Goal: Information Seeking & Learning: Learn about a topic

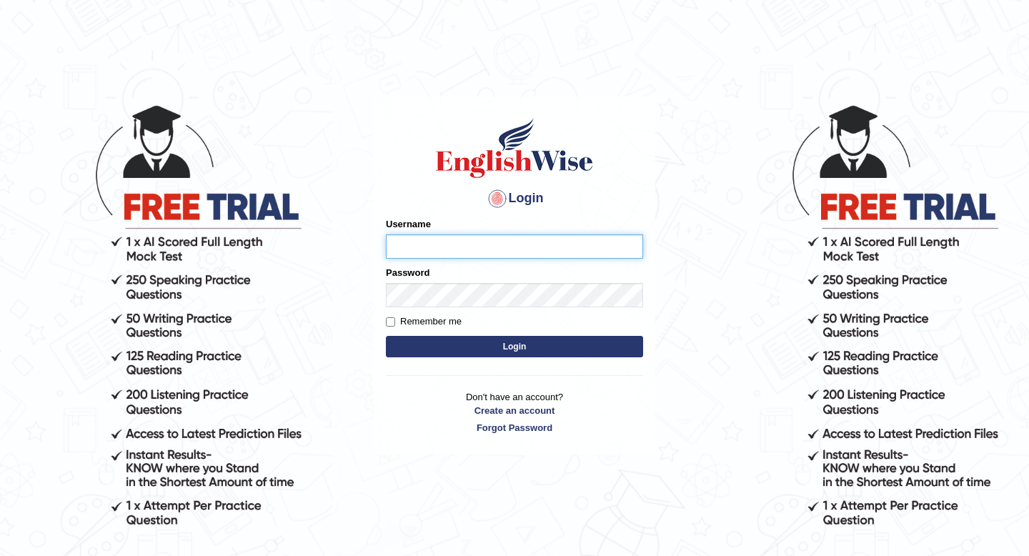
type input "Spmedi"
click at [508, 347] on button "Login" at bounding box center [514, 346] width 257 height 21
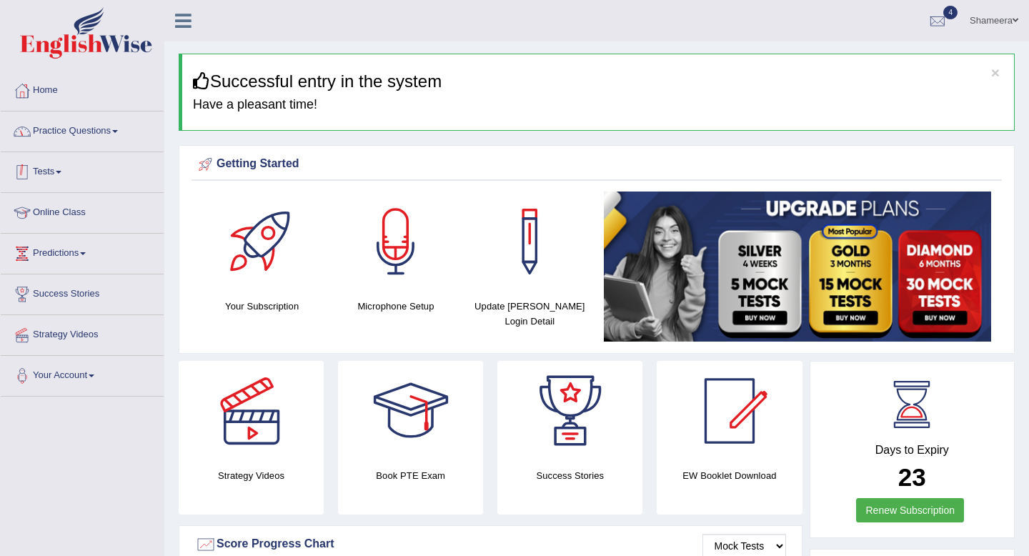
click at [121, 135] on link "Practice Questions" at bounding box center [82, 130] width 163 height 36
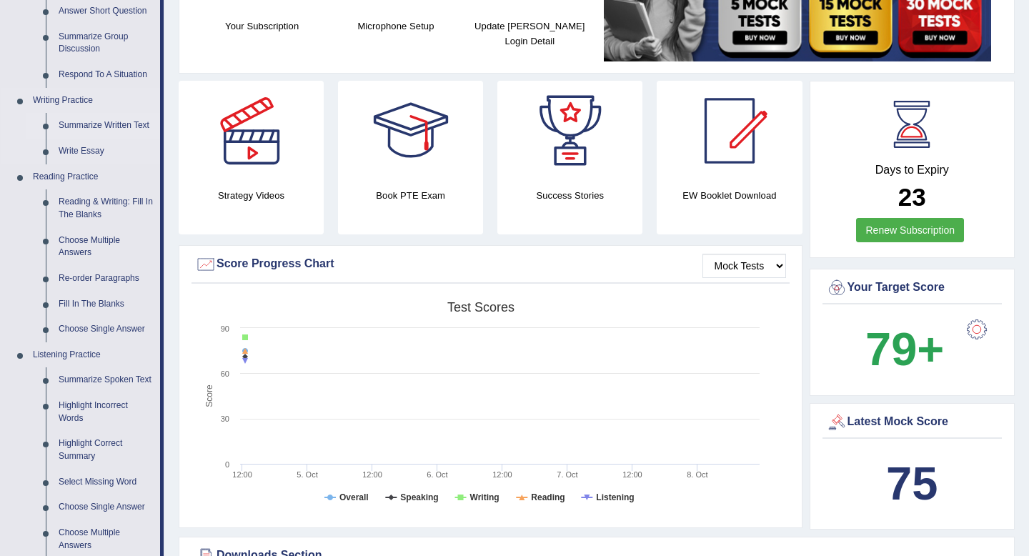
scroll to position [280, 0]
click at [117, 304] on link "Fill In The Blanks" at bounding box center [106, 305] width 108 height 26
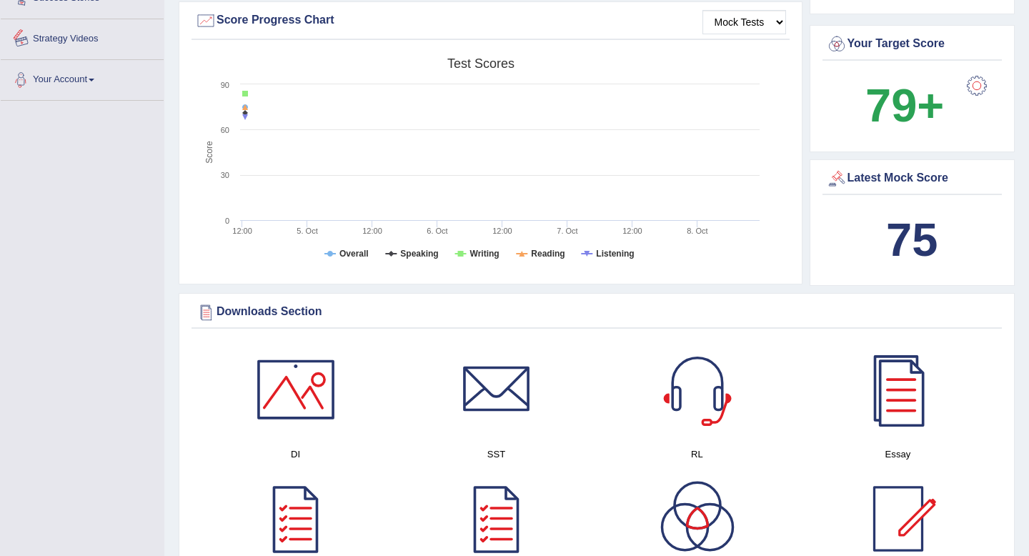
scroll to position [1045, 0]
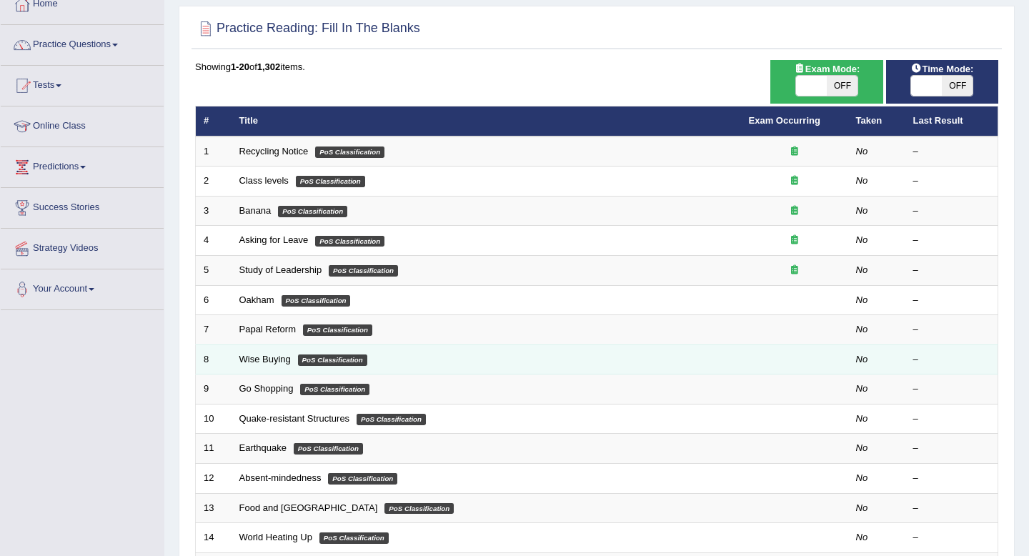
scroll to position [137, 0]
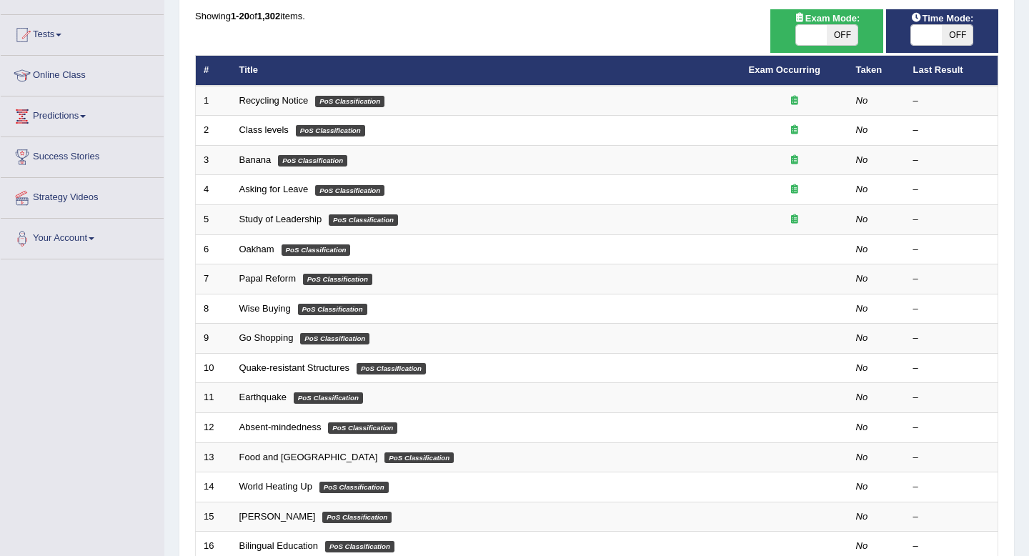
click at [820, 44] on span at bounding box center [811, 35] width 31 height 20
checkbox input "true"
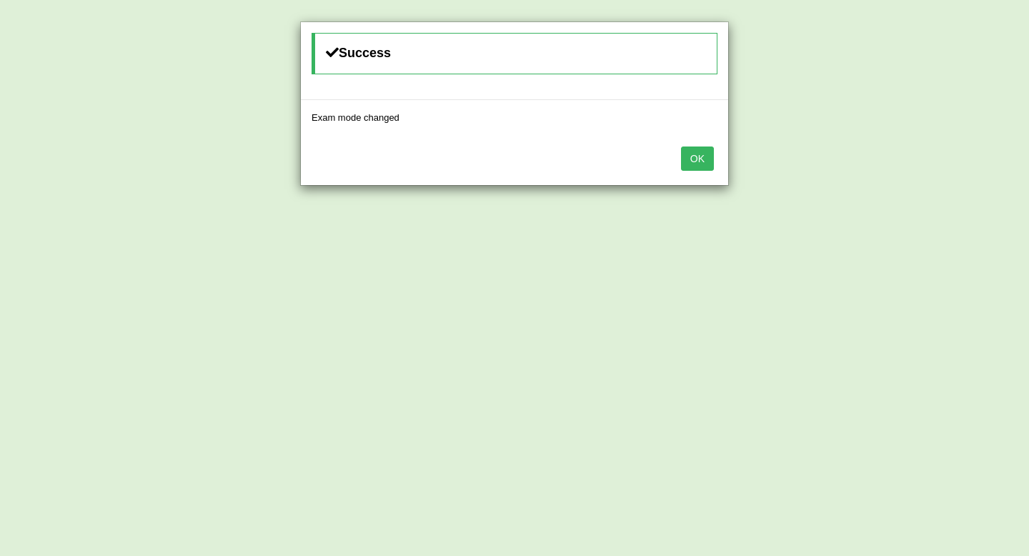
click at [696, 164] on button "OK" at bounding box center [697, 159] width 33 height 24
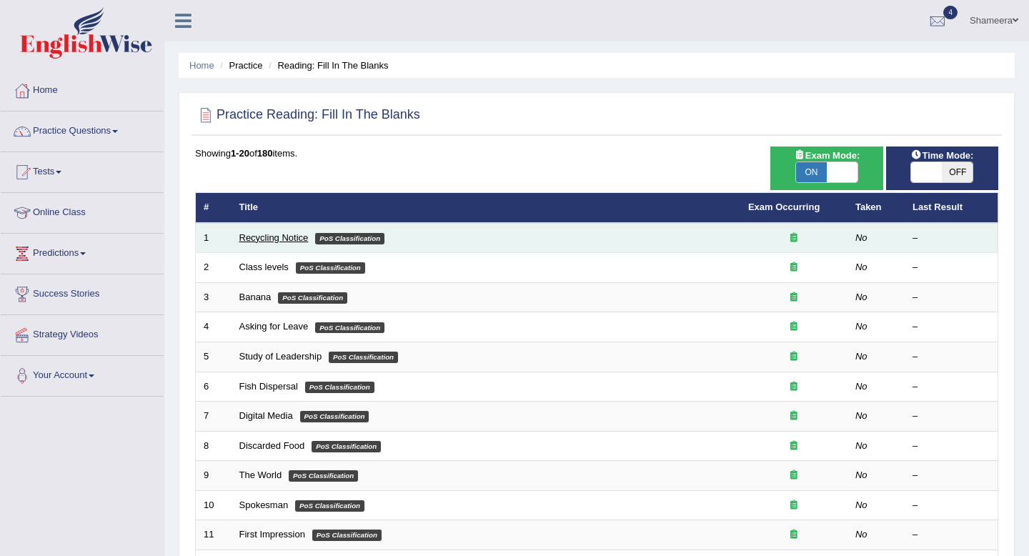
click at [281, 234] on link "Recycling Notice" at bounding box center [273, 237] width 69 height 11
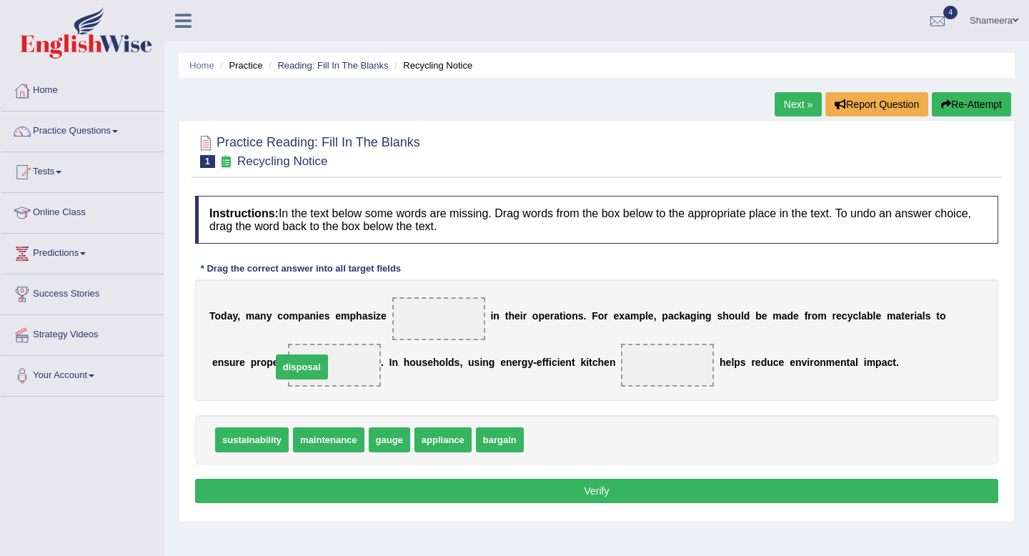
drag, startPoint x: 550, startPoint y: 442, endPoint x: 297, endPoint y: 369, distance: 263.4
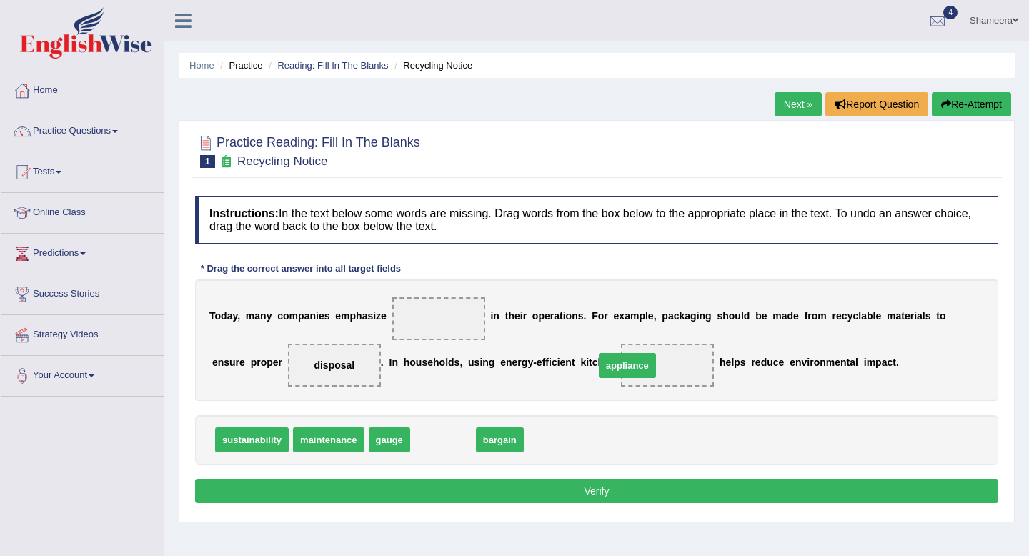
drag, startPoint x: 434, startPoint y: 448, endPoint x: 618, endPoint y: 373, distance: 198.9
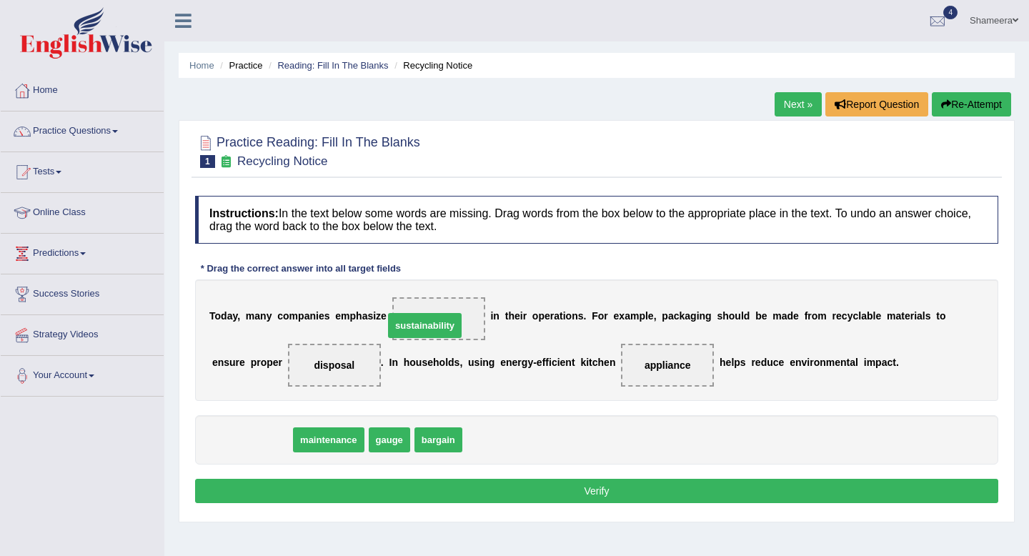
drag, startPoint x: 258, startPoint y: 447, endPoint x: 430, endPoint y: 333, distance: 206.4
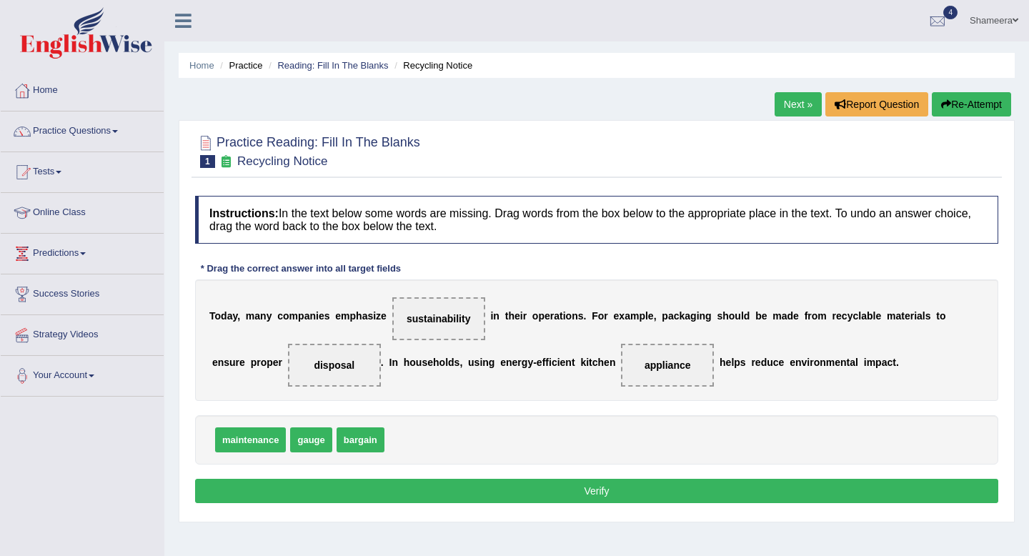
click at [473, 503] on button "Verify" at bounding box center [597, 491] width 804 height 24
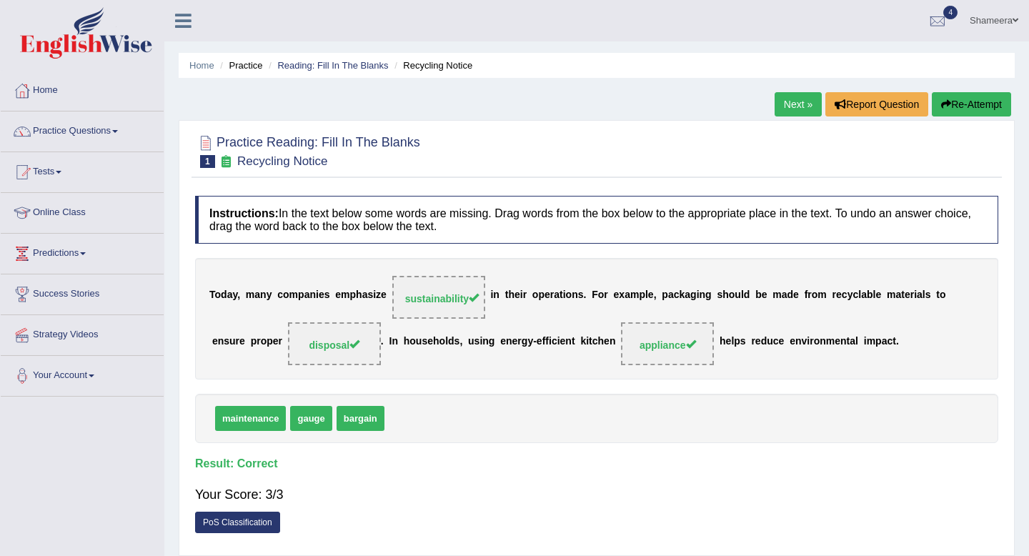
click at [782, 113] on link "Next »" at bounding box center [798, 104] width 47 height 24
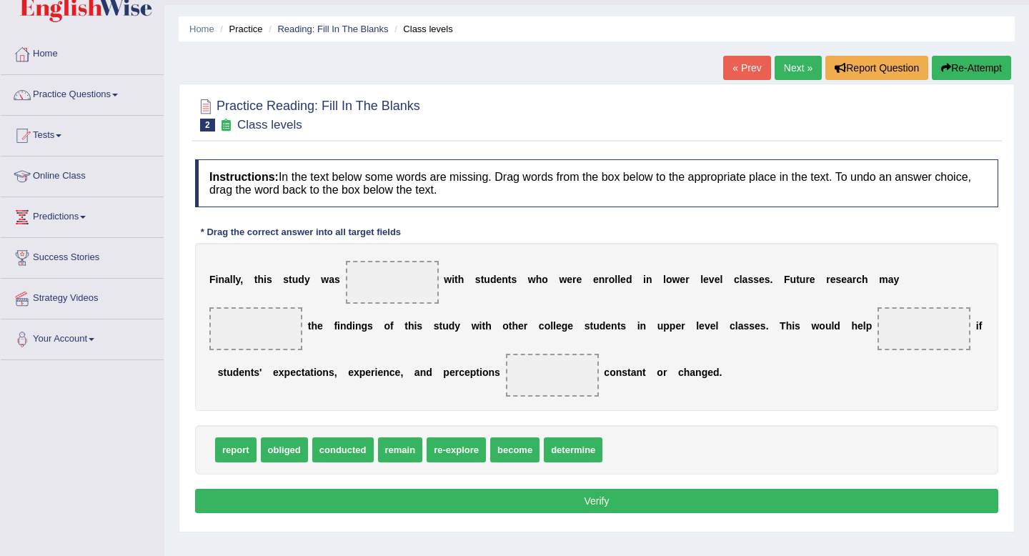
scroll to position [37, 0]
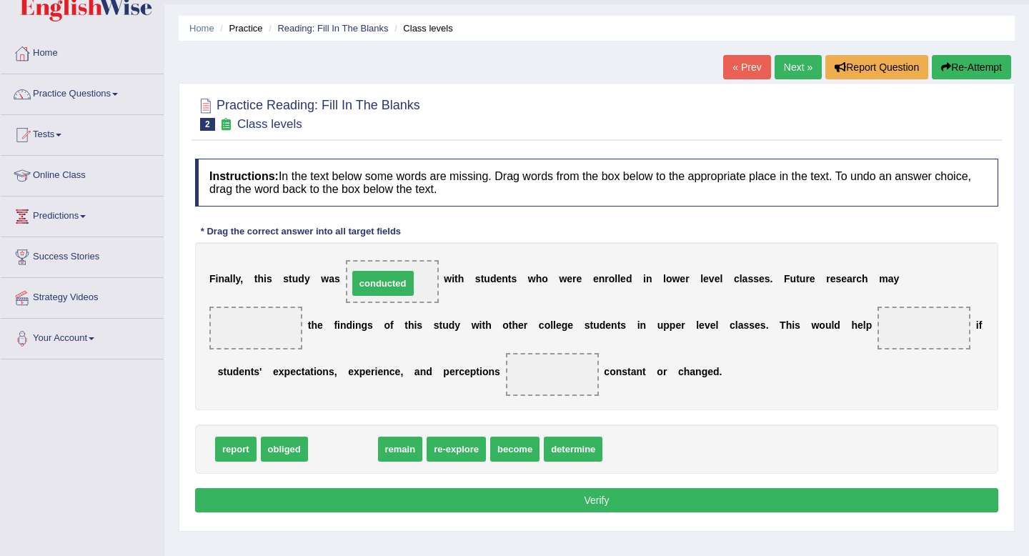
drag, startPoint x: 343, startPoint y: 456, endPoint x: 382, endPoint y: 291, distance: 169.8
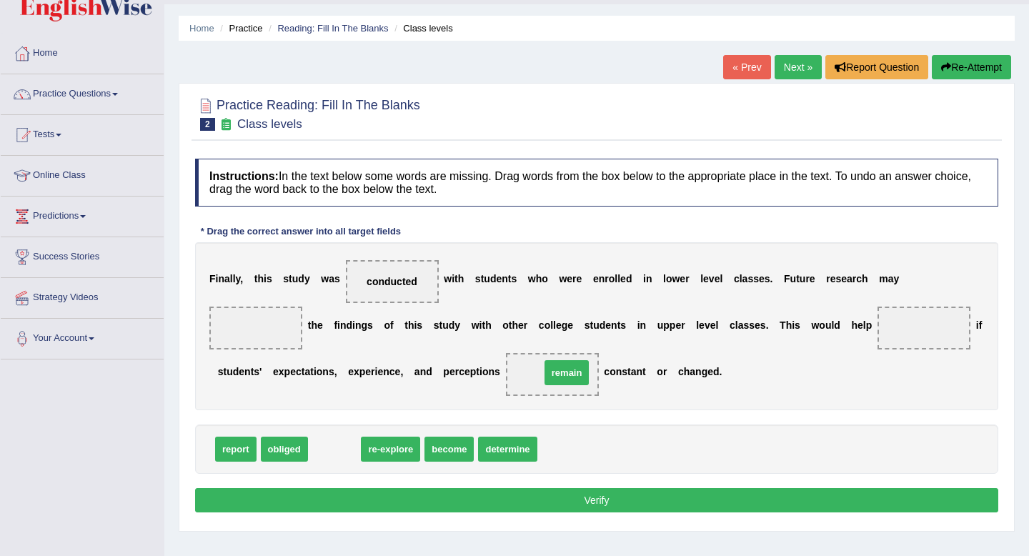
drag, startPoint x: 341, startPoint y: 451, endPoint x: 573, endPoint y: 377, distance: 243.3
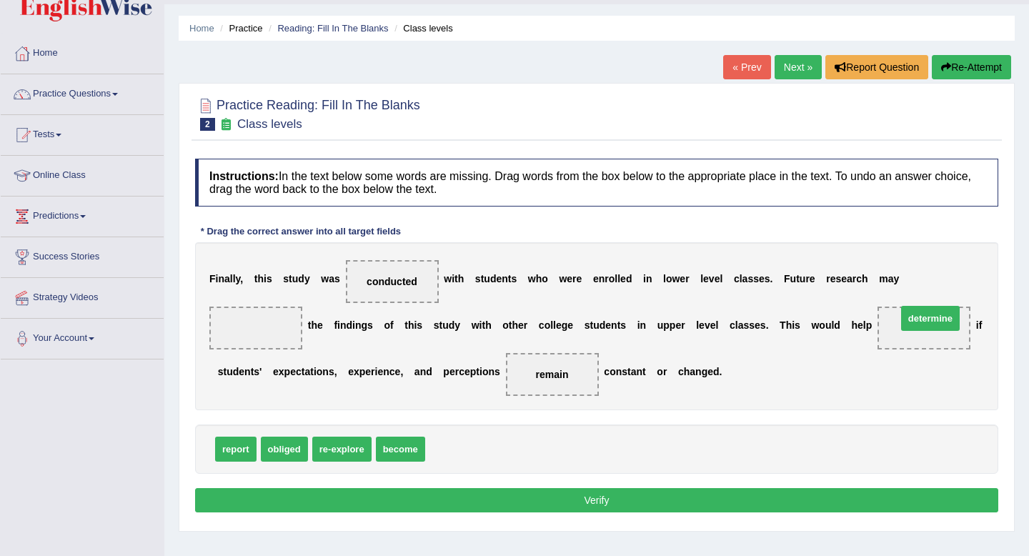
drag, startPoint x: 470, startPoint y: 448, endPoint x: 932, endPoint y: 317, distance: 479.3
drag, startPoint x: 277, startPoint y: 453, endPoint x: 259, endPoint y: 331, distance: 123.5
click at [434, 496] on button "Verify" at bounding box center [597, 500] width 804 height 24
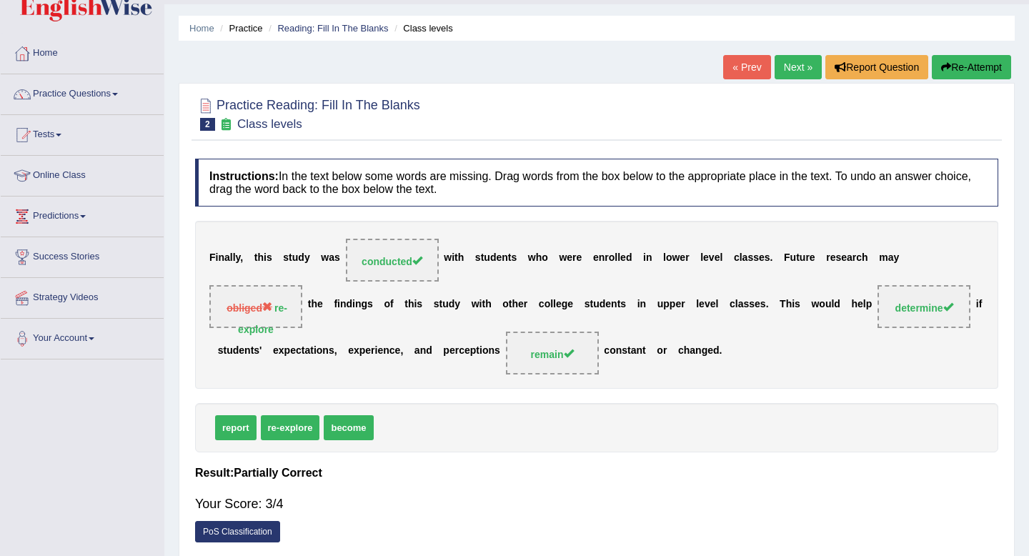
click at [788, 58] on link "Next »" at bounding box center [798, 67] width 47 height 24
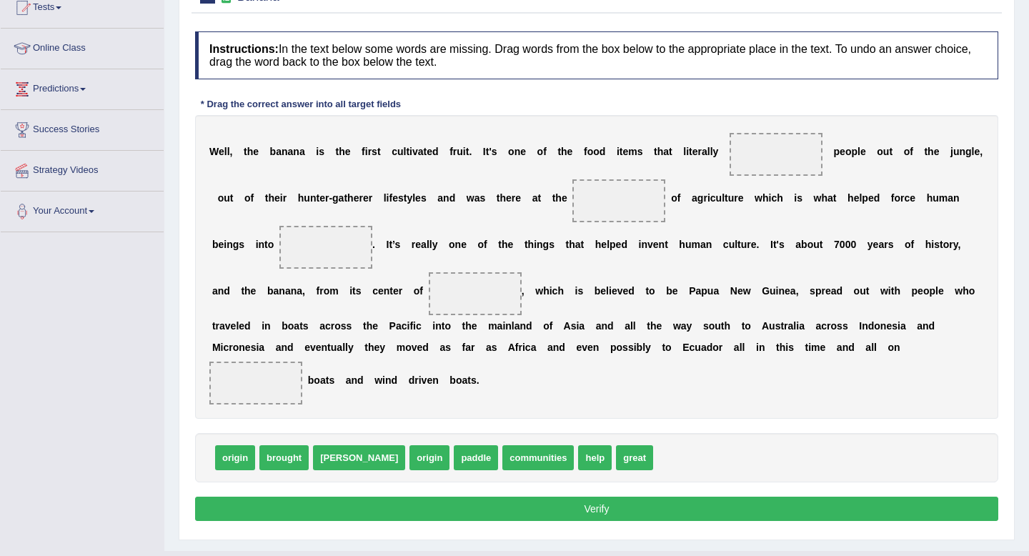
scroll to position [167, 0]
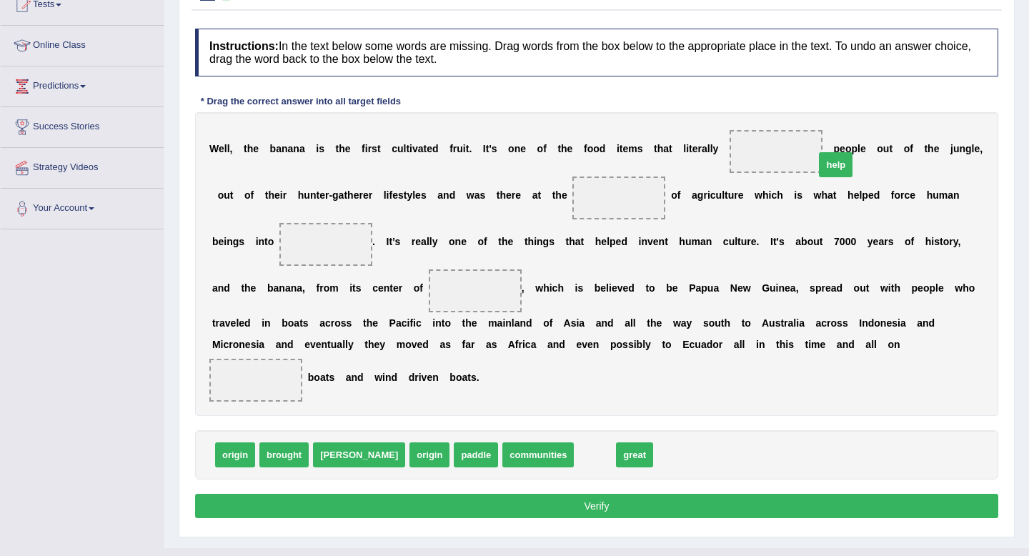
drag, startPoint x: 546, startPoint y: 461, endPoint x: 789, endPoint y: 154, distance: 390.9
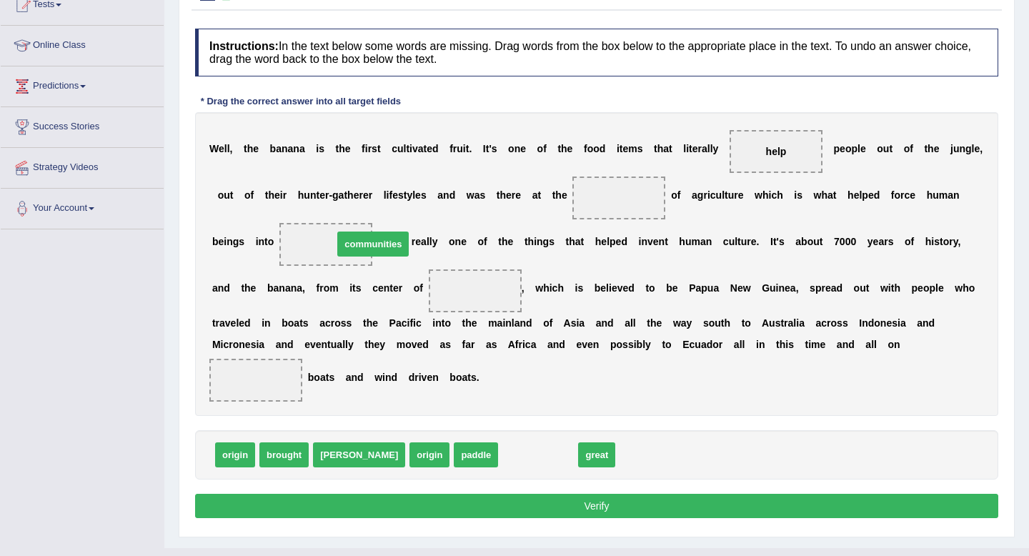
drag, startPoint x: 496, startPoint y: 462, endPoint x: 331, endPoint y: 251, distance: 267.9
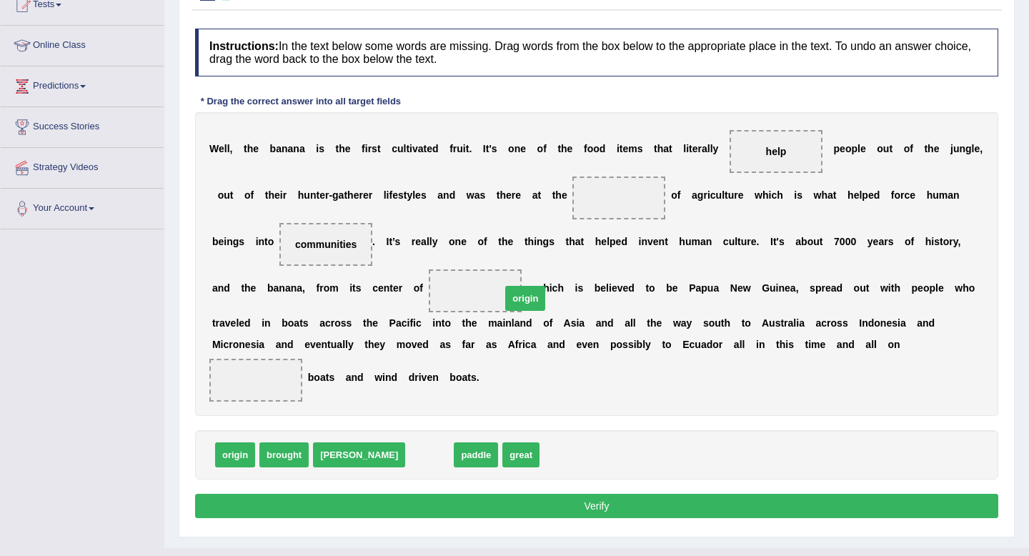
drag, startPoint x: 371, startPoint y: 460, endPoint x: 470, endPoint y: 297, distance: 191.5
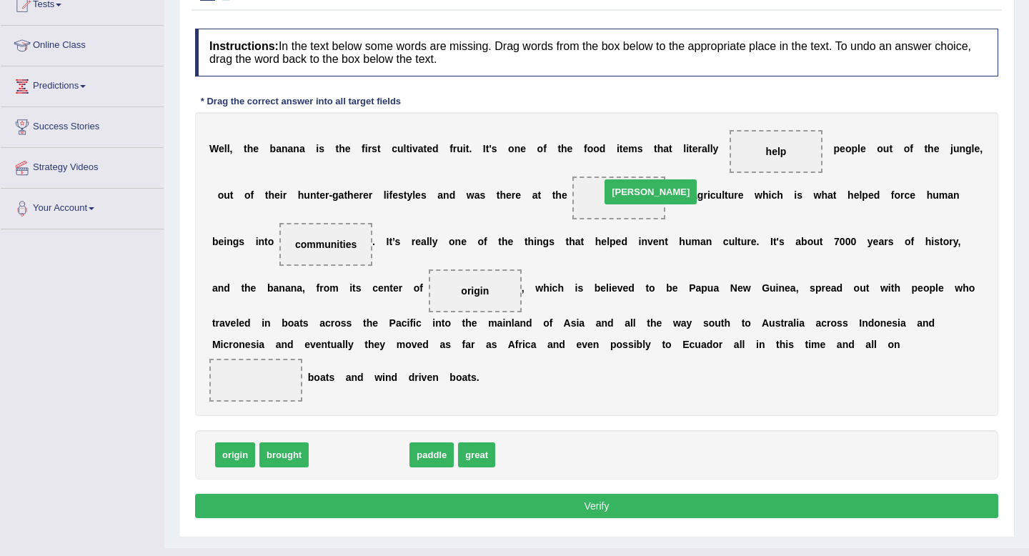
drag, startPoint x: 338, startPoint y: 452, endPoint x: 629, endPoint y: 195, distance: 388.0
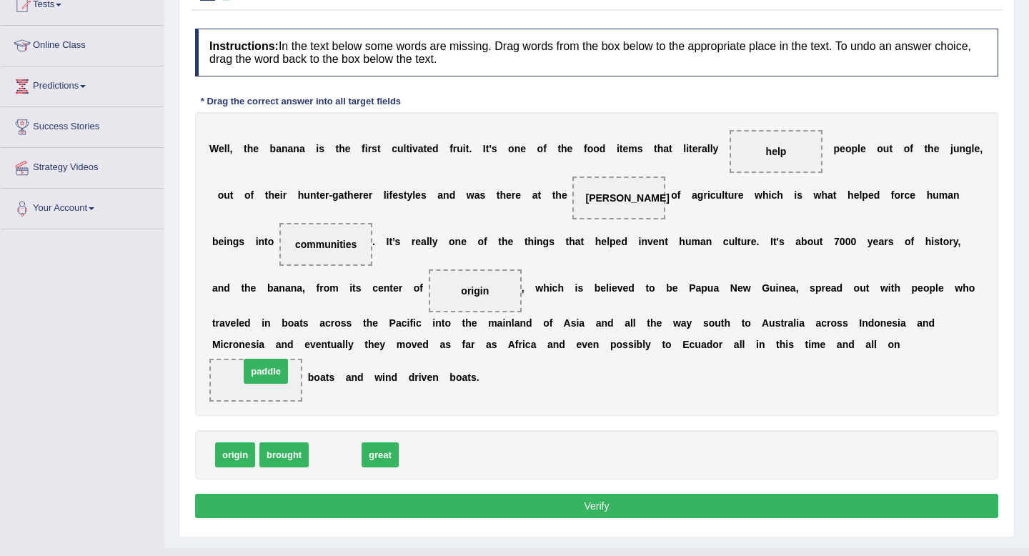
drag, startPoint x: 342, startPoint y: 455, endPoint x: 264, endPoint y: 372, distance: 114.3
click at [470, 508] on button "Verify" at bounding box center [597, 506] width 804 height 24
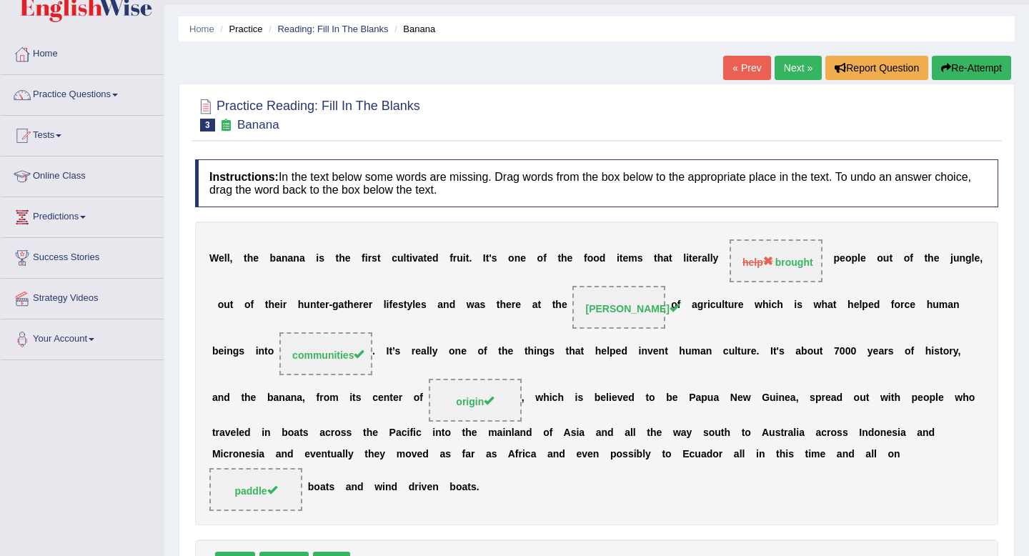
scroll to position [0, 0]
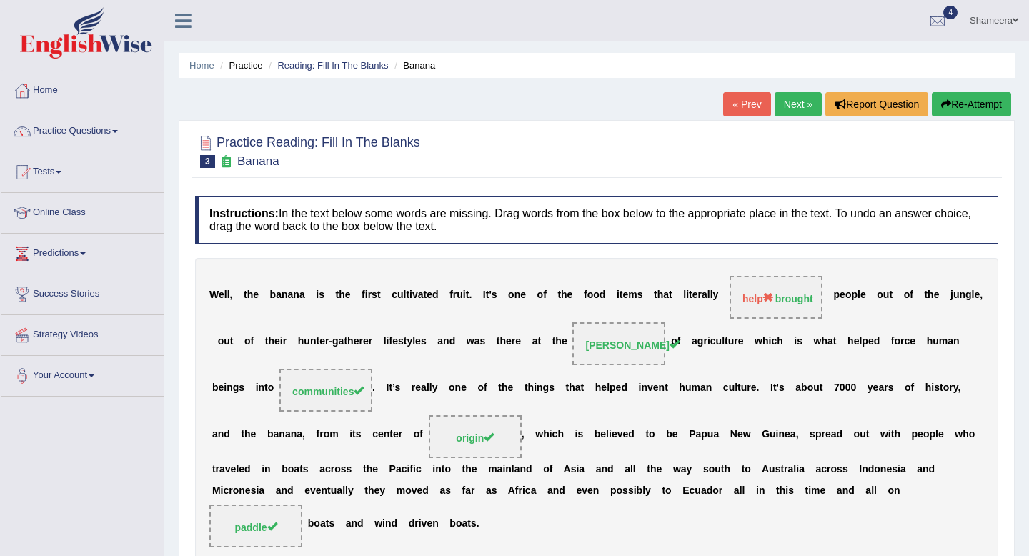
click at [795, 99] on link "Next »" at bounding box center [798, 104] width 47 height 24
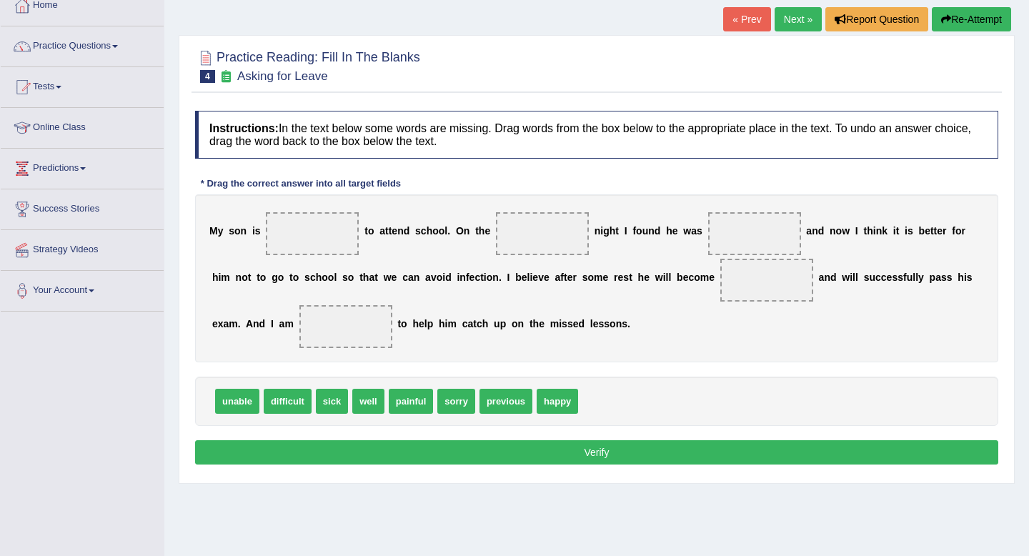
scroll to position [100, 0]
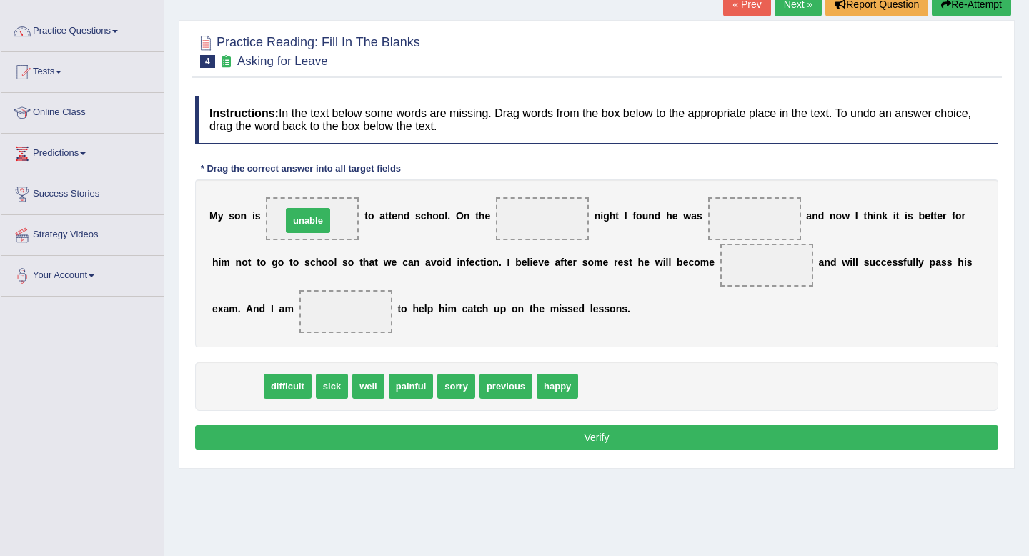
drag, startPoint x: 242, startPoint y: 387, endPoint x: 313, endPoint y: 223, distance: 178.6
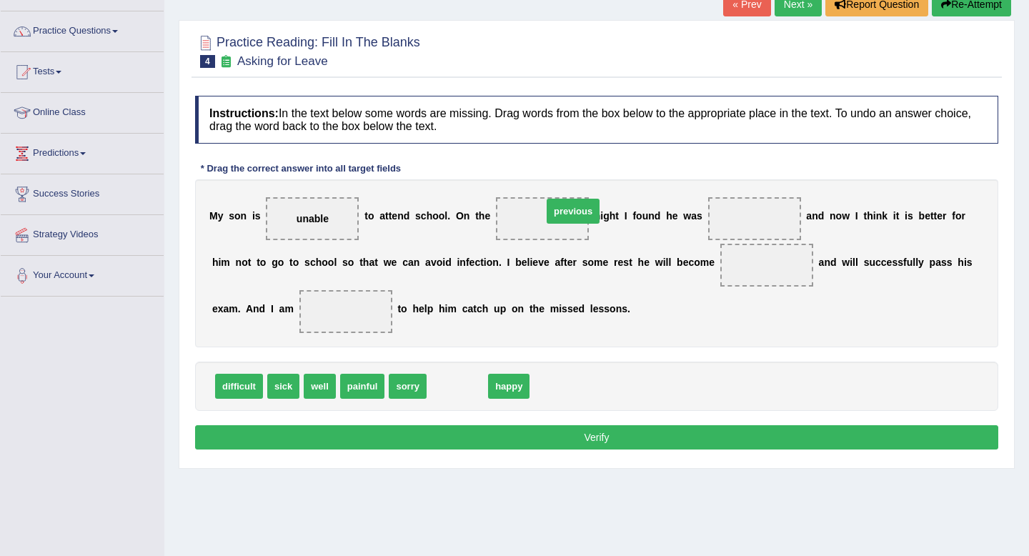
drag, startPoint x: 456, startPoint y: 386, endPoint x: 572, endPoint y: 211, distance: 210.0
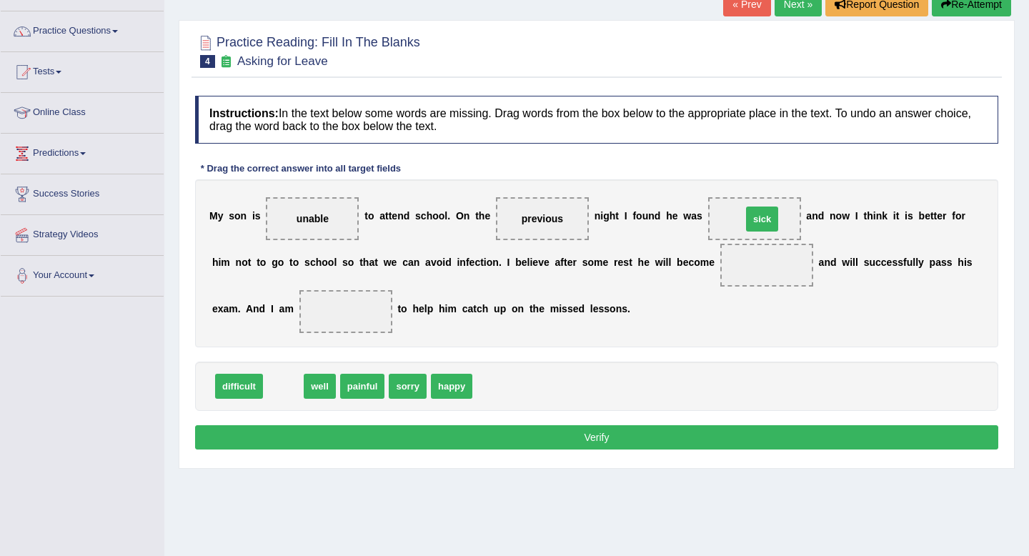
drag, startPoint x: 280, startPoint y: 388, endPoint x: 762, endPoint y: 219, distance: 511.2
drag, startPoint x: 280, startPoint y: 385, endPoint x: 796, endPoint y: 261, distance: 530.9
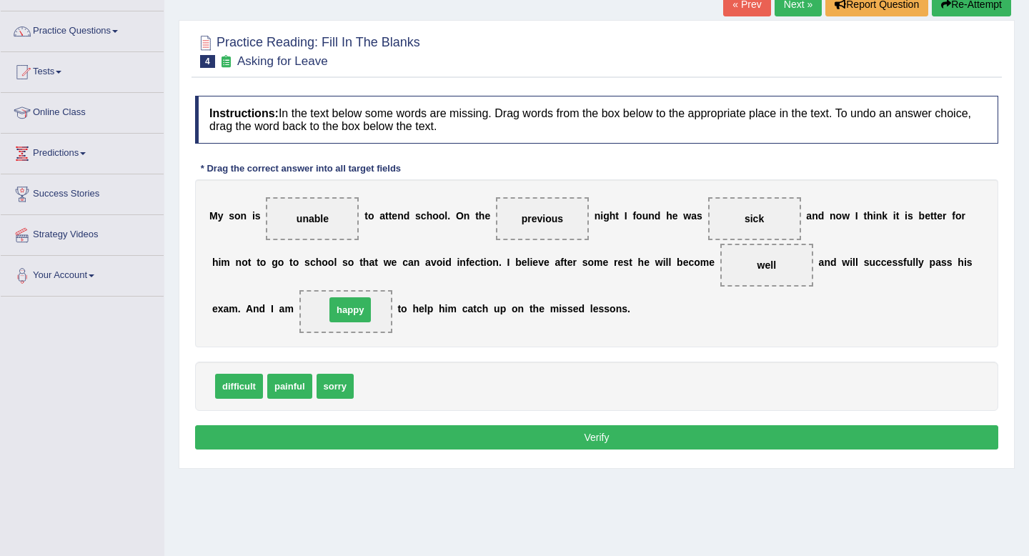
drag, startPoint x: 370, startPoint y: 387, endPoint x: 341, endPoint y: 311, distance: 81.0
click at [561, 434] on button "Verify" at bounding box center [597, 437] width 804 height 24
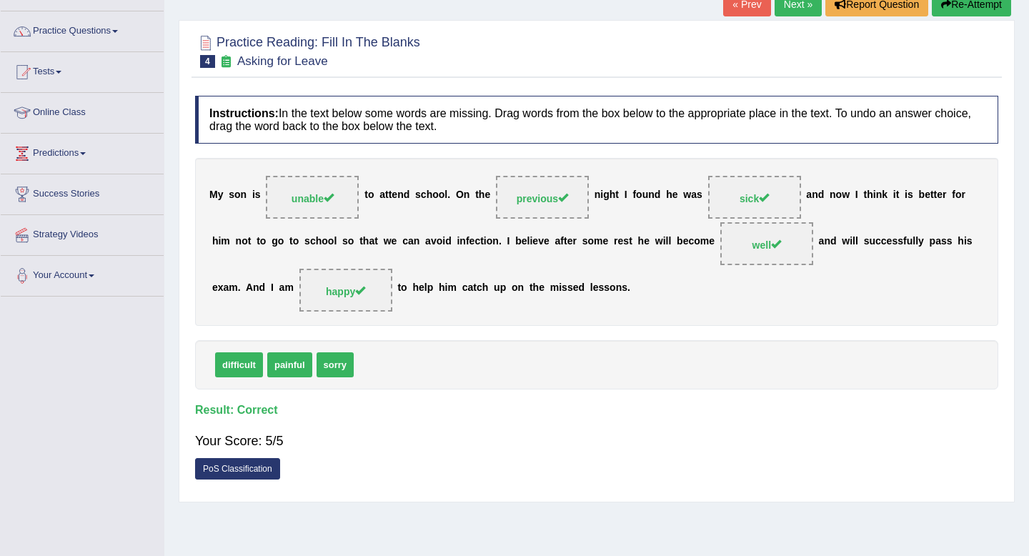
scroll to position [0, 0]
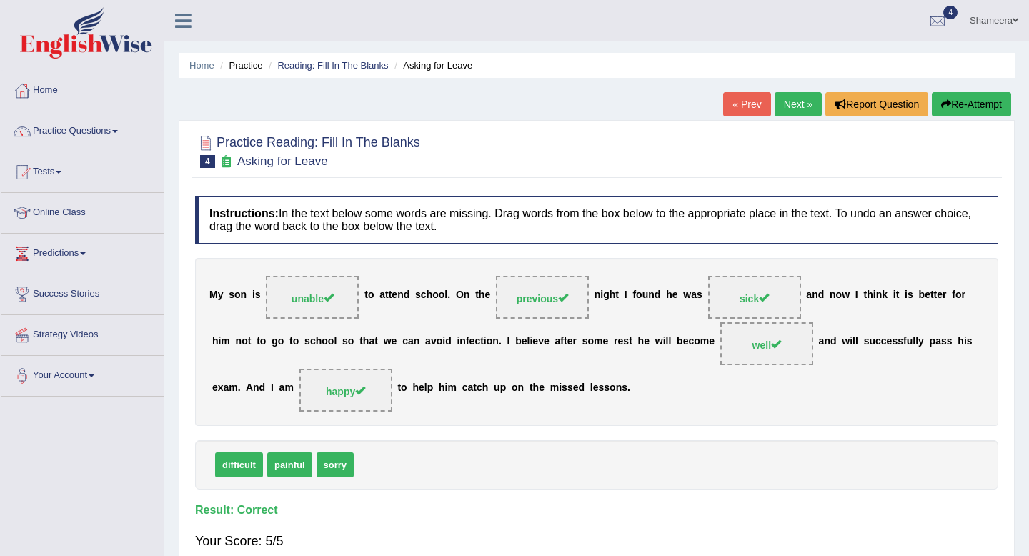
click at [789, 111] on link "Next »" at bounding box center [798, 104] width 47 height 24
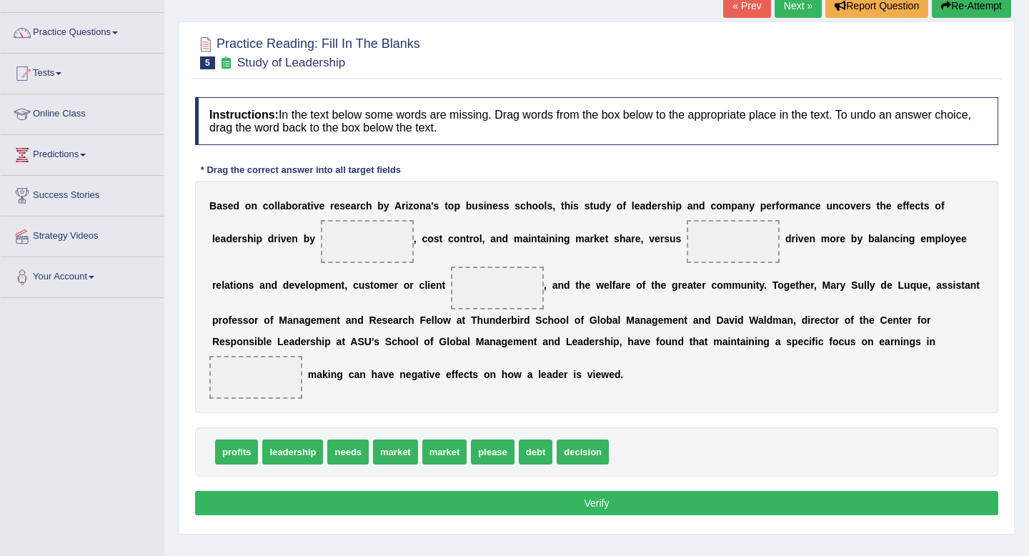
scroll to position [100, 0]
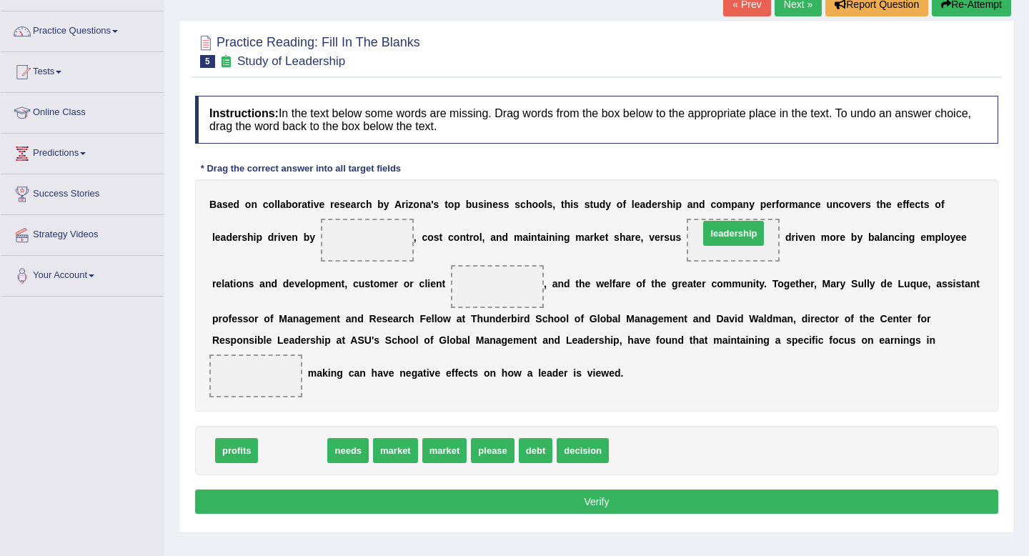
drag, startPoint x: 288, startPoint y: 445, endPoint x: 727, endPoint y: 228, distance: 489.8
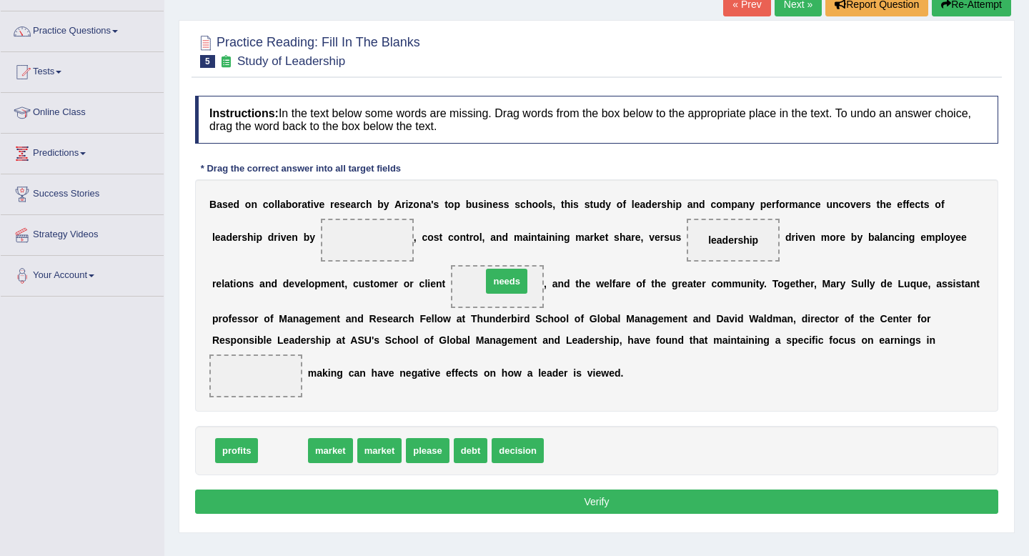
drag, startPoint x: 280, startPoint y: 452, endPoint x: 490, endPoint y: 293, distance: 263.9
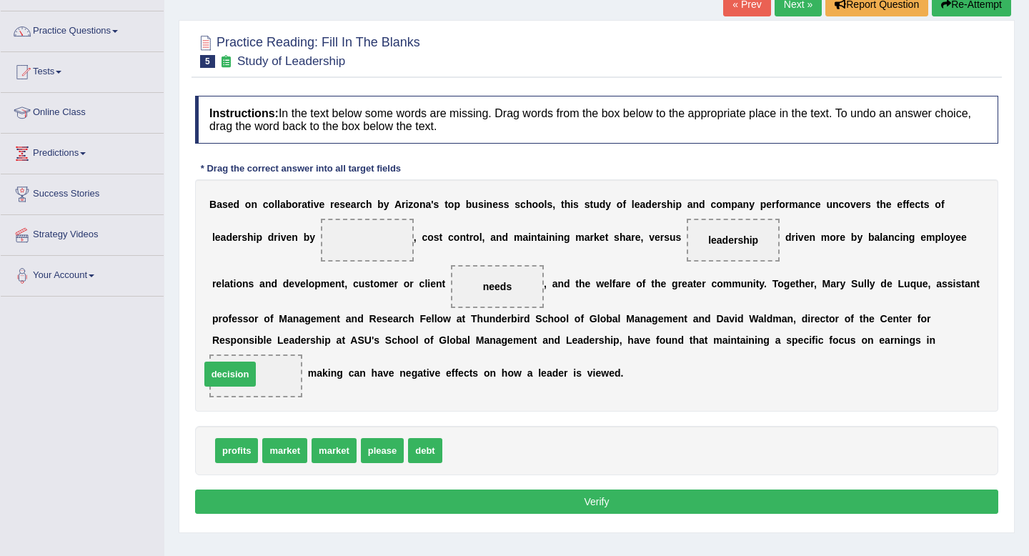
drag, startPoint x: 487, startPoint y: 457, endPoint x: 256, endPoint y: 378, distance: 243.9
drag, startPoint x: 243, startPoint y: 455, endPoint x: 368, endPoint y: 239, distance: 250.1
click at [402, 490] on button "Verify" at bounding box center [597, 502] width 804 height 24
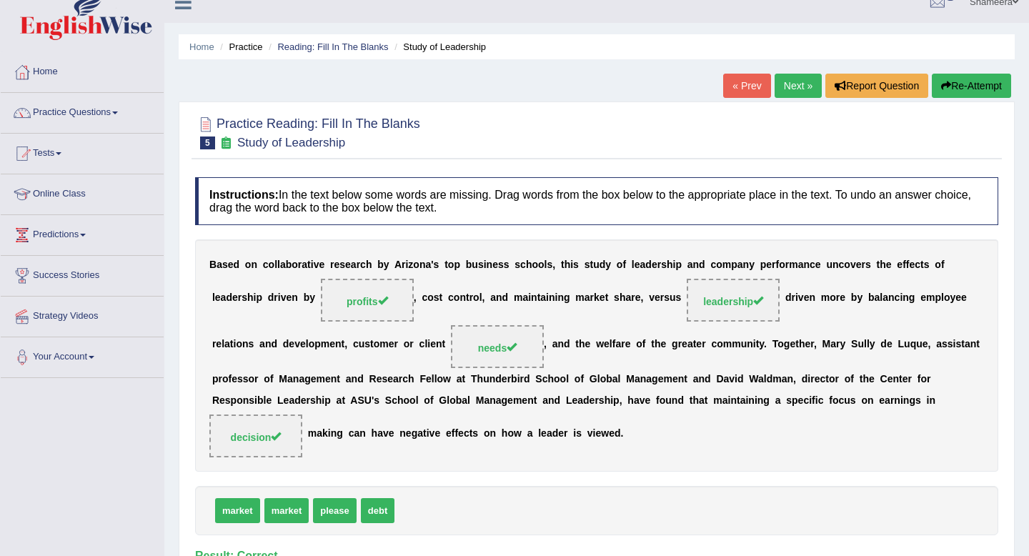
scroll to position [11, 0]
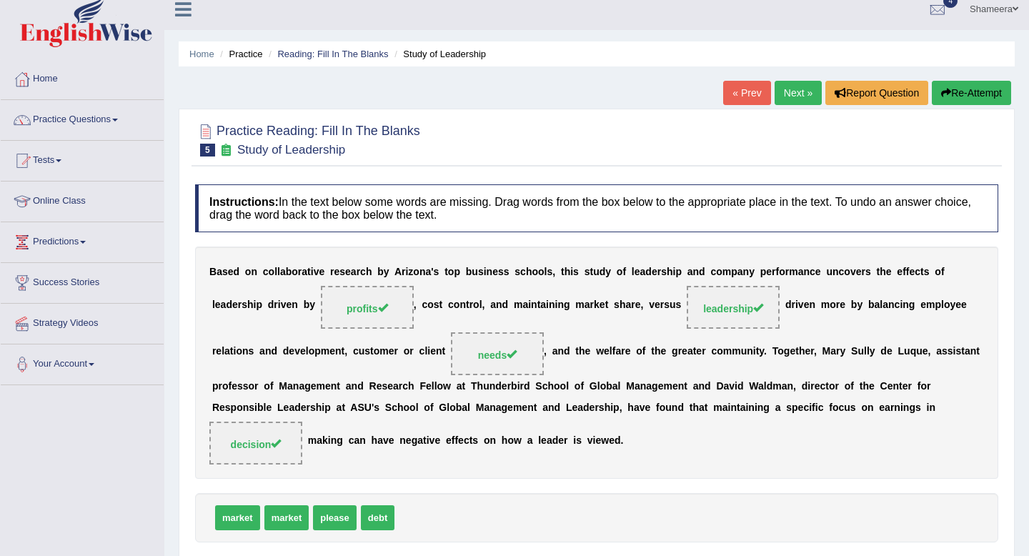
click at [792, 102] on link "Next »" at bounding box center [798, 93] width 47 height 24
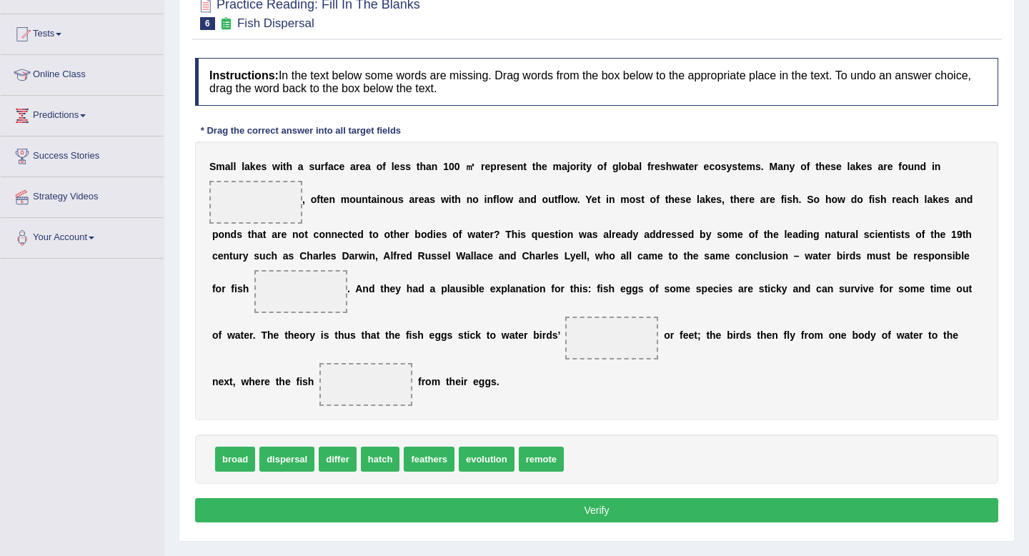
scroll to position [142, 0]
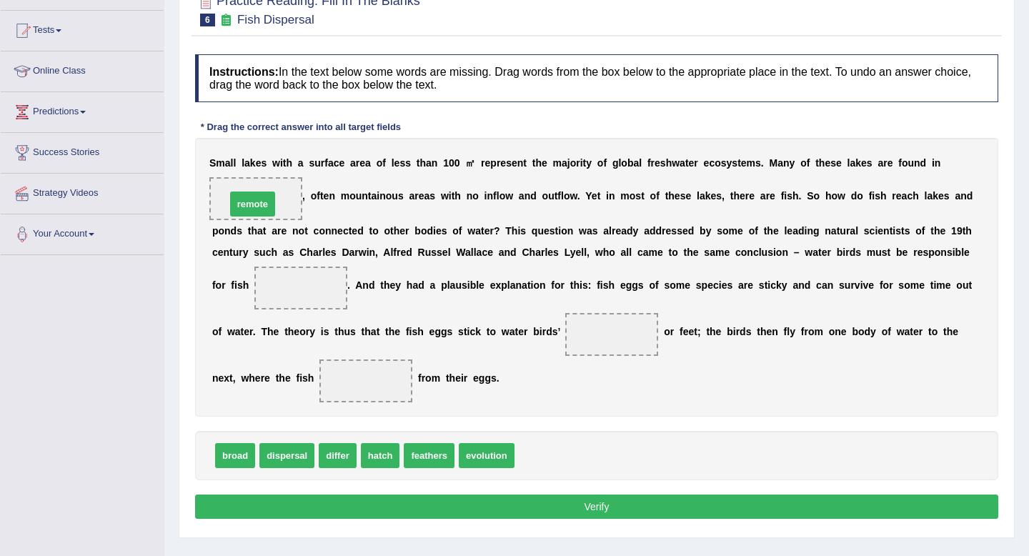
drag, startPoint x: 534, startPoint y: 457, endPoint x: 246, endPoint y: 205, distance: 382.5
drag, startPoint x: 302, startPoint y: 460, endPoint x: 327, endPoint y: 298, distance: 164.2
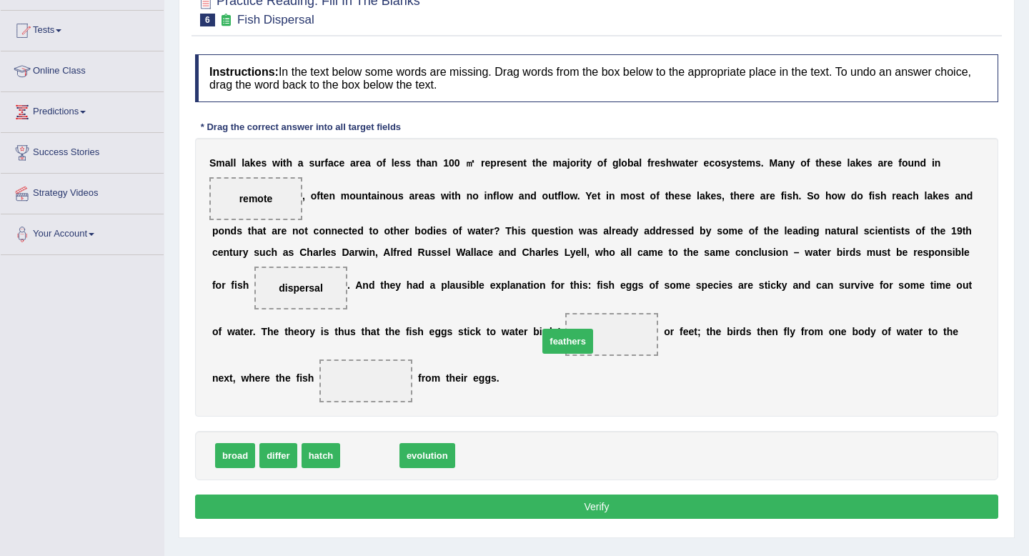
drag, startPoint x: 361, startPoint y: 460, endPoint x: 584, endPoint y: 337, distance: 255.0
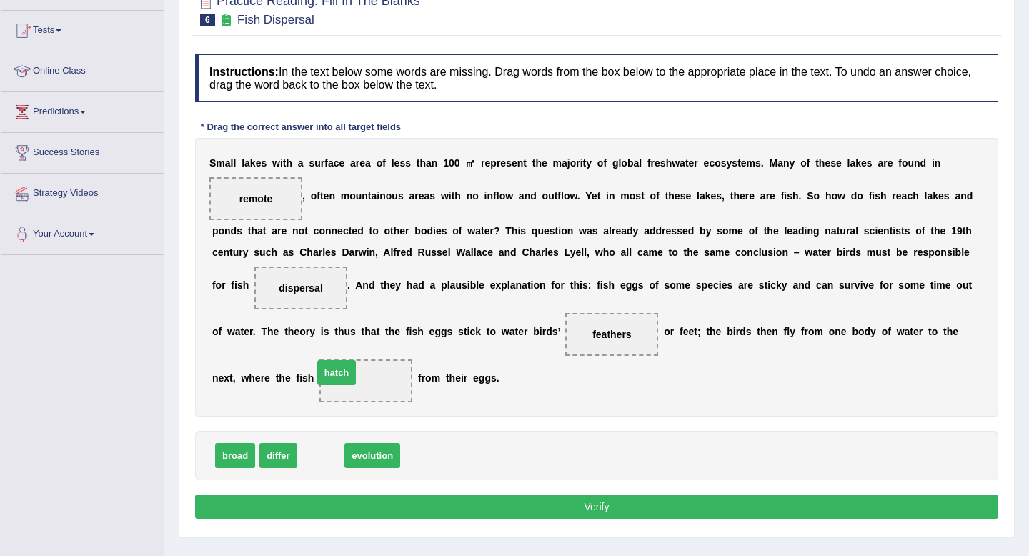
drag, startPoint x: 319, startPoint y: 457, endPoint x: 335, endPoint y: 374, distance: 84.4
click at [494, 513] on button "Verify" at bounding box center [597, 507] width 804 height 24
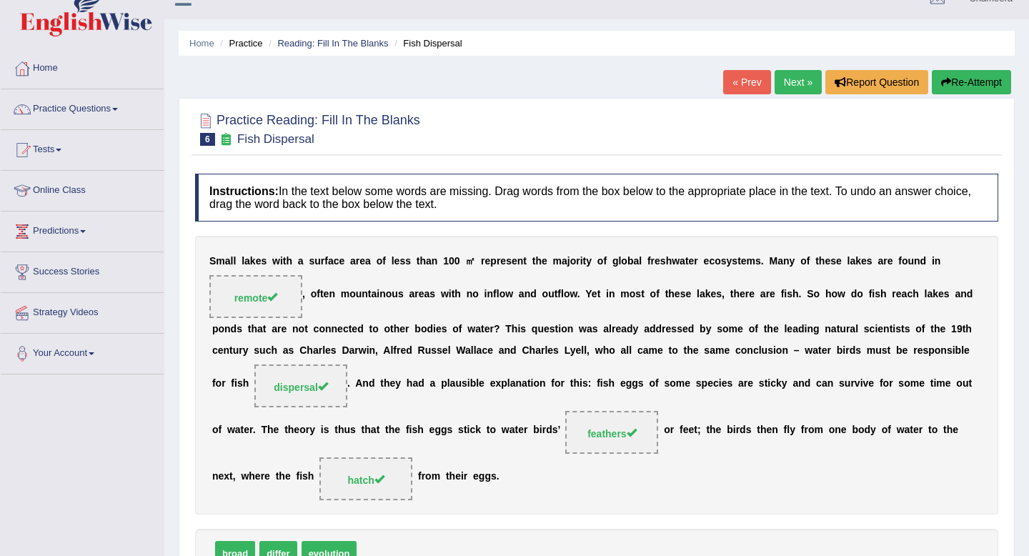
scroll to position [0, 0]
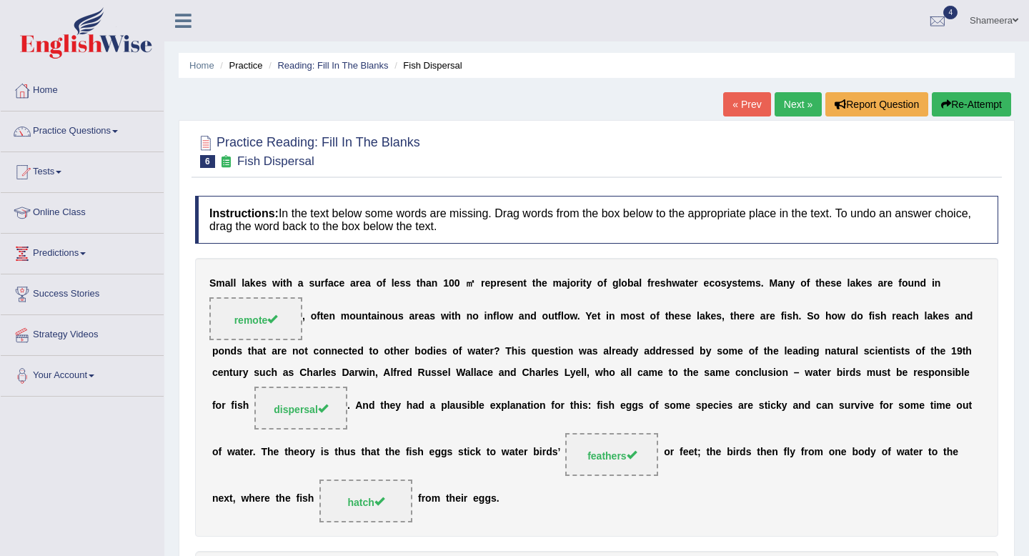
click at [788, 111] on link "Next »" at bounding box center [798, 104] width 47 height 24
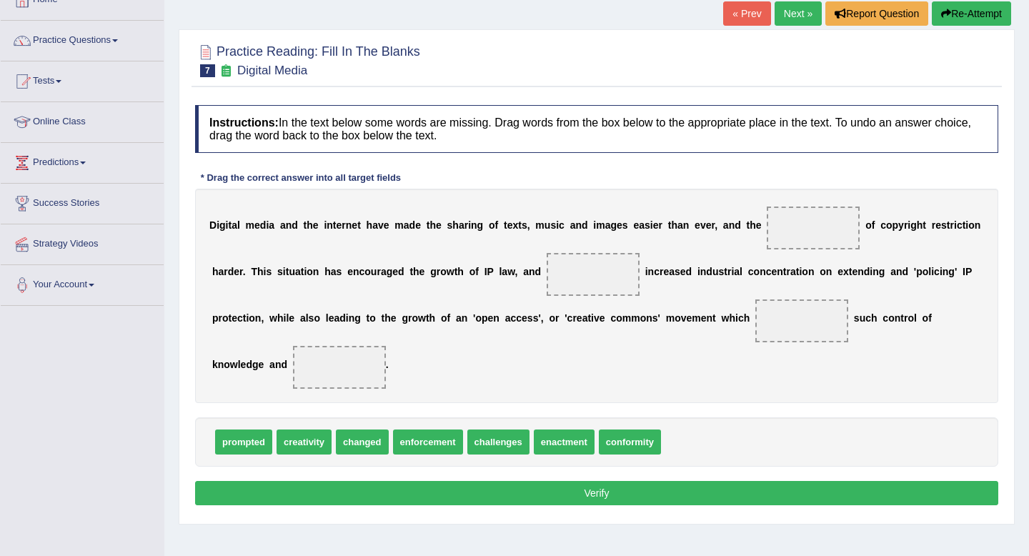
scroll to position [98, 0]
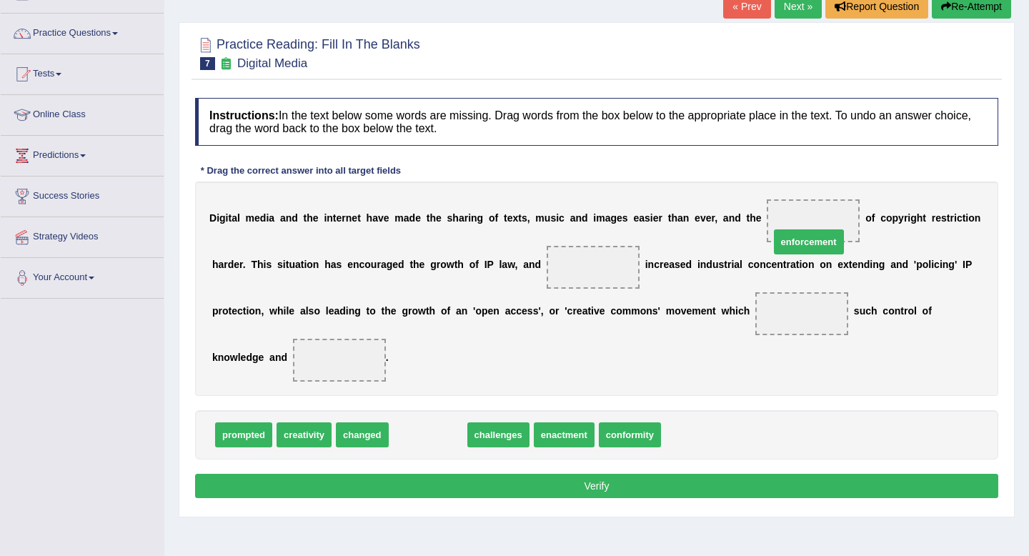
drag, startPoint x: 424, startPoint y: 439, endPoint x: 809, endPoint y: 230, distance: 438.2
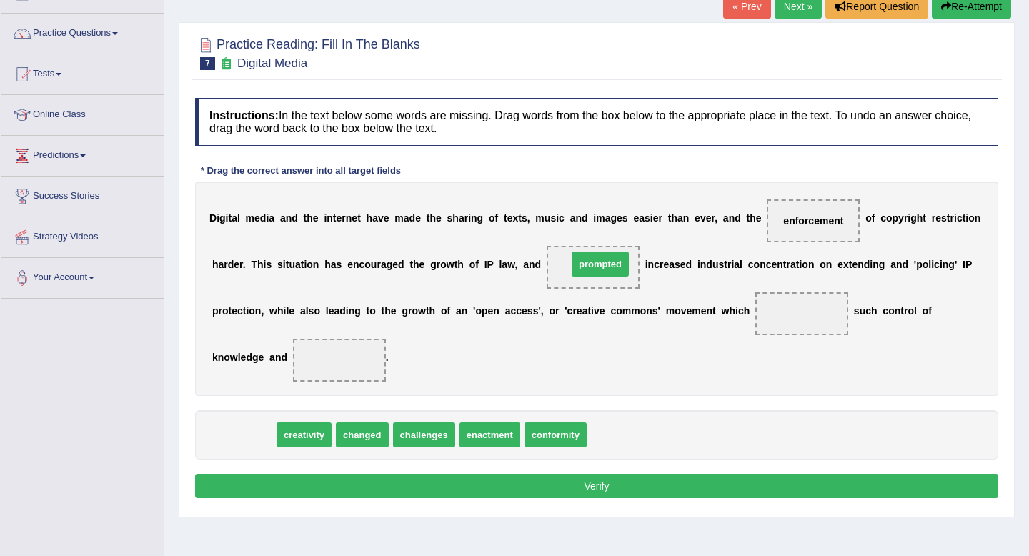
drag, startPoint x: 238, startPoint y: 437, endPoint x: 595, endPoint y: 266, distance: 395.5
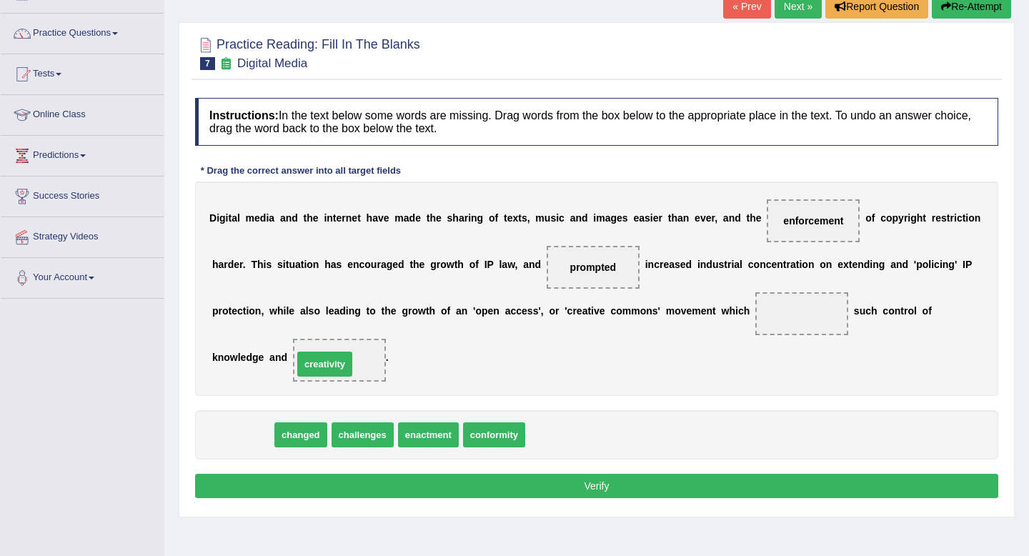
drag, startPoint x: 257, startPoint y: 440, endPoint x: 338, endPoint y: 367, distance: 108.9
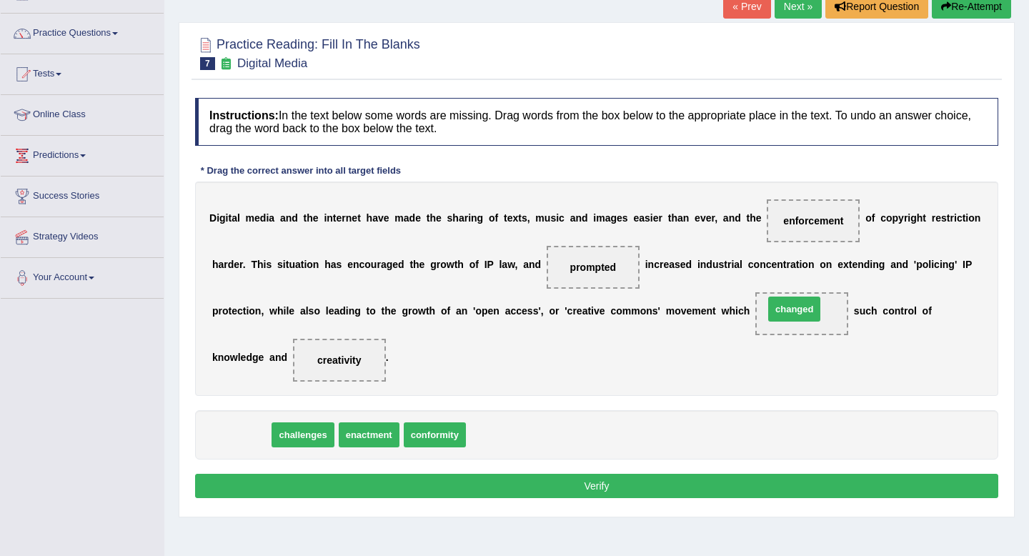
drag, startPoint x: 237, startPoint y: 433, endPoint x: 792, endPoint y: 308, distance: 569.4
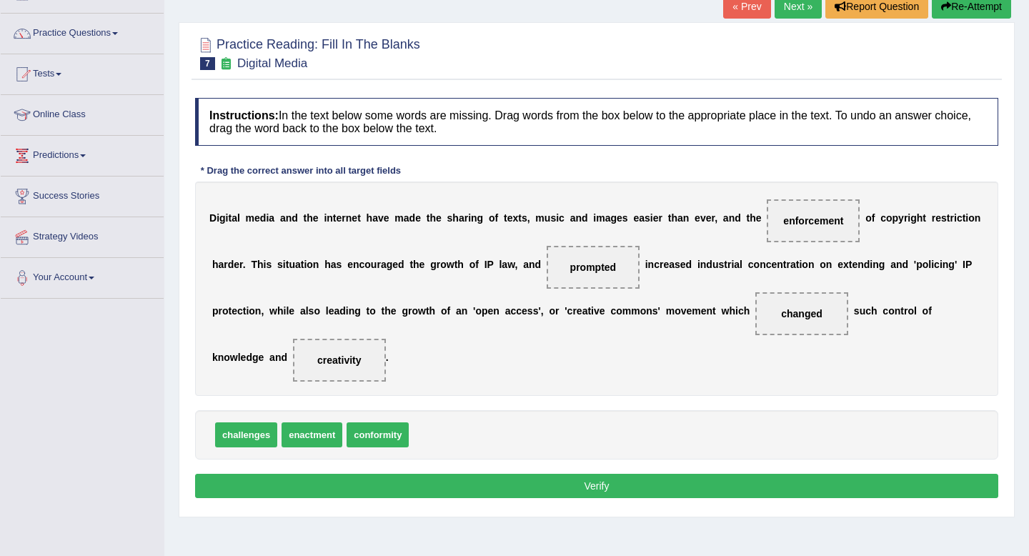
click at [663, 482] on button "Verify" at bounding box center [597, 486] width 804 height 24
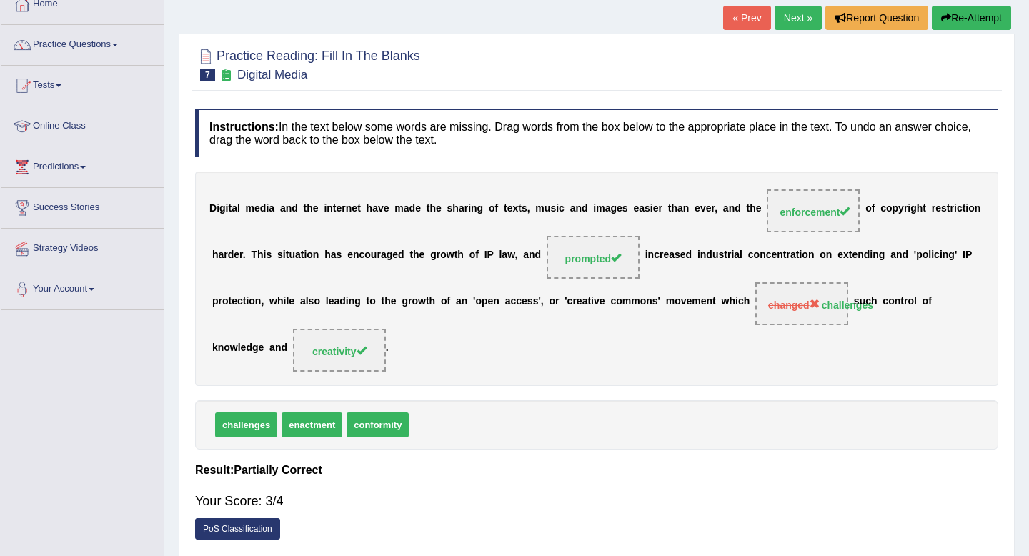
scroll to position [84, 0]
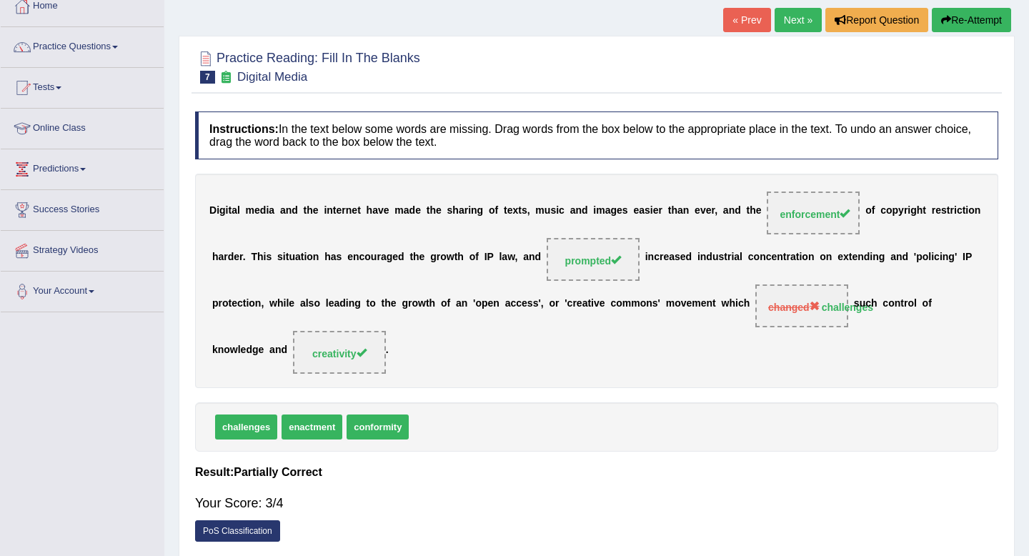
click at [790, 24] on link "Next »" at bounding box center [798, 20] width 47 height 24
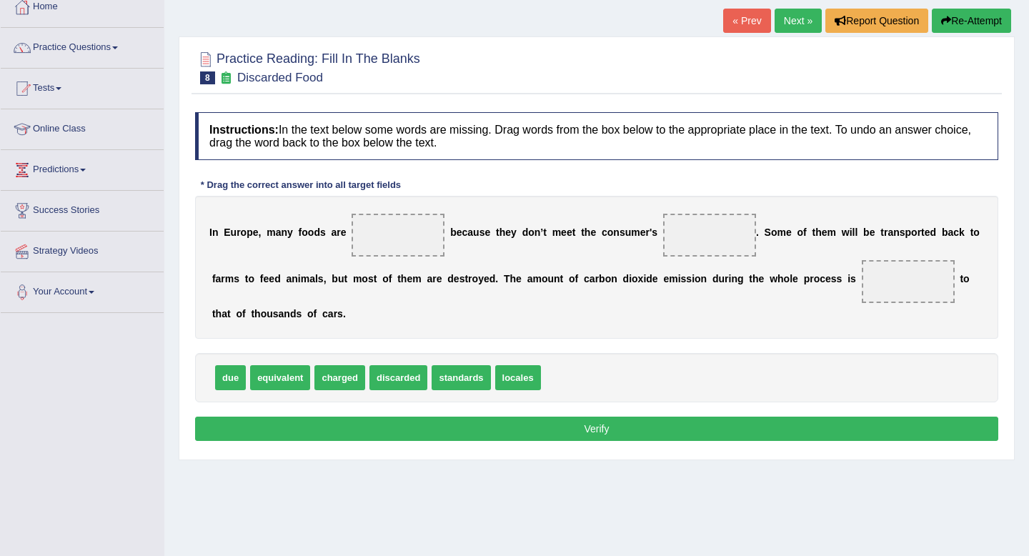
scroll to position [84, 0]
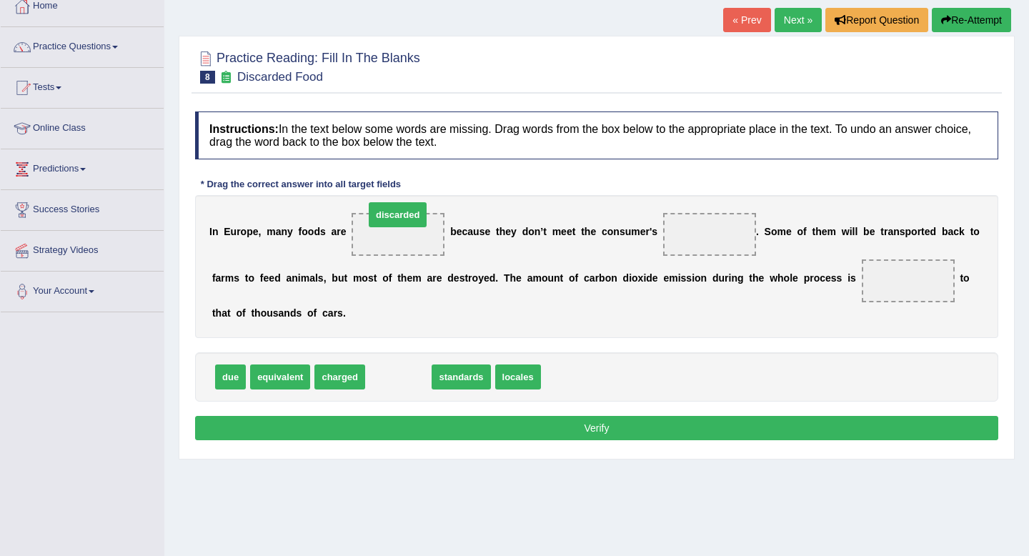
drag, startPoint x: 389, startPoint y: 380, endPoint x: 388, endPoint y: 237, distance: 143.7
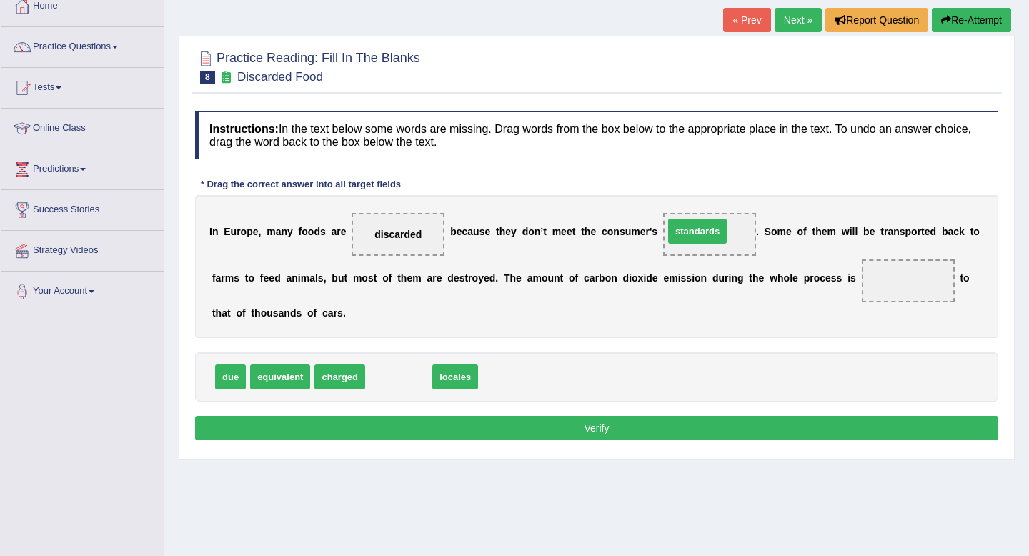
drag, startPoint x: 408, startPoint y: 376, endPoint x: 708, endPoint y: 232, distance: 333.2
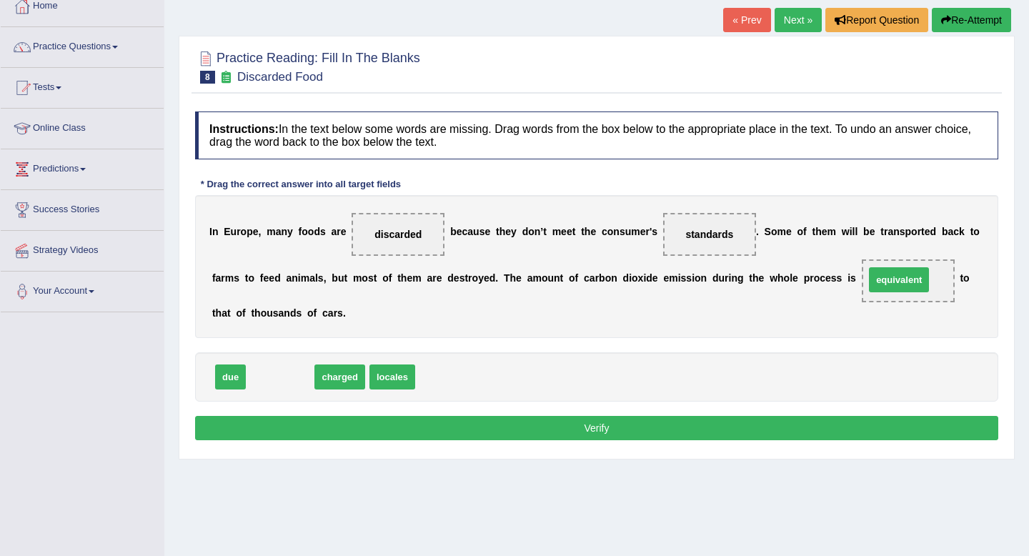
drag, startPoint x: 270, startPoint y: 376, endPoint x: 889, endPoint y: 279, distance: 627.4
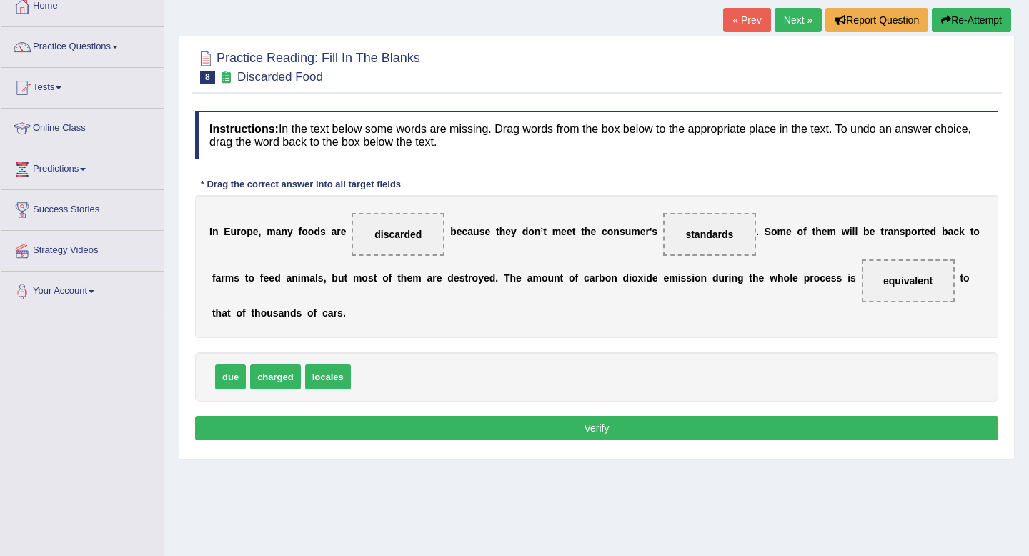
click at [611, 433] on button "Verify" at bounding box center [597, 428] width 804 height 24
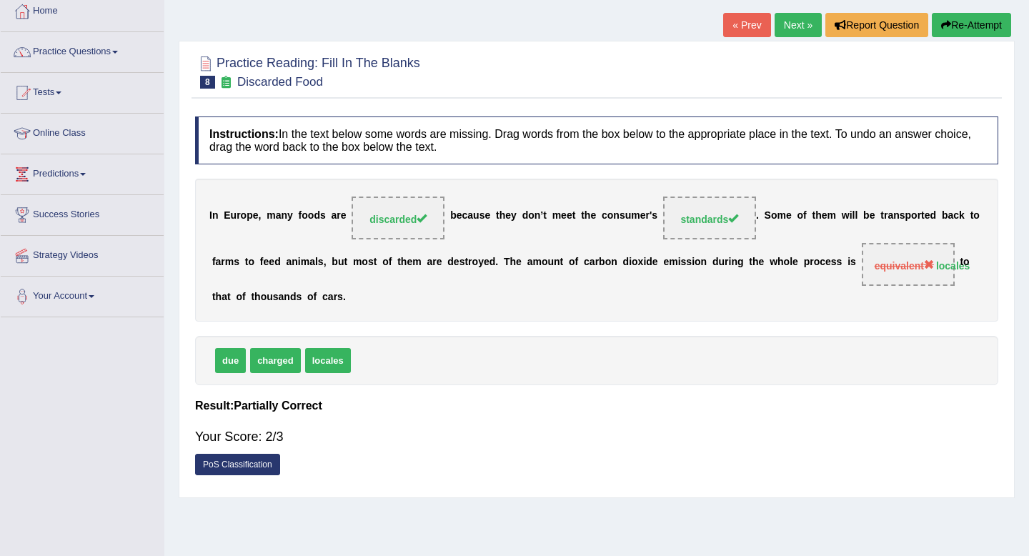
scroll to position [44, 0]
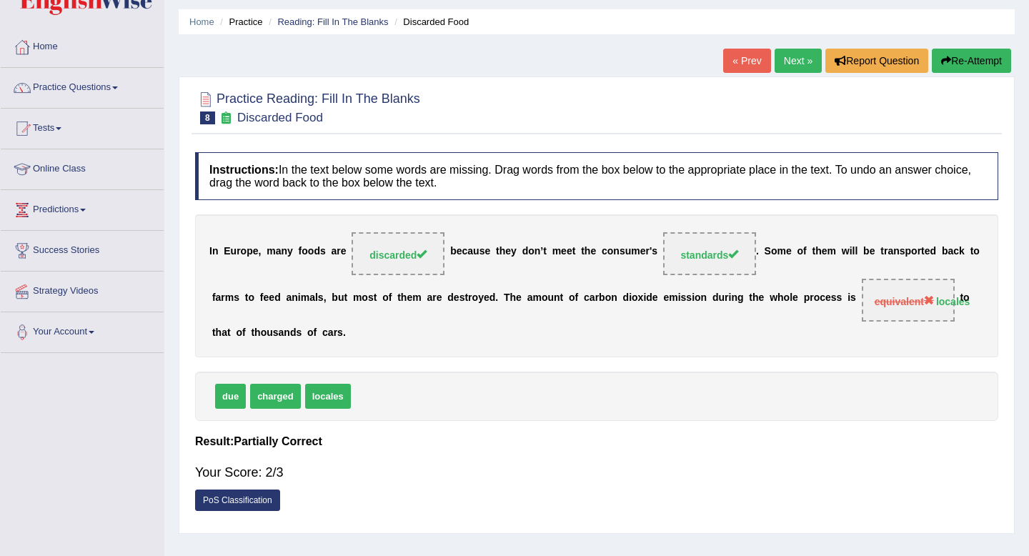
click at [794, 65] on link "Next »" at bounding box center [798, 61] width 47 height 24
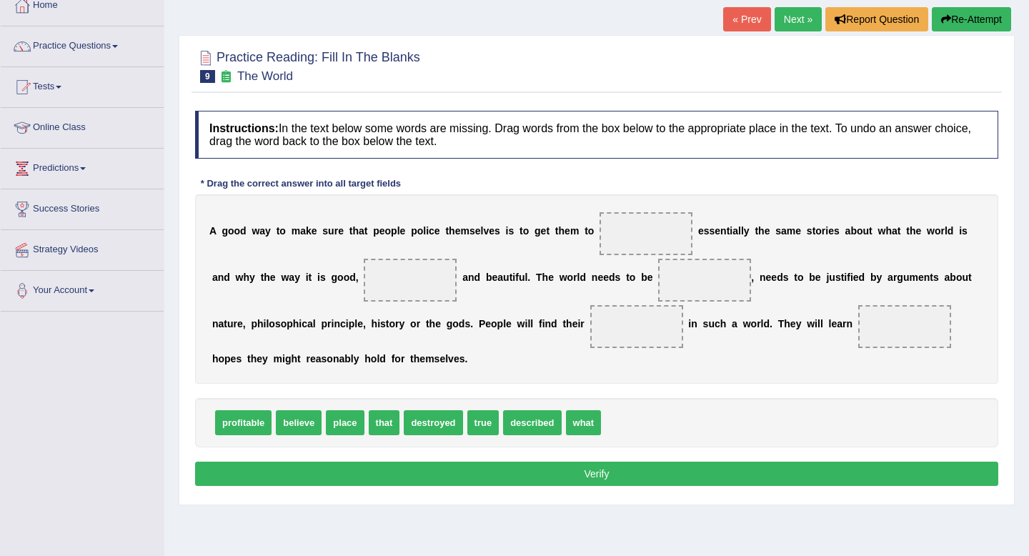
scroll to position [79, 0]
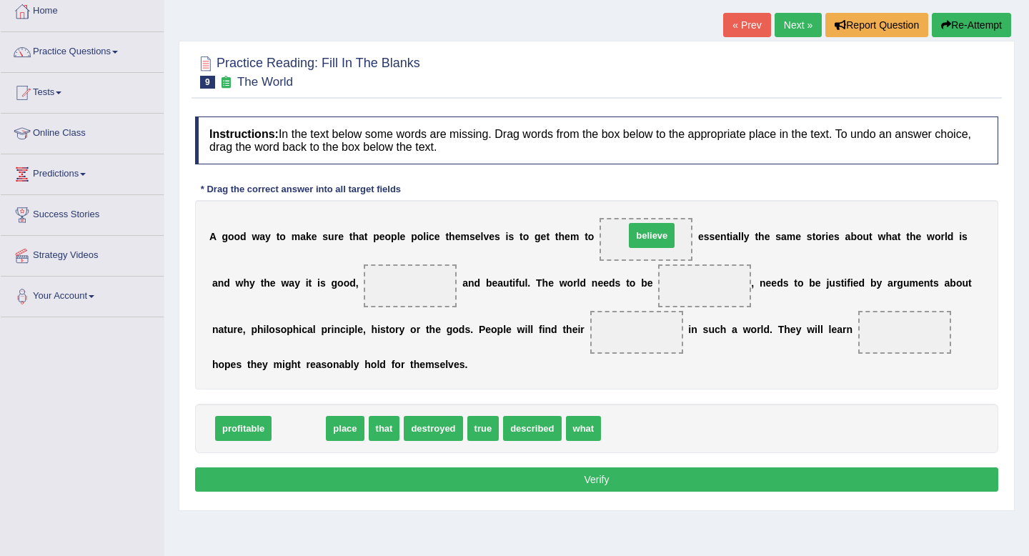
drag, startPoint x: 292, startPoint y: 428, endPoint x: 646, endPoint y: 234, distance: 402.5
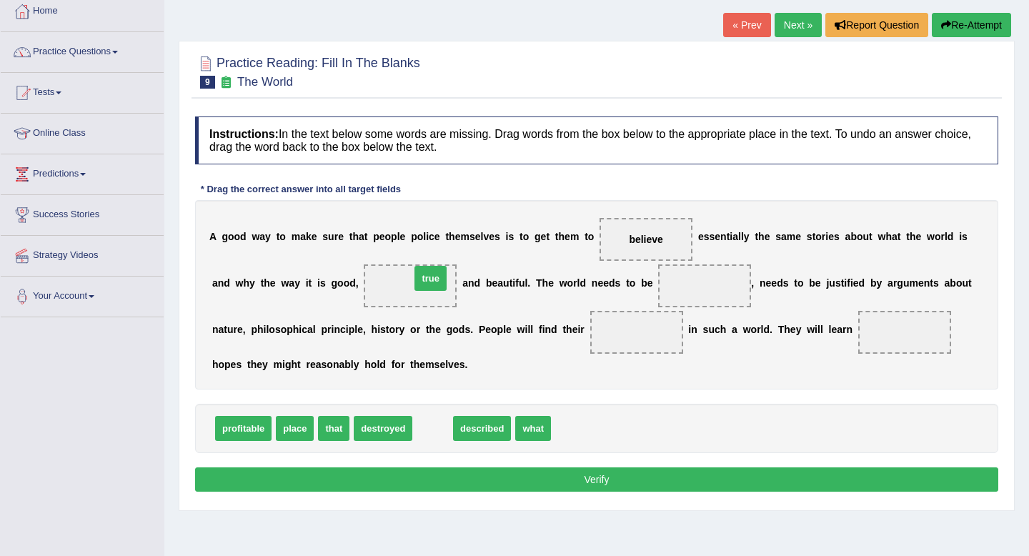
drag, startPoint x: 423, startPoint y: 434, endPoint x: 421, endPoint y: 276, distance: 158.0
drag, startPoint x: 438, startPoint y: 435, endPoint x: 447, endPoint y: 433, distance: 9.7
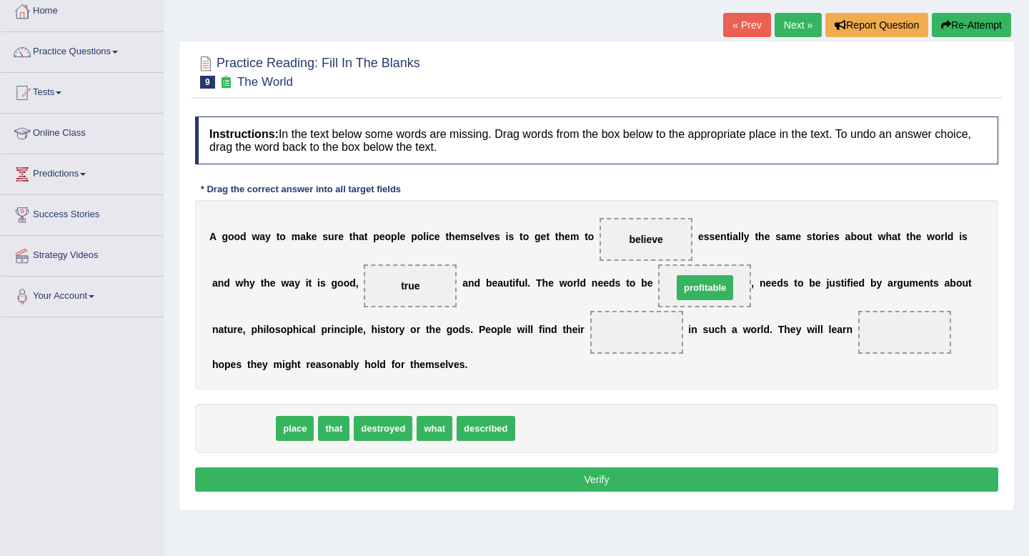
drag, startPoint x: 249, startPoint y: 426, endPoint x: 708, endPoint y: 285, distance: 480.8
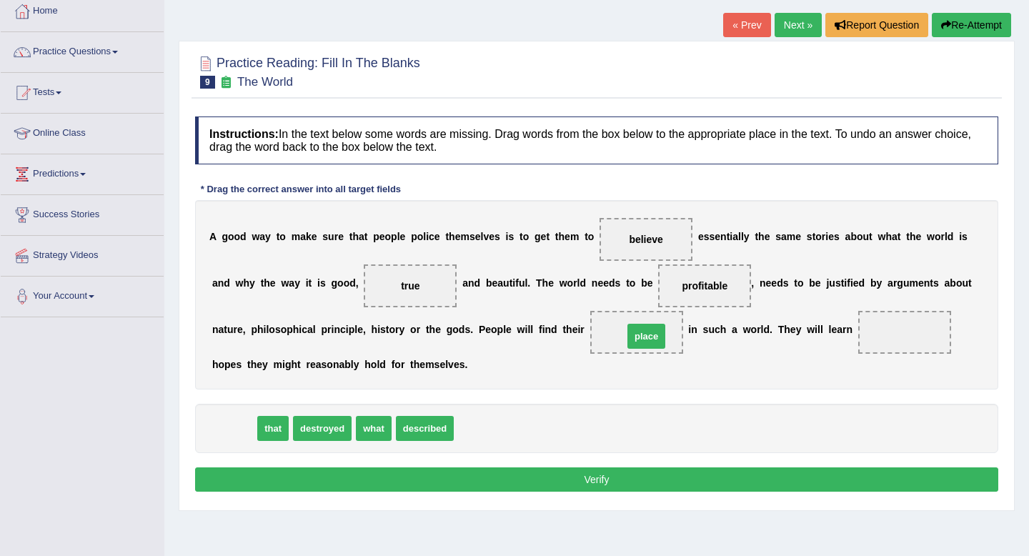
drag, startPoint x: 233, startPoint y: 423, endPoint x: 646, endPoint y: 331, distance: 422.7
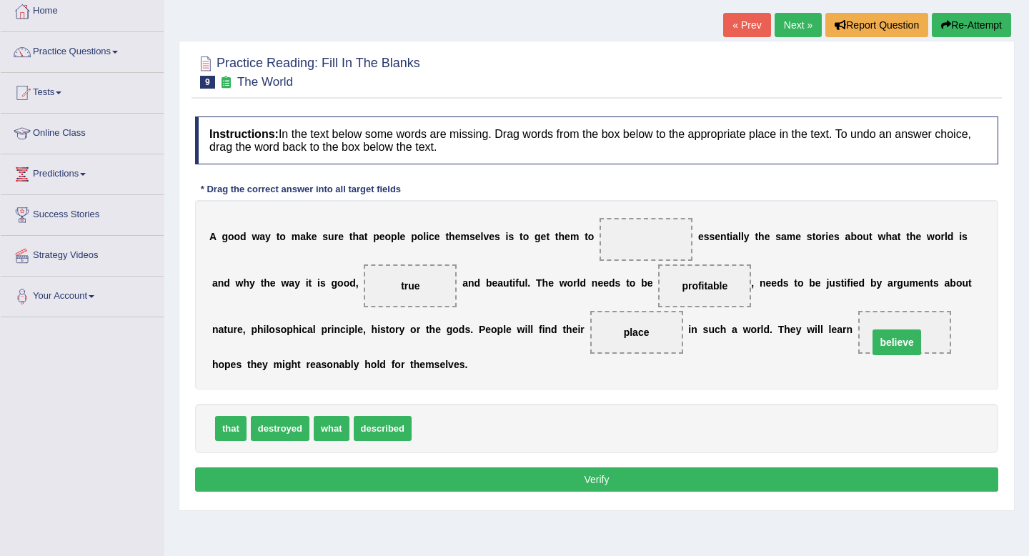
drag, startPoint x: 638, startPoint y: 238, endPoint x: 889, endPoint y: 341, distance: 271.2
drag, startPoint x: 918, startPoint y: 335, endPoint x: 688, endPoint y: 230, distance: 253.1
click at [688, 230] on div "A g o o d w a y t o m a k e s u r e t h a t p e o p l e p o l i c e t h e m s e…" at bounding box center [597, 294] width 804 height 189
drag, startPoint x: 911, startPoint y: 336, endPoint x: 667, endPoint y: 233, distance: 264.6
drag, startPoint x: 231, startPoint y: 430, endPoint x: 897, endPoint y: 337, distance: 672.8
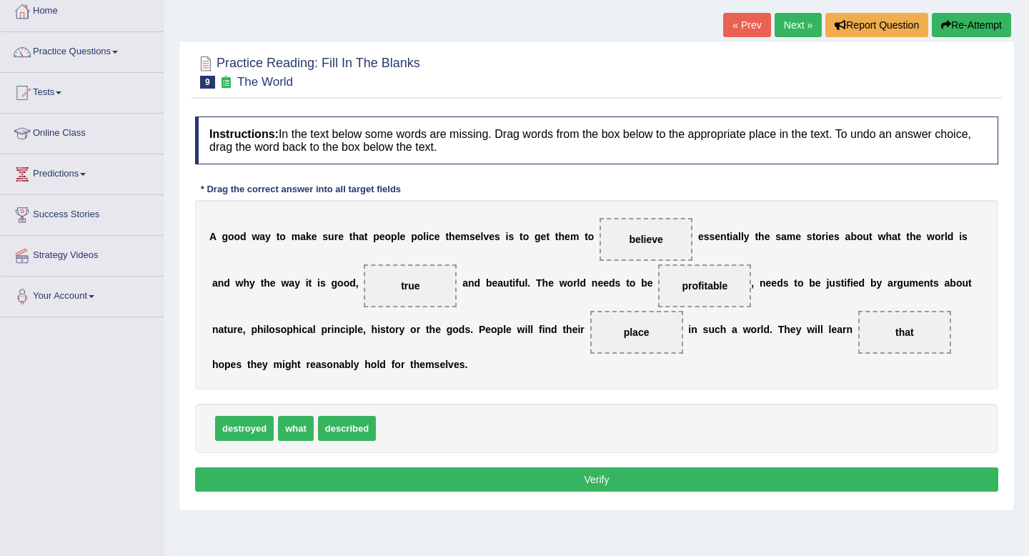
click at [732, 474] on button "Verify" at bounding box center [597, 480] width 804 height 24
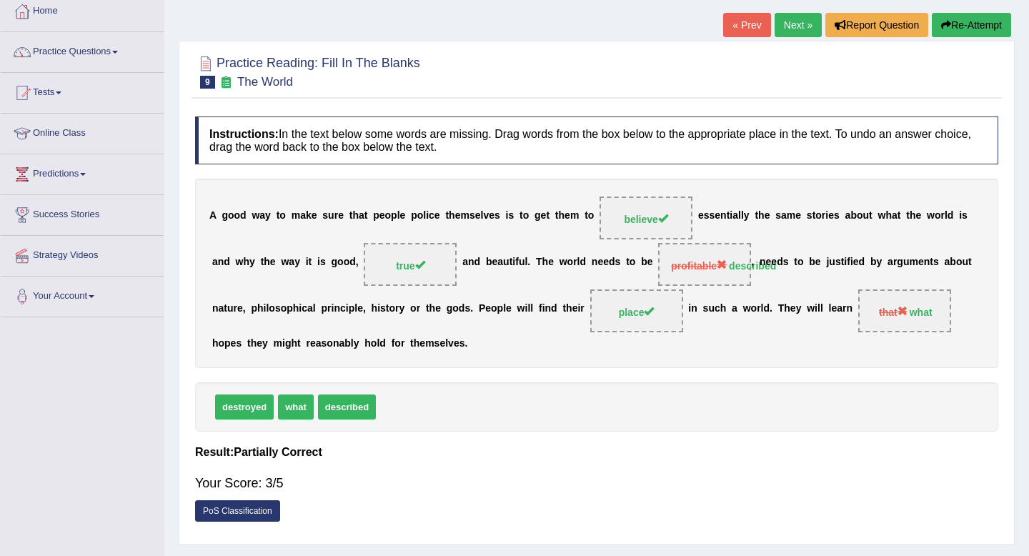
click at [796, 21] on link "Next »" at bounding box center [798, 25] width 47 height 24
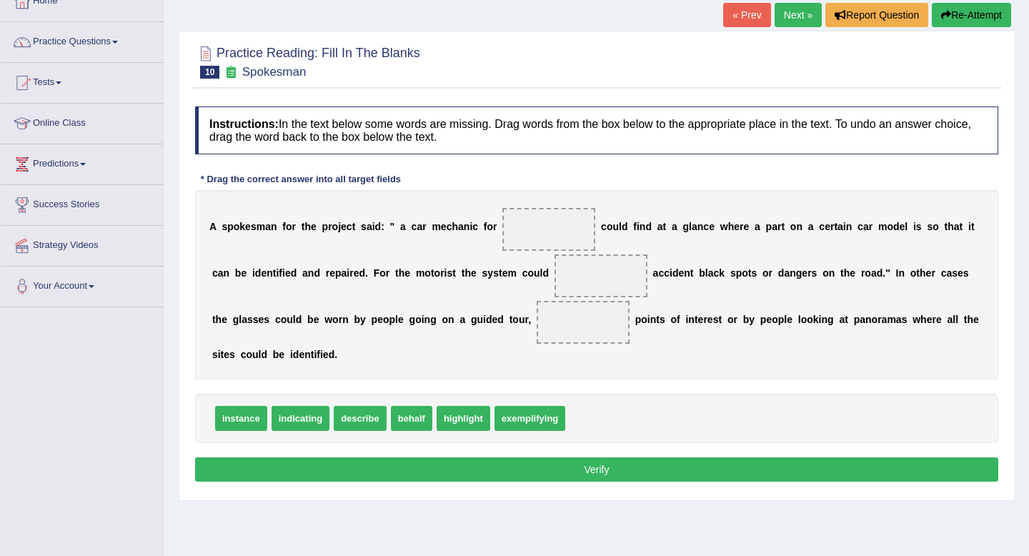
scroll to position [89, 0]
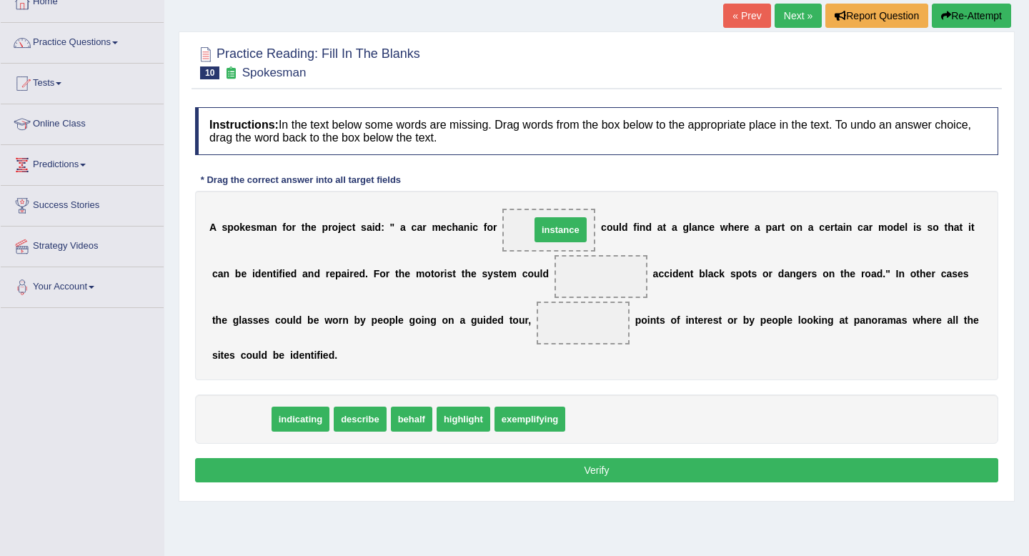
drag, startPoint x: 243, startPoint y: 422, endPoint x: 563, endPoint y: 232, distance: 371.5
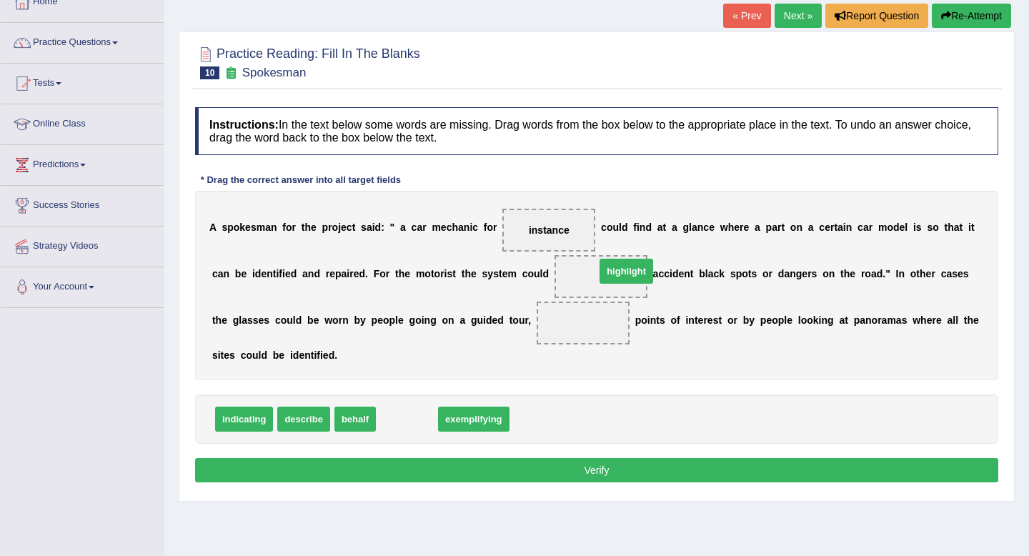
drag, startPoint x: 405, startPoint y: 421, endPoint x: 624, endPoint y: 273, distance: 264.1
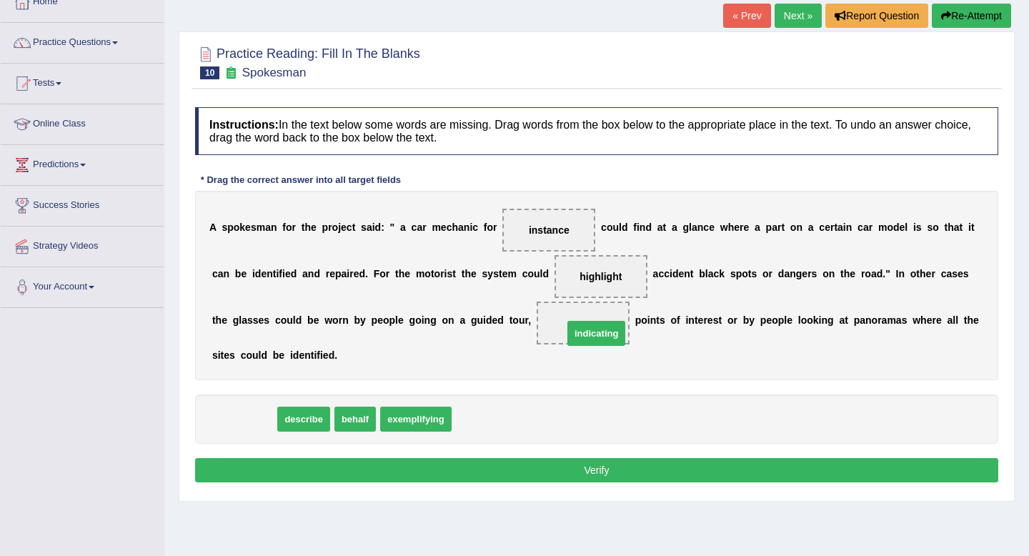
drag, startPoint x: 257, startPoint y: 421, endPoint x: 611, endPoint y: 323, distance: 367.2
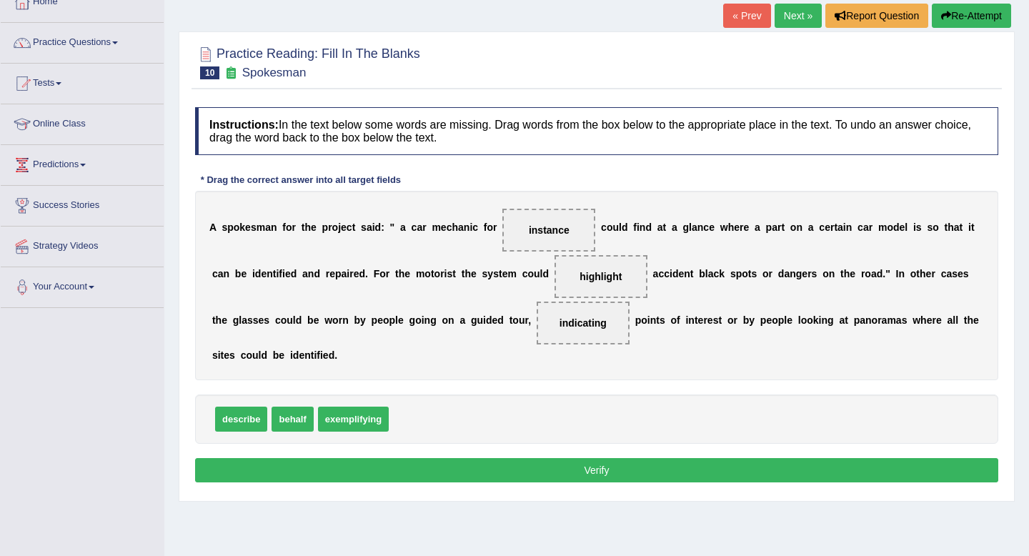
click at [572, 466] on button "Verify" at bounding box center [597, 470] width 804 height 24
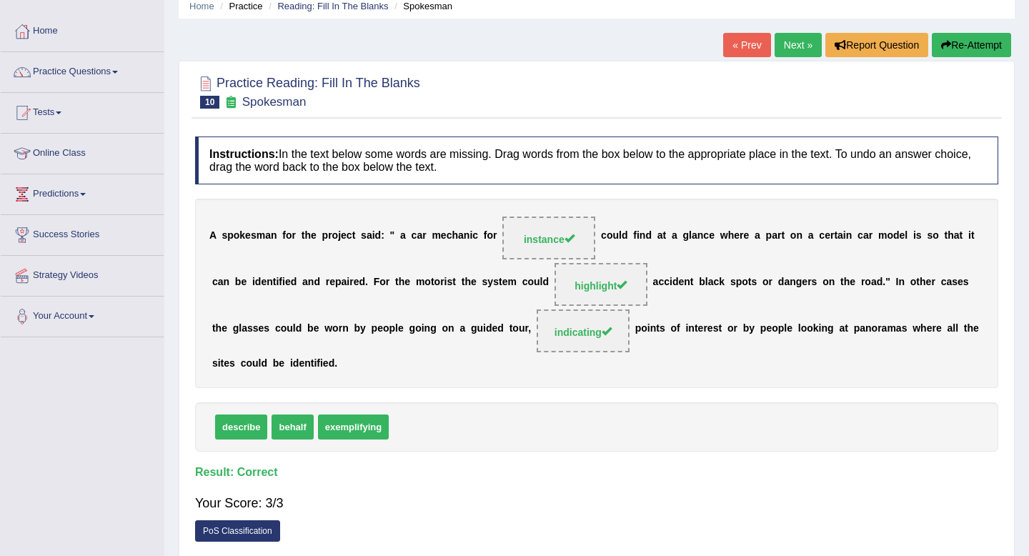
scroll to position [44, 0]
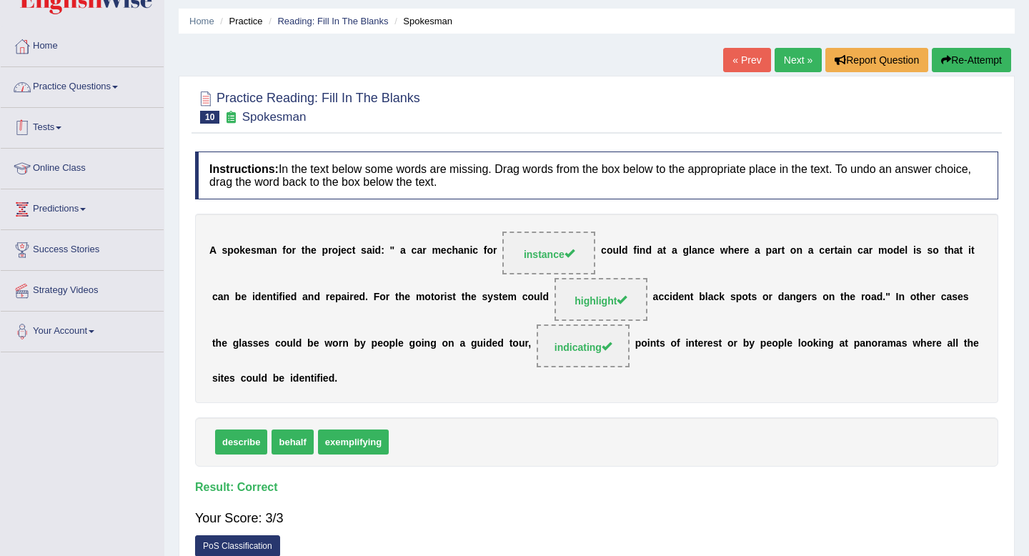
click at [119, 85] on link "Practice Questions" at bounding box center [82, 85] width 163 height 36
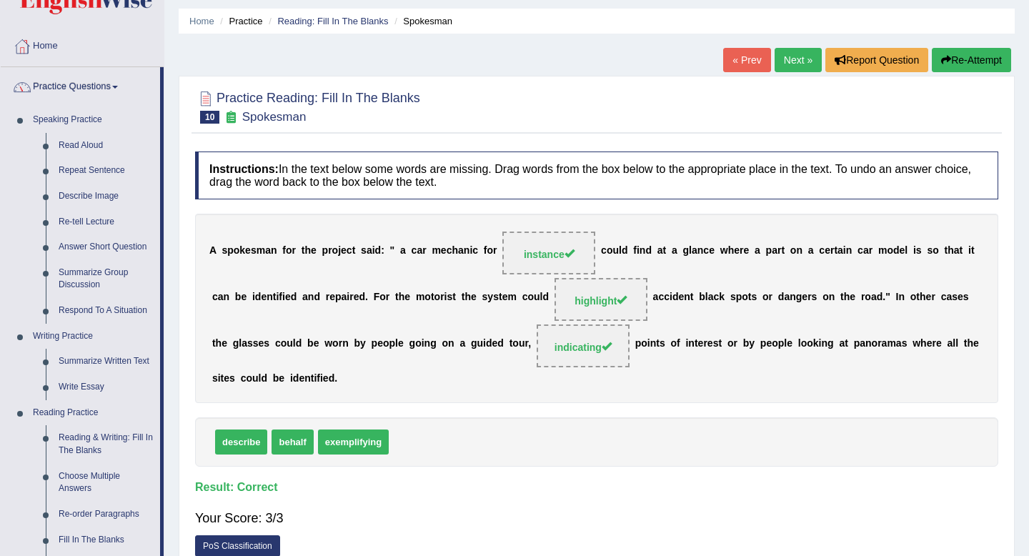
click at [115, 87] on link "Practice Questions" at bounding box center [80, 85] width 159 height 36
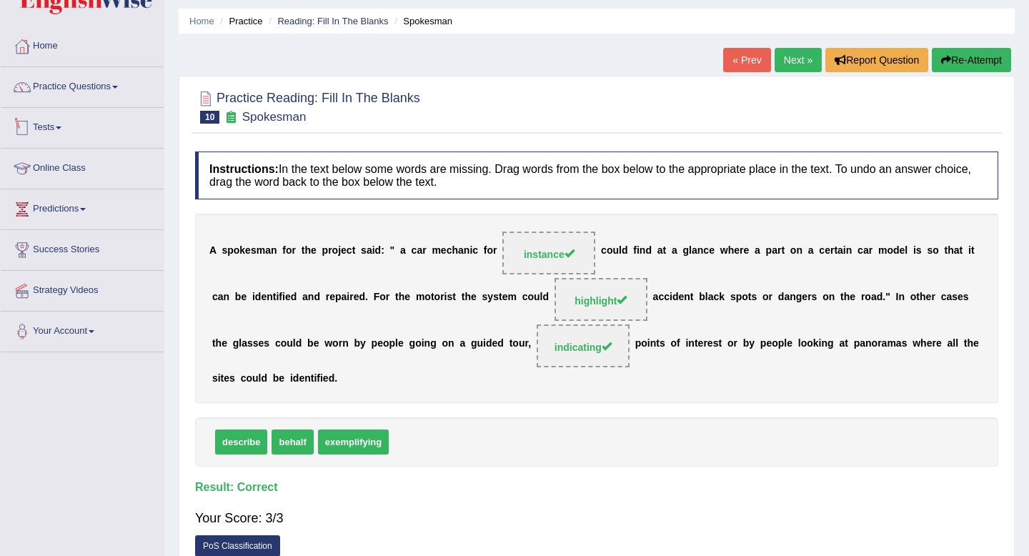
click at [52, 121] on link "Tests" at bounding box center [82, 126] width 163 height 36
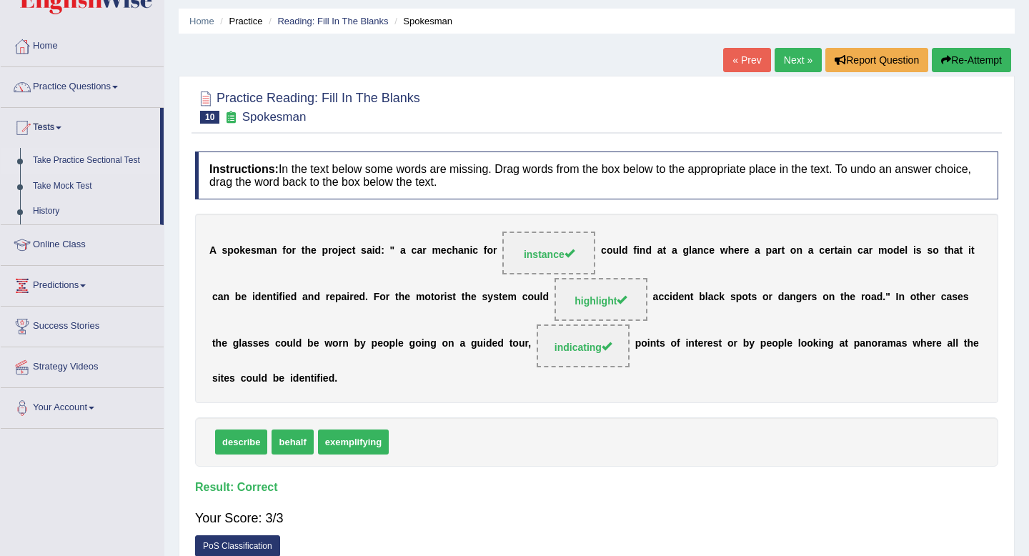
click at [65, 162] on link "Take Practice Sectional Test" at bounding box center [93, 161] width 134 height 26
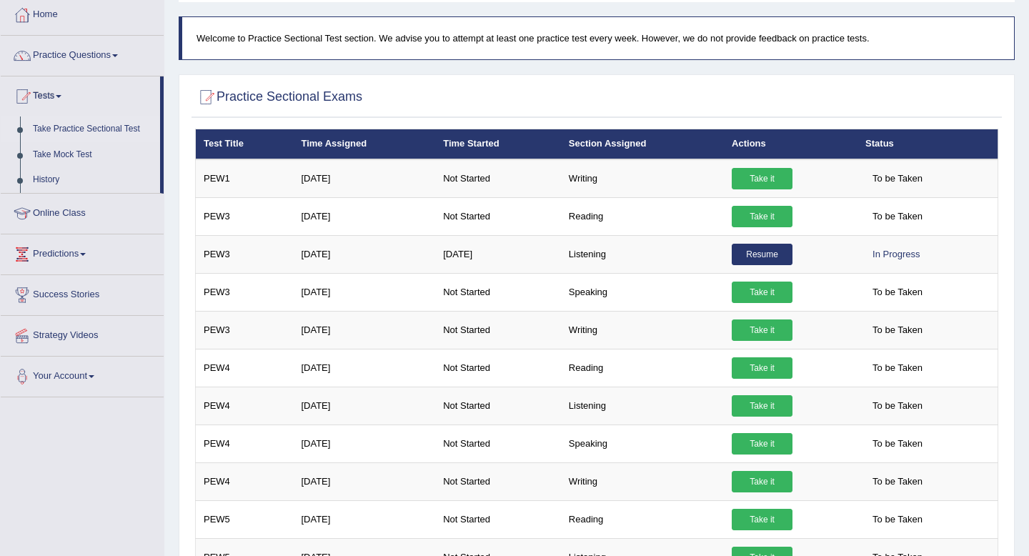
scroll to position [79, 0]
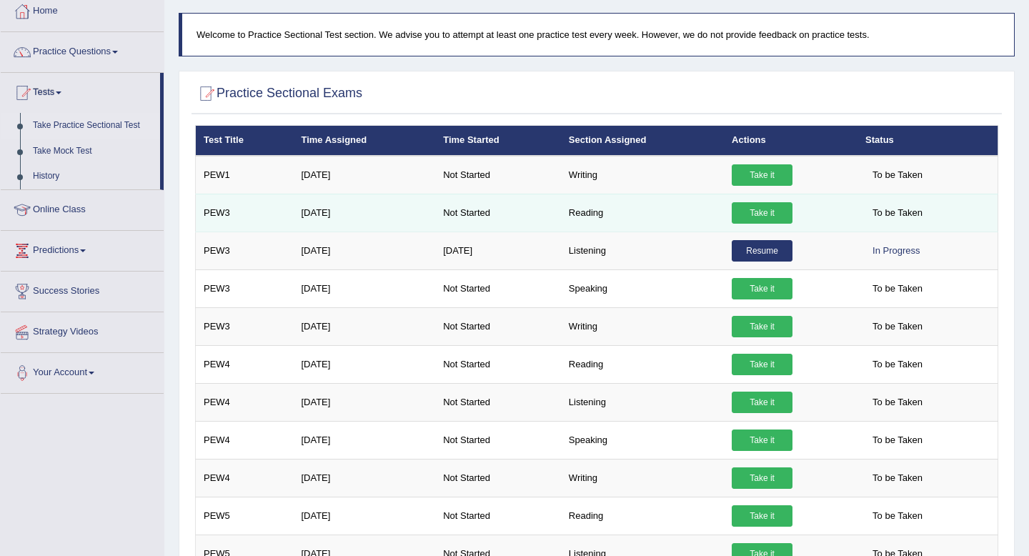
click at [766, 210] on link "Take it" at bounding box center [762, 212] width 61 height 21
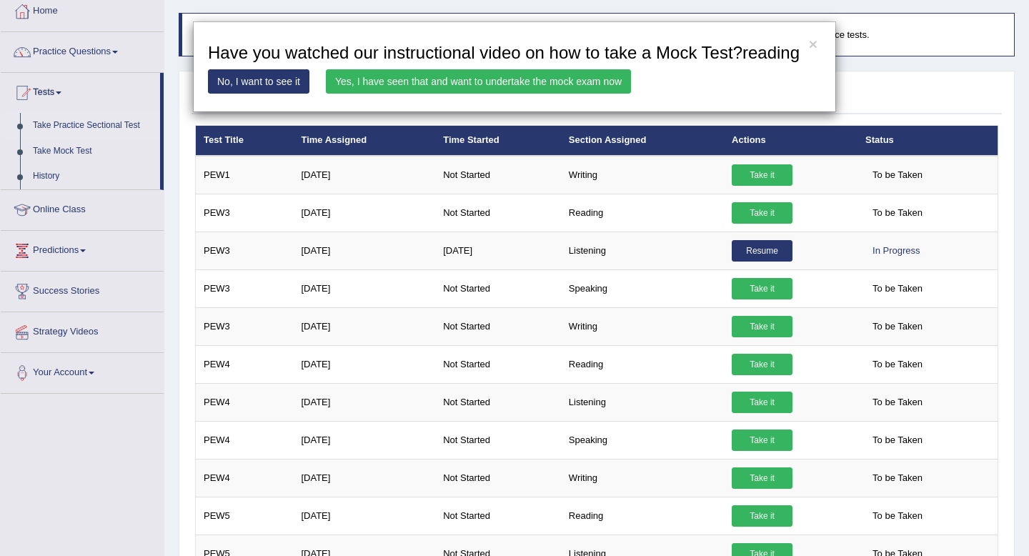
click at [490, 94] on link "Yes, I have seen that and want to undertake the mock exam now" at bounding box center [478, 81] width 305 height 24
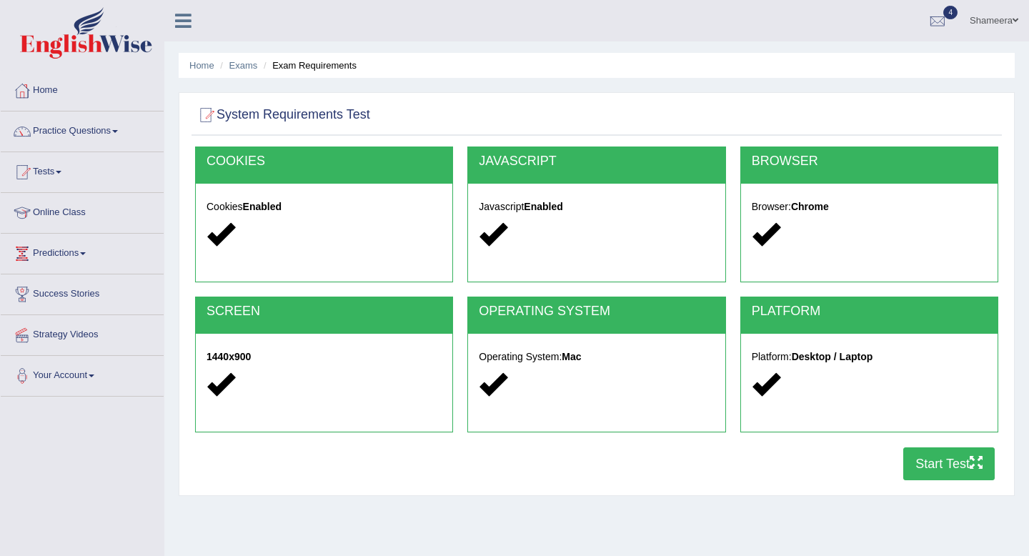
click at [938, 466] on button "Start Test" at bounding box center [950, 464] width 92 height 33
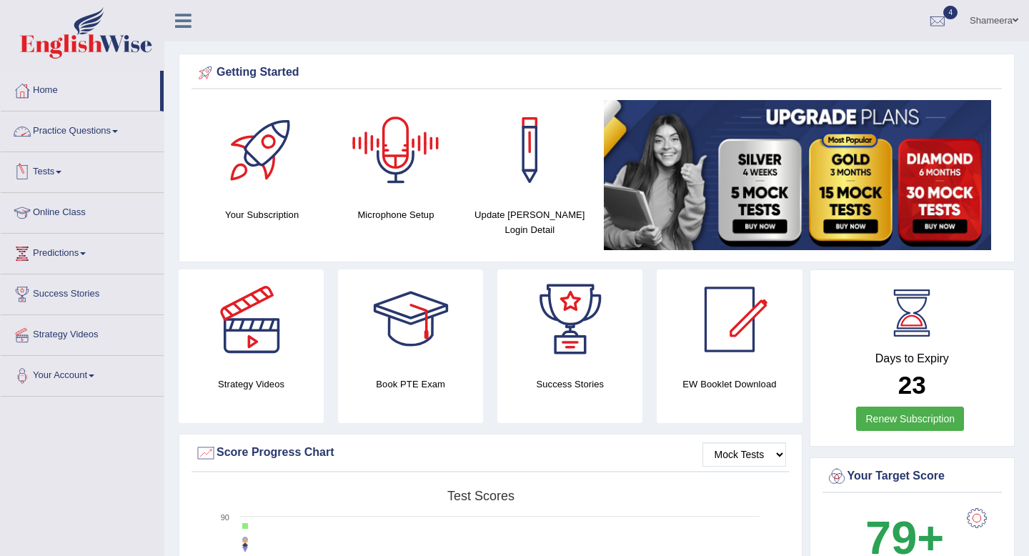
click at [71, 174] on link "Tests" at bounding box center [82, 170] width 163 height 36
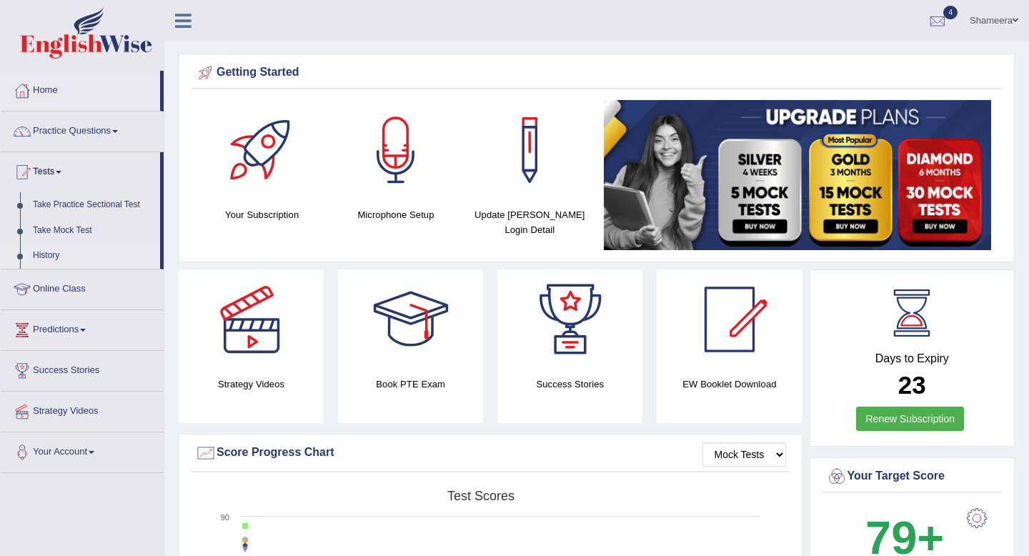
click at [71, 252] on link "History" at bounding box center [93, 256] width 134 height 26
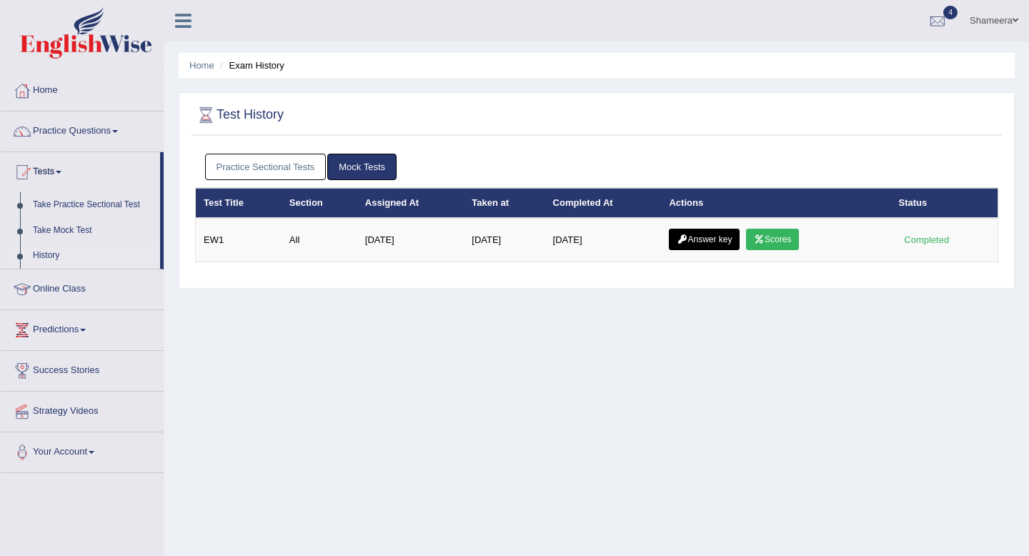
click at [298, 172] on link "Practice Sectional Tests" at bounding box center [266, 167] width 122 height 26
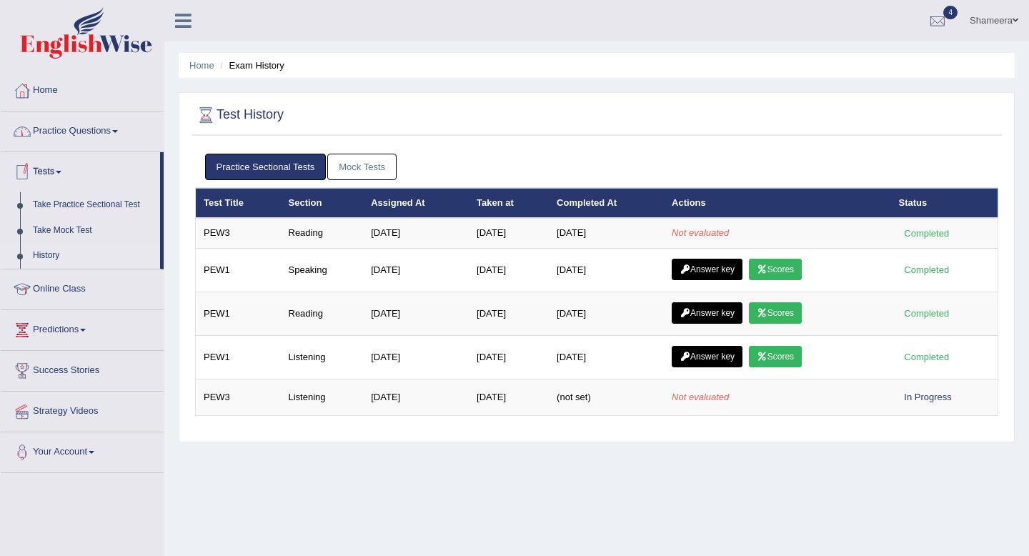
click at [74, 134] on link "Practice Questions" at bounding box center [82, 130] width 163 height 36
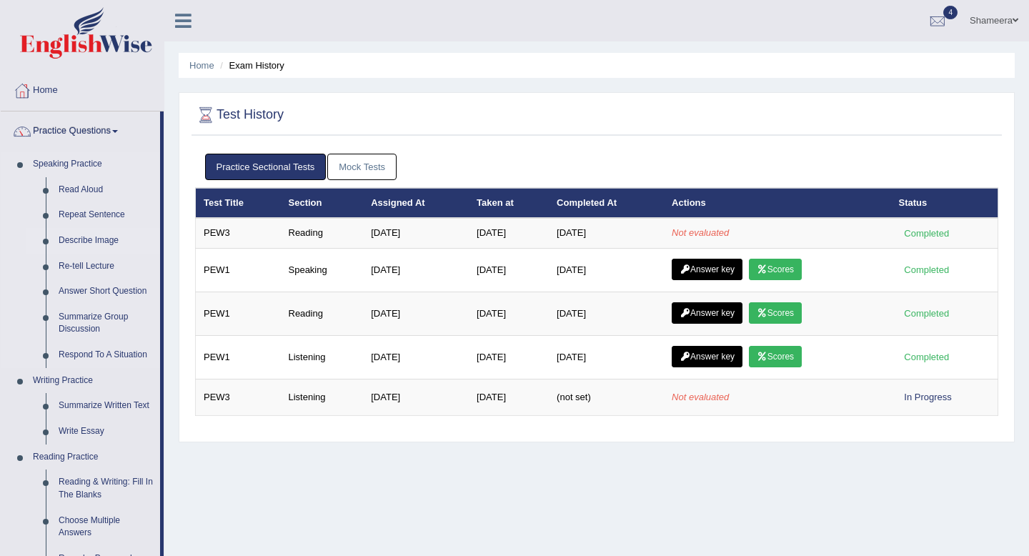
click at [104, 237] on link "Describe Image" at bounding box center [106, 241] width 108 height 26
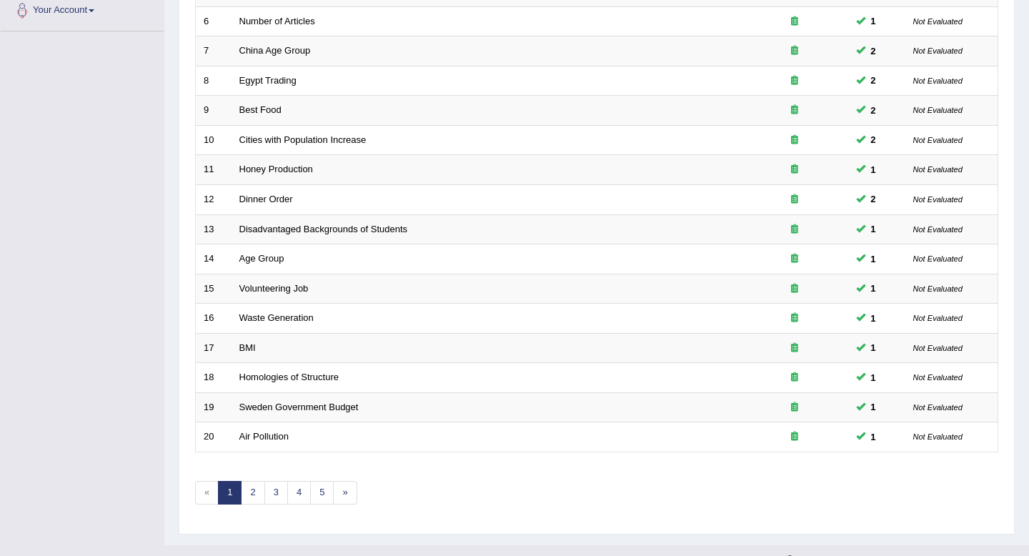
scroll to position [368, 0]
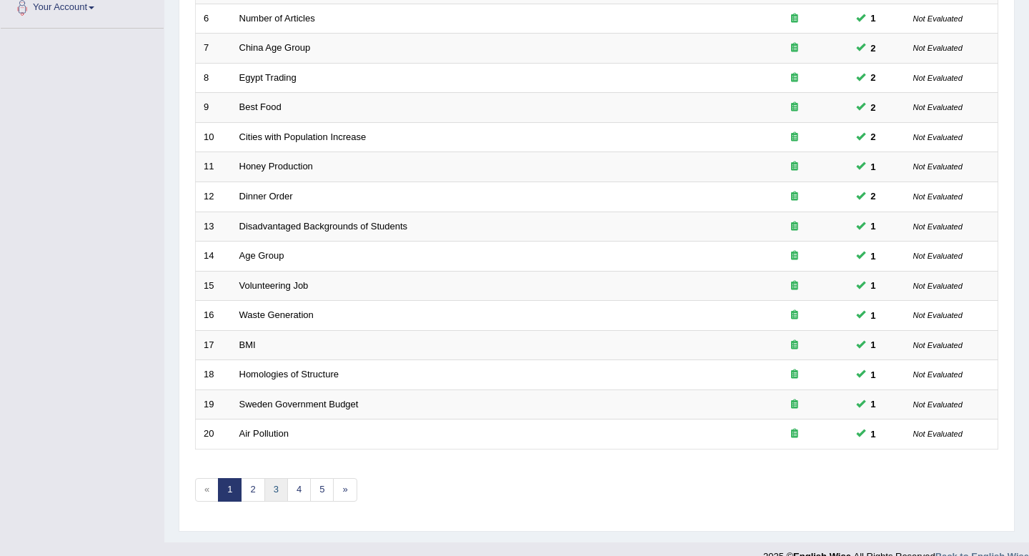
click at [279, 489] on link "3" at bounding box center [277, 490] width 24 height 24
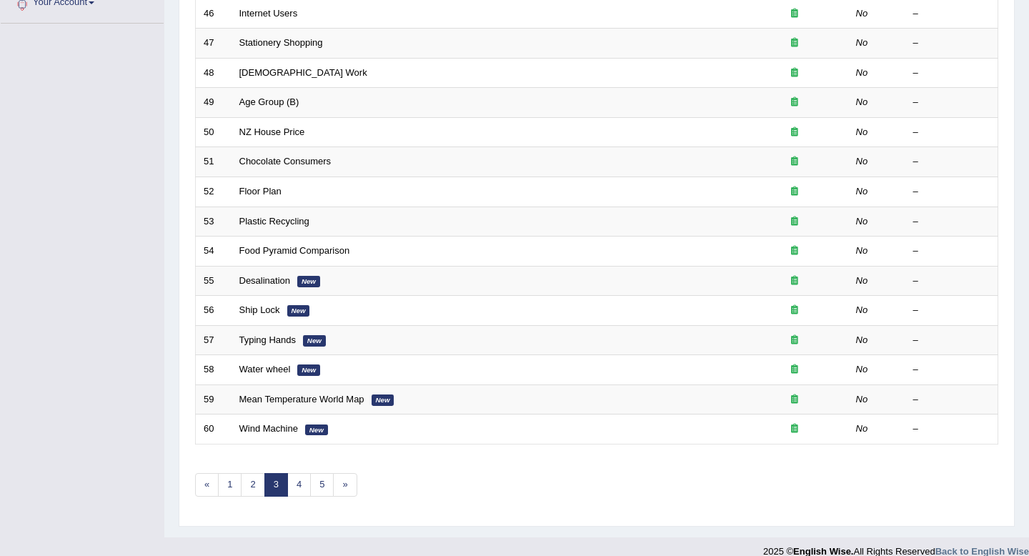
scroll to position [390, 0]
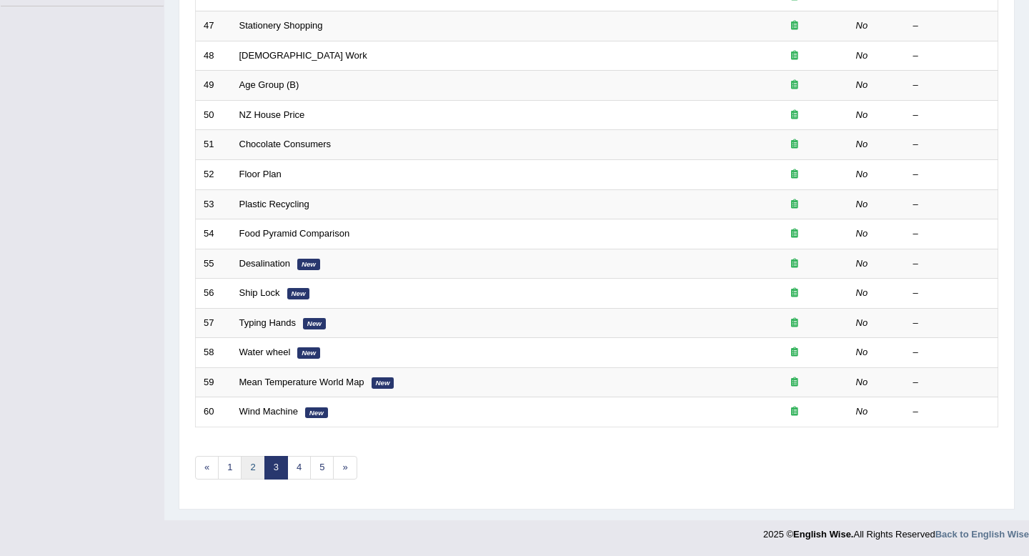
click at [259, 473] on link "2" at bounding box center [253, 468] width 24 height 24
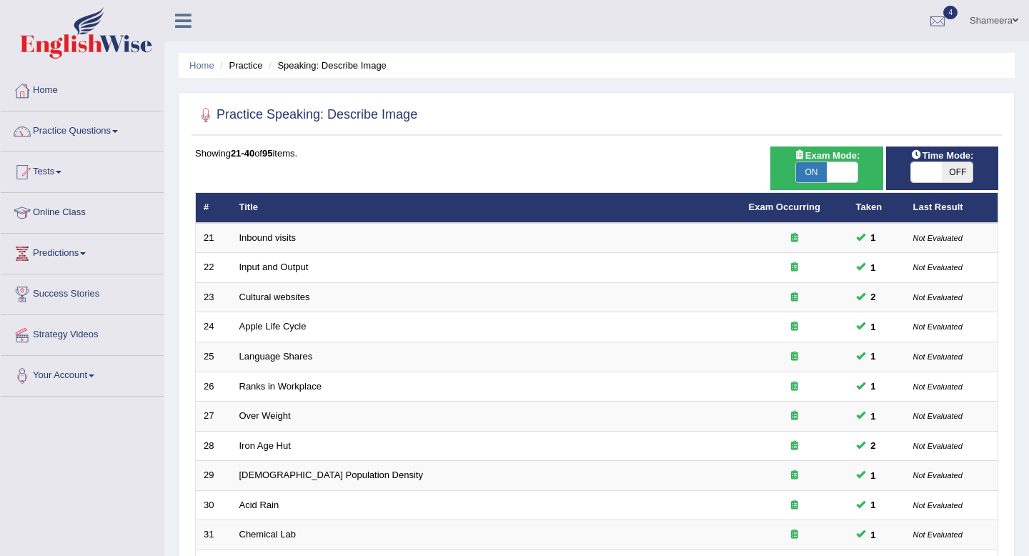
scroll to position [390, 0]
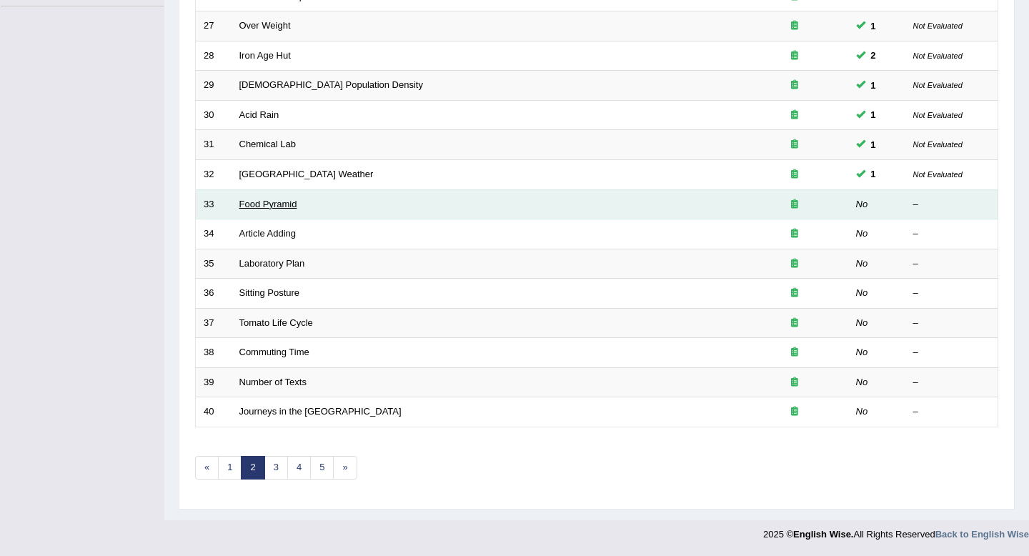
click at [260, 201] on link "Food Pyramid" at bounding box center [268, 204] width 58 height 11
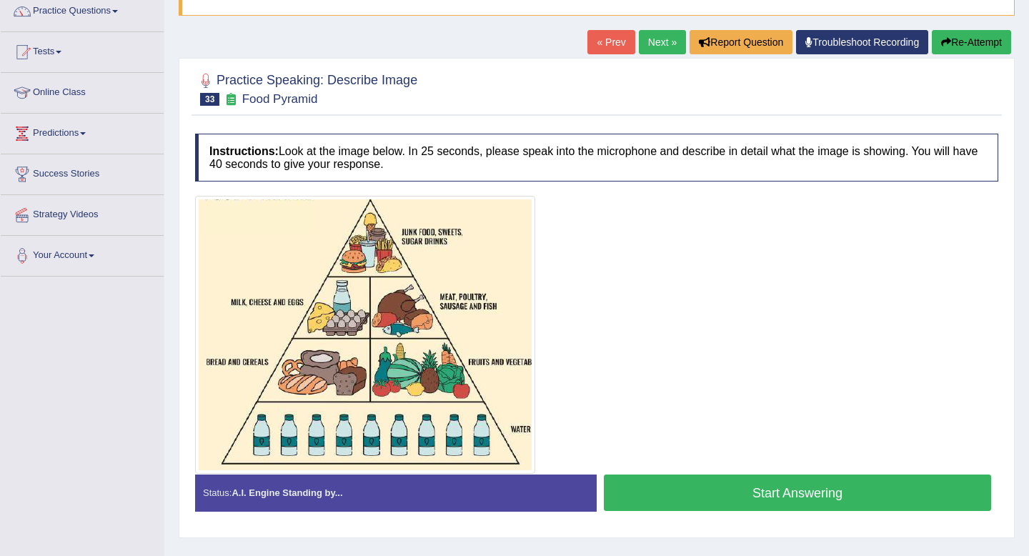
scroll to position [118, 0]
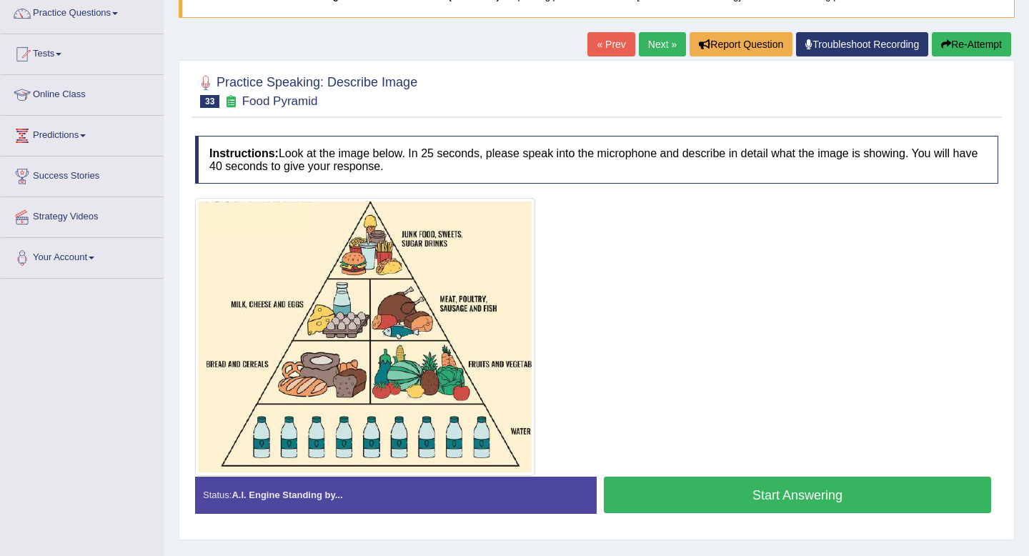
click at [693, 498] on button "Start Answering" at bounding box center [797, 495] width 387 height 36
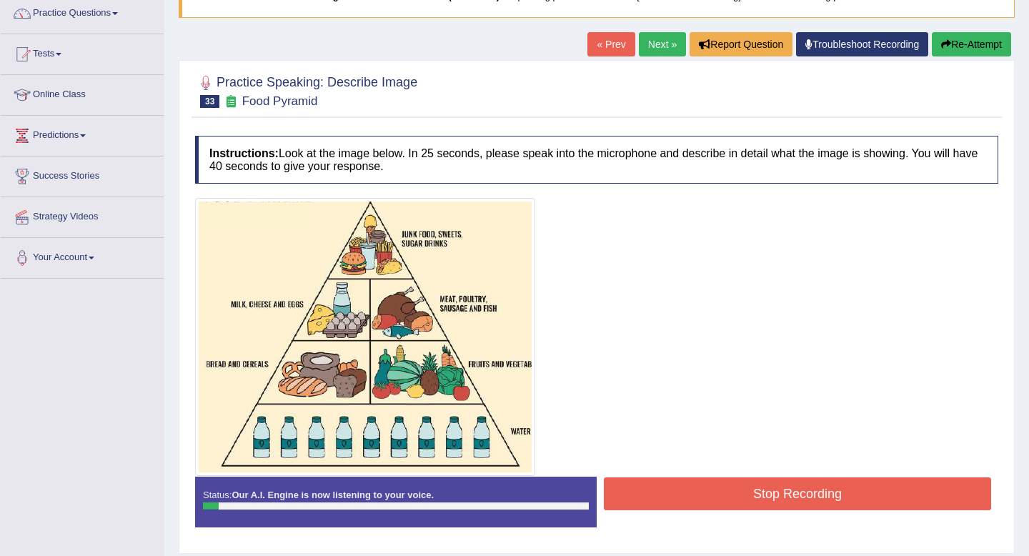
scroll to position [113, 0]
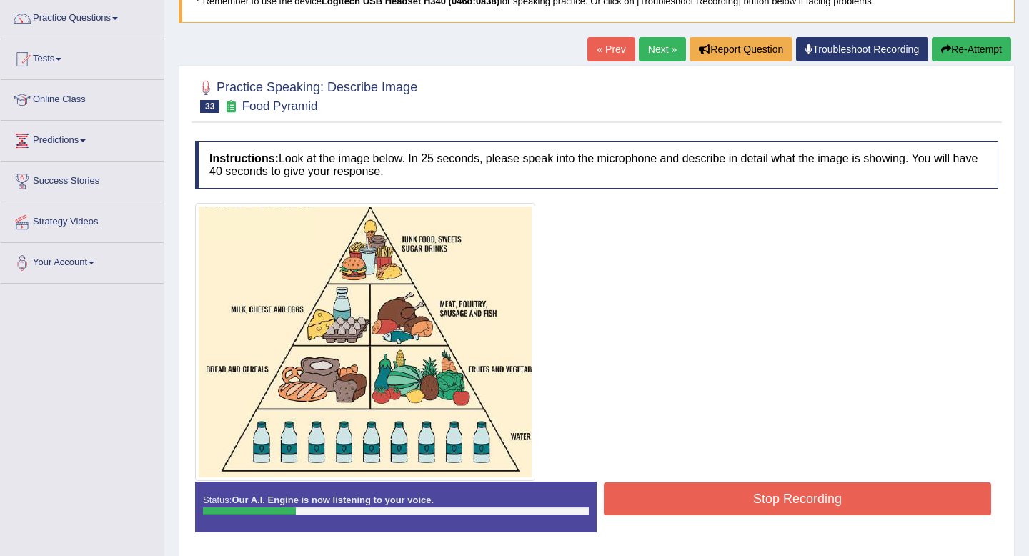
click at [975, 51] on button "Re-Attempt" at bounding box center [971, 49] width 79 height 24
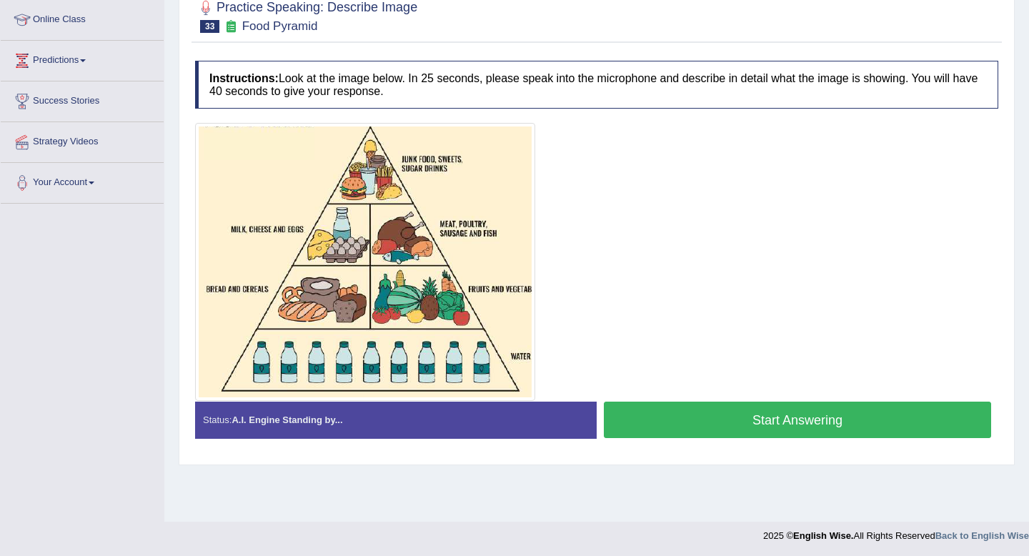
scroll to position [194, 0]
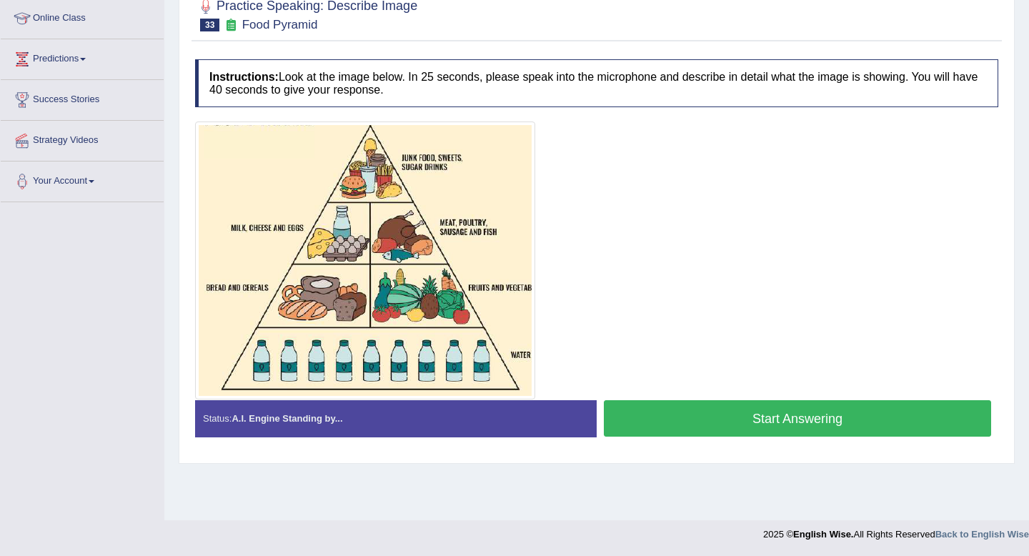
click at [744, 410] on button "Start Answering" at bounding box center [797, 418] width 387 height 36
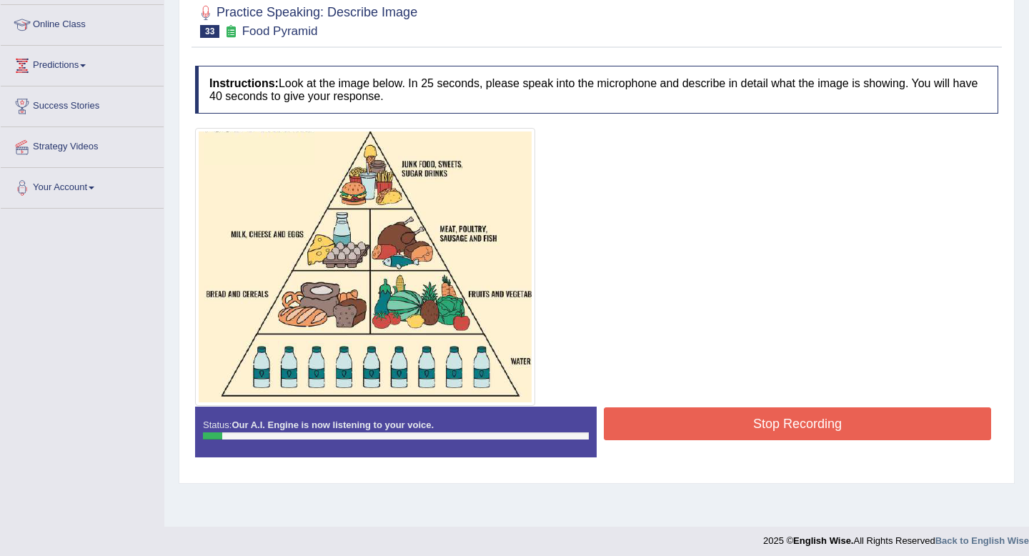
scroll to position [189, 0]
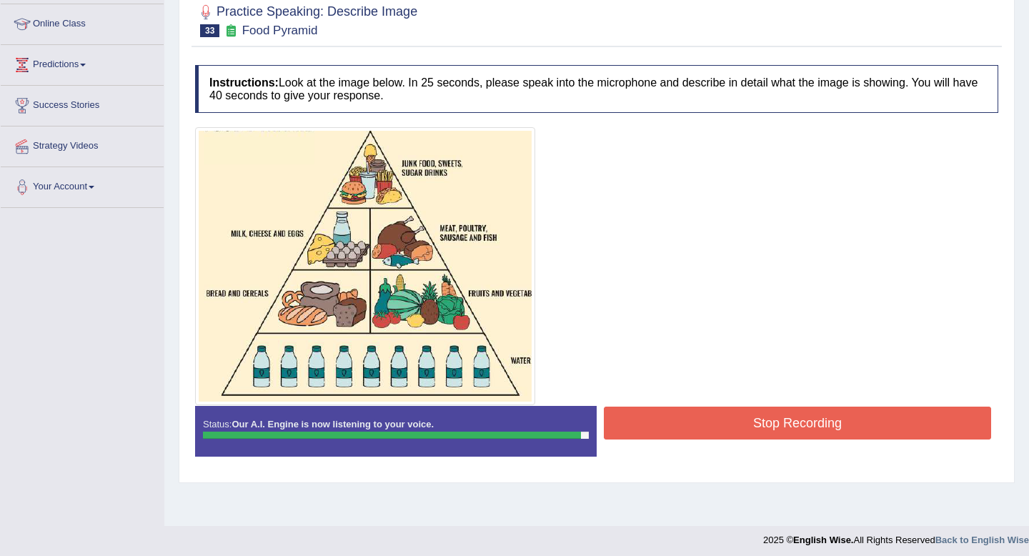
click at [758, 417] on button "Stop Recording" at bounding box center [797, 423] width 387 height 33
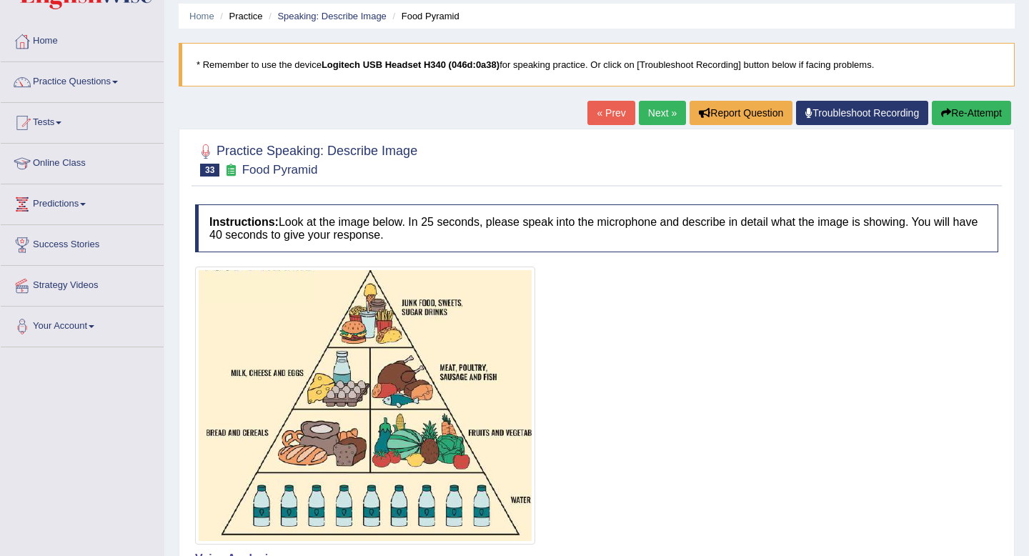
scroll to position [0, 0]
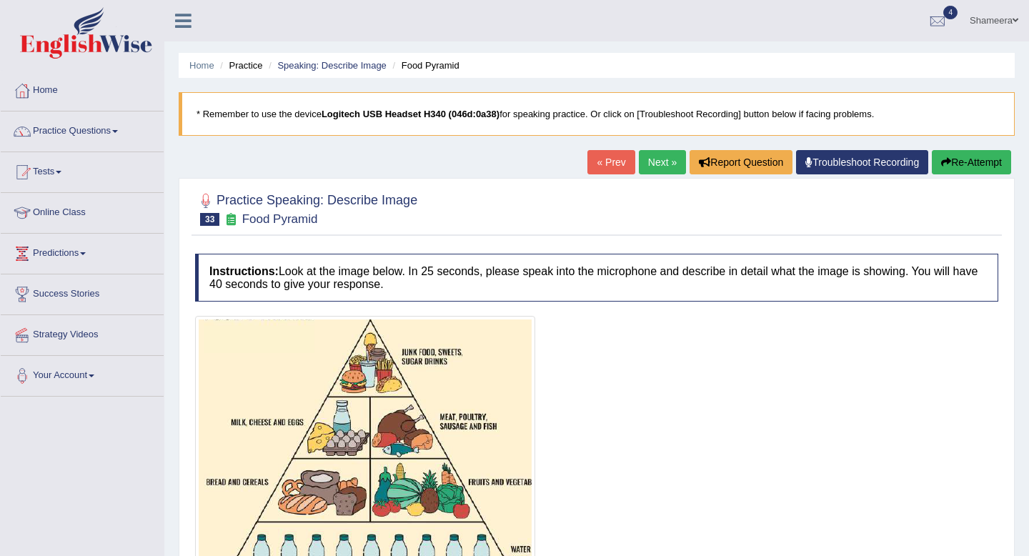
click at [649, 167] on link "Next »" at bounding box center [662, 162] width 47 height 24
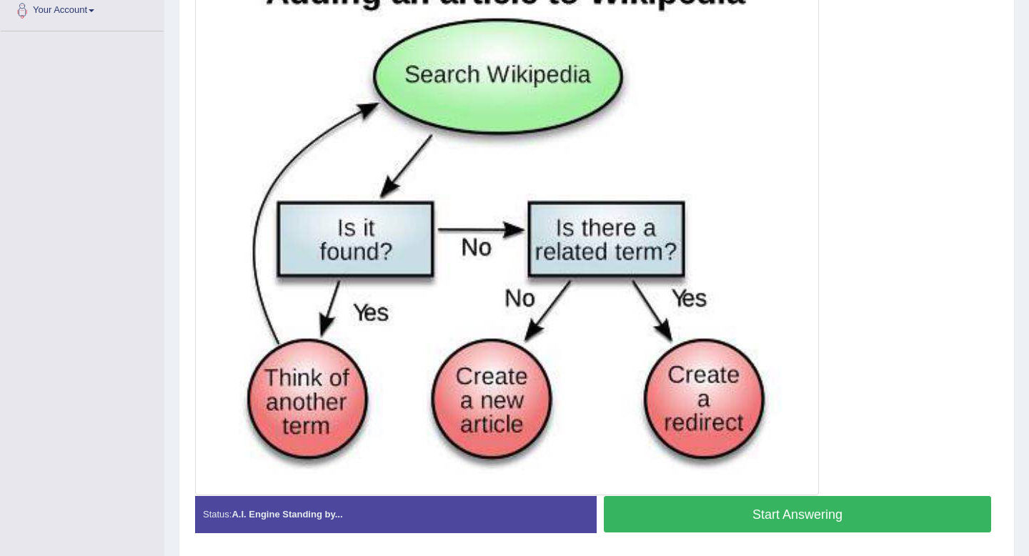
scroll to position [371, 0]
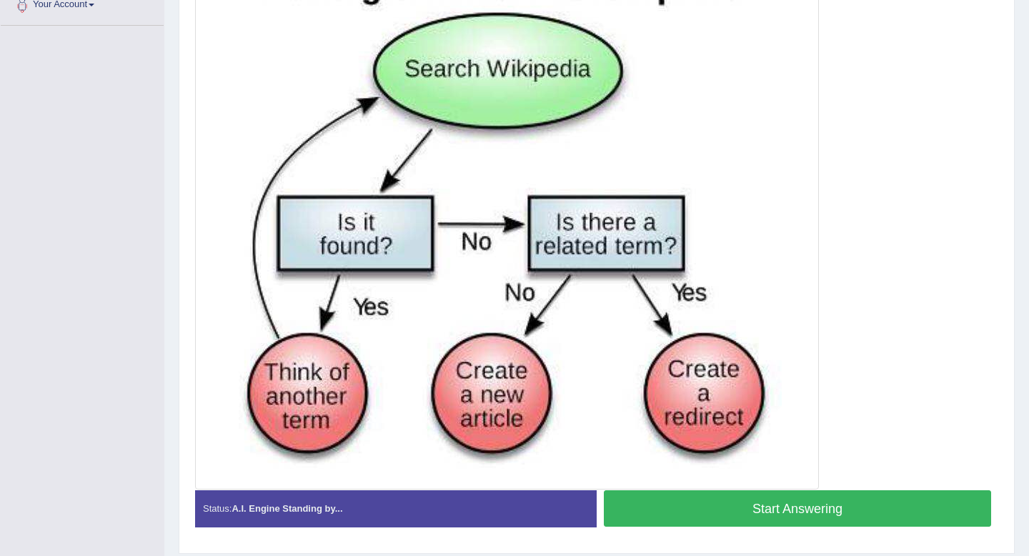
click at [756, 512] on button "Start Answering" at bounding box center [797, 508] width 387 height 36
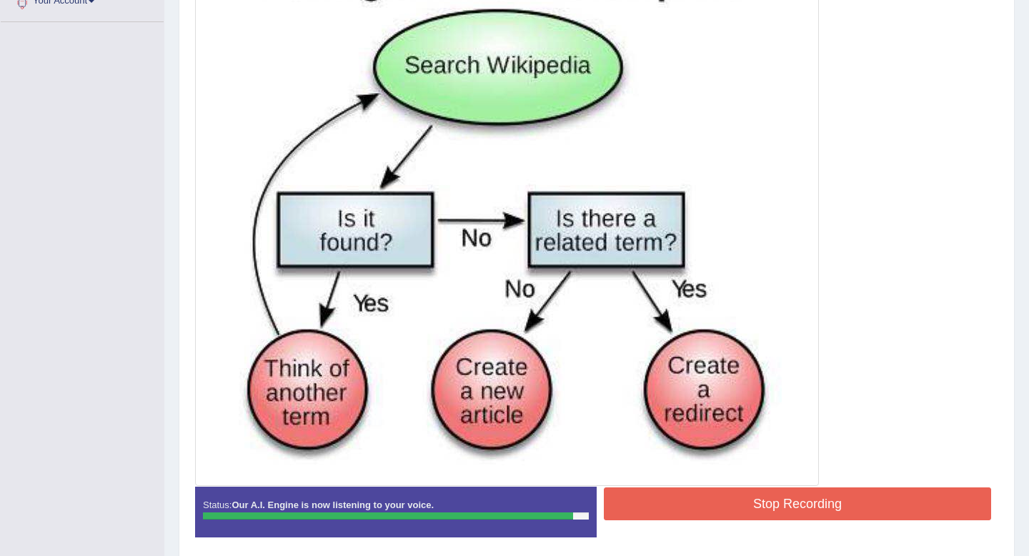
scroll to position [363, 0]
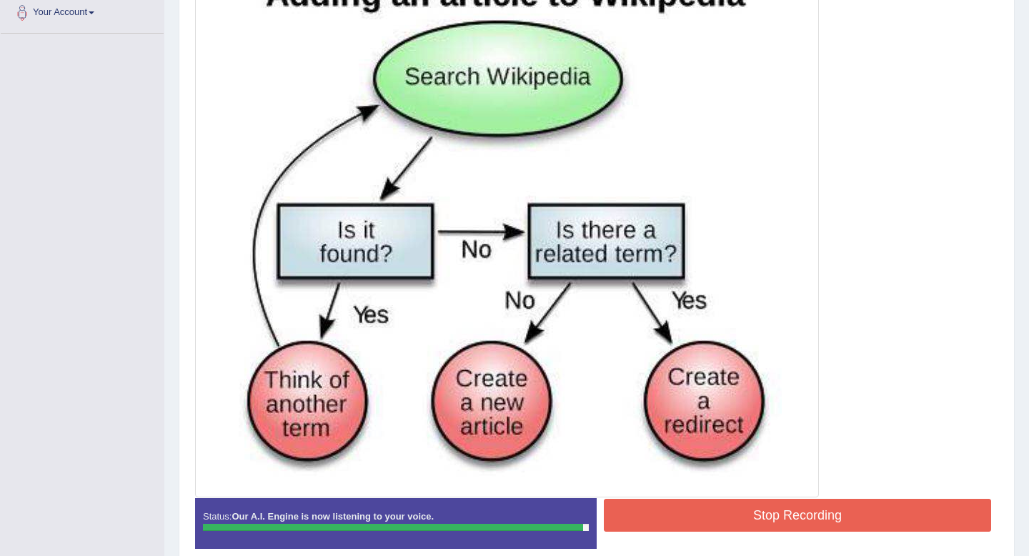
click at [756, 518] on button "Stop Recording" at bounding box center [797, 515] width 387 height 33
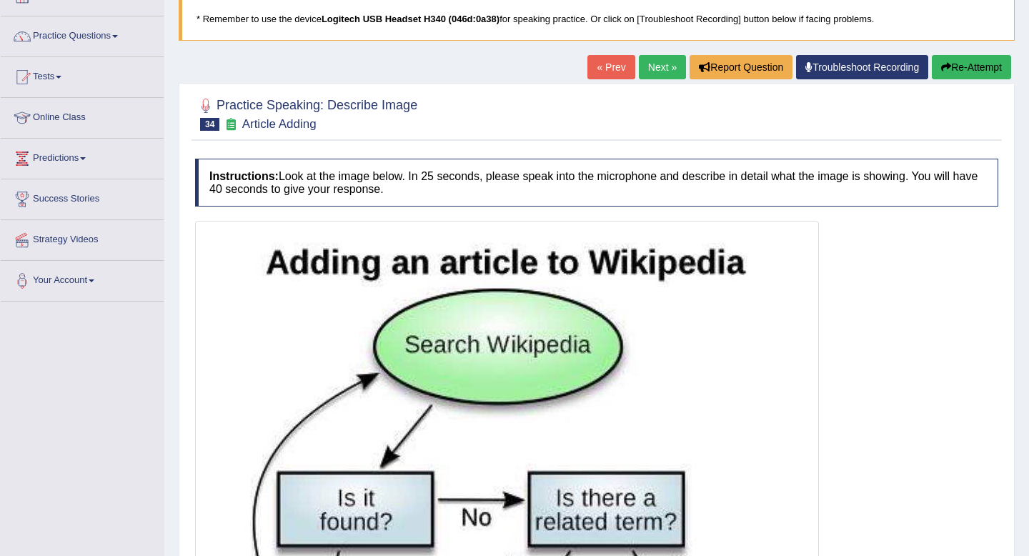
scroll to position [93, 0]
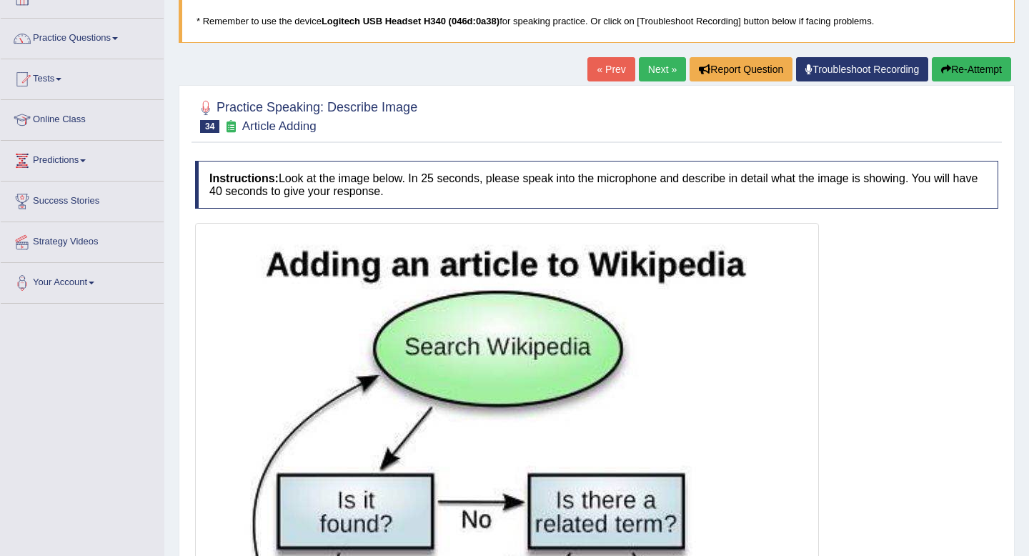
click at [641, 75] on link "Next »" at bounding box center [662, 69] width 47 height 24
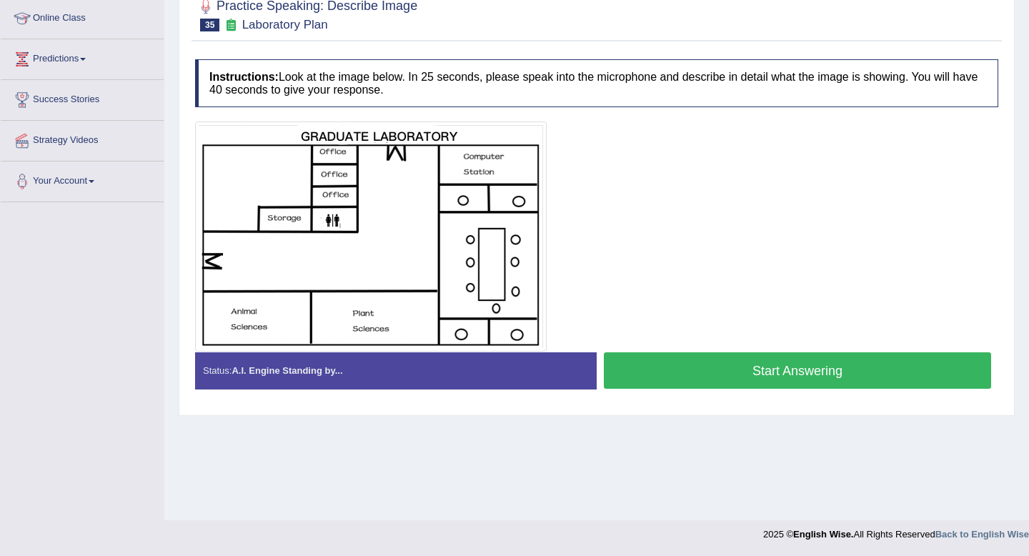
scroll to position [124, 0]
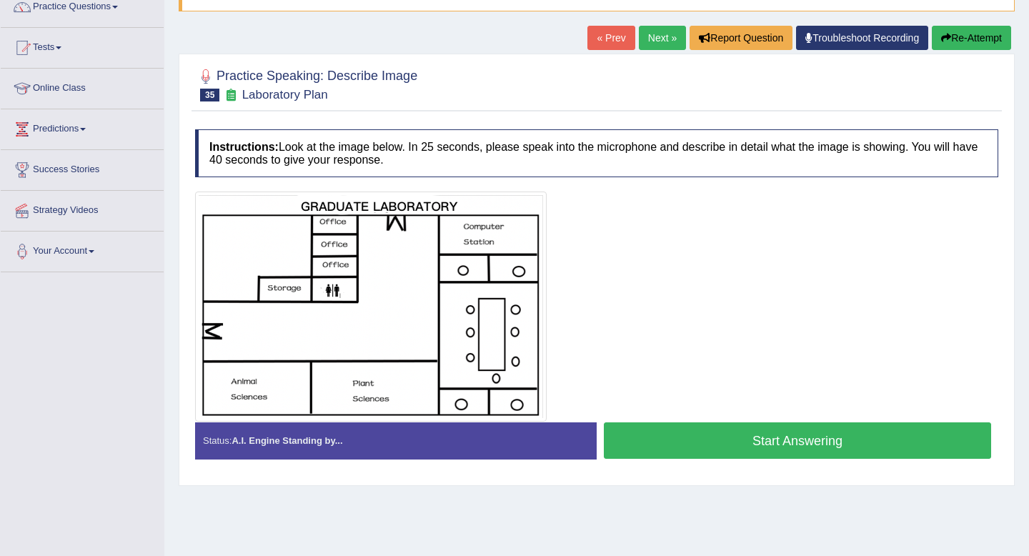
click at [759, 445] on button "Start Answering" at bounding box center [797, 441] width 387 height 36
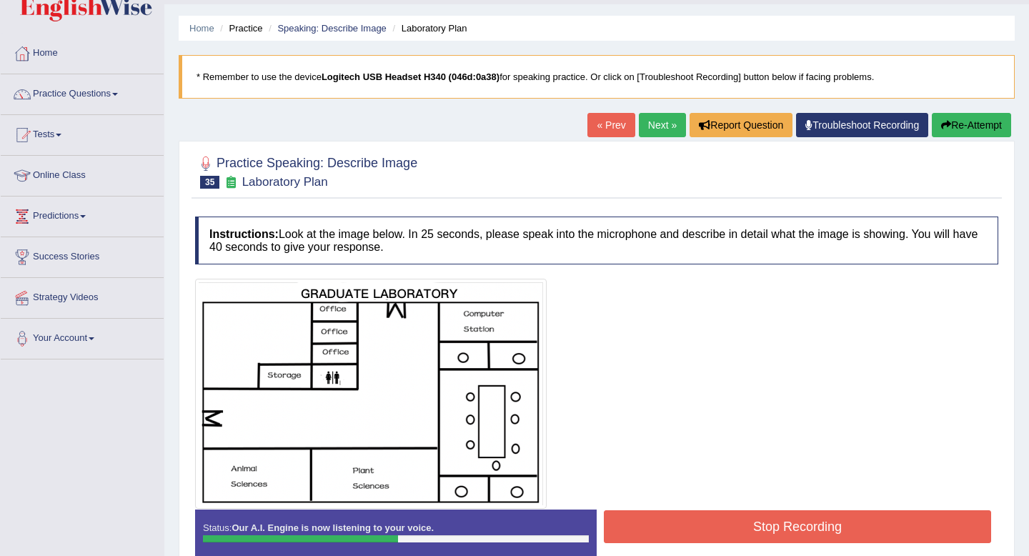
scroll to position [24, 0]
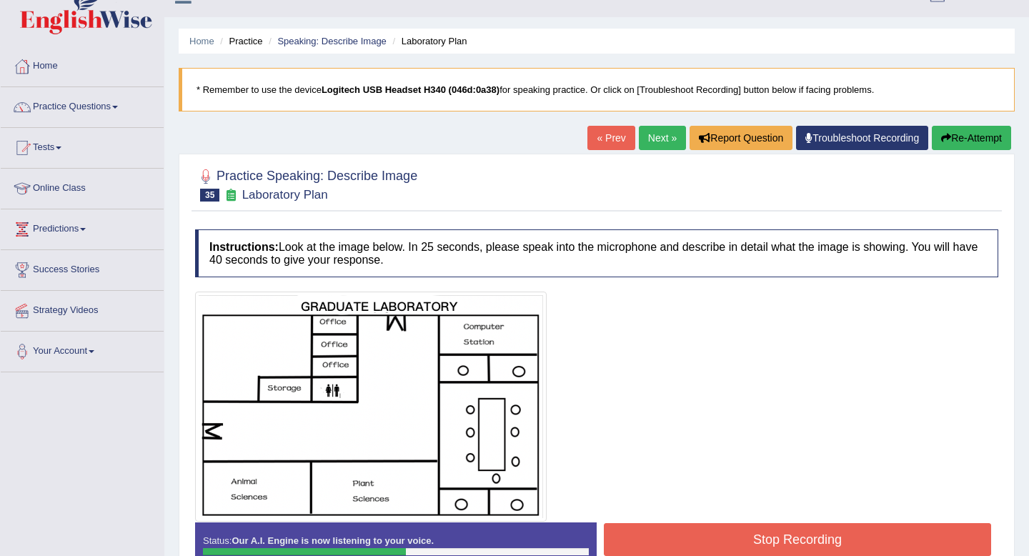
click at [984, 142] on button "Re-Attempt" at bounding box center [971, 138] width 79 height 24
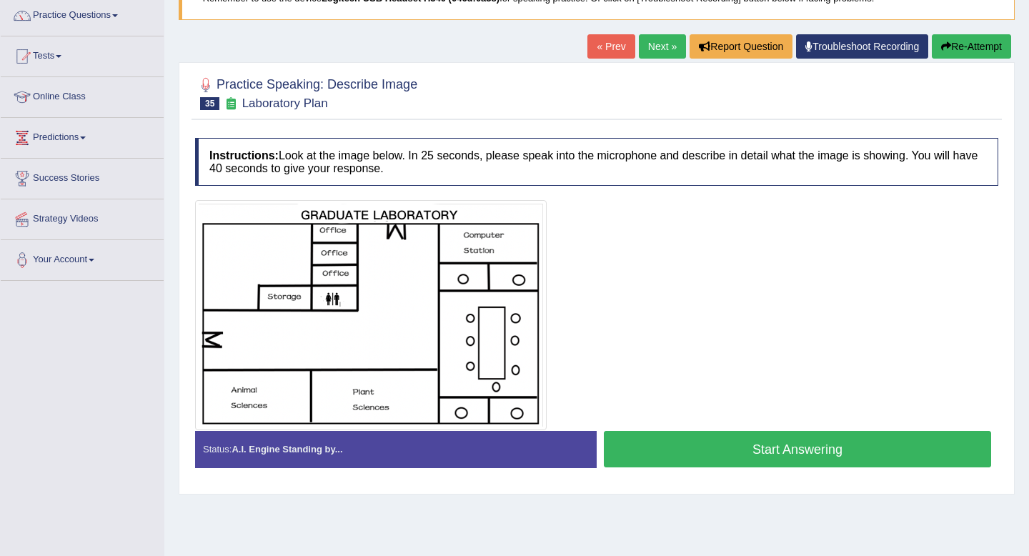
scroll to position [122, 0]
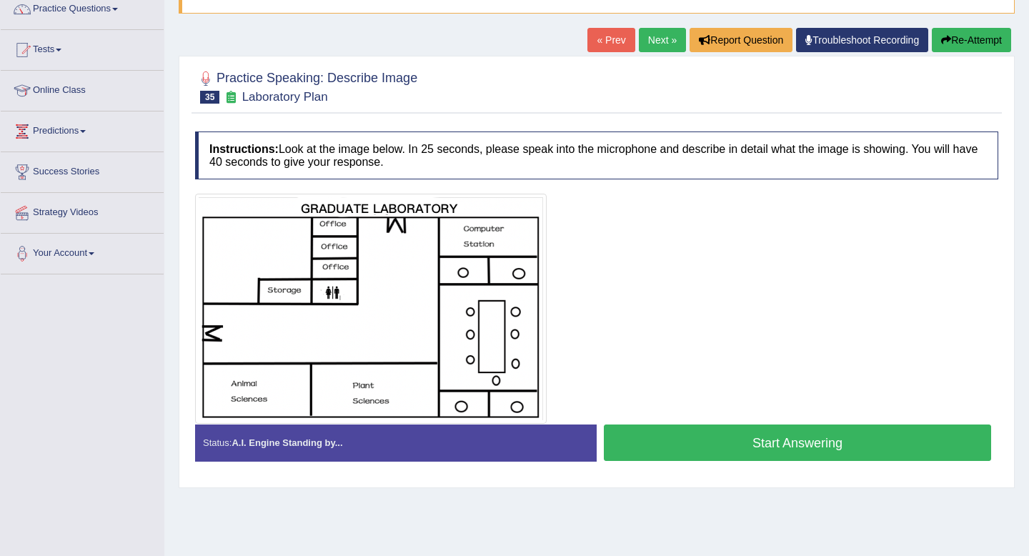
click at [796, 440] on button "Start Answering" at bounding box center [797, 443] width 387 height 36
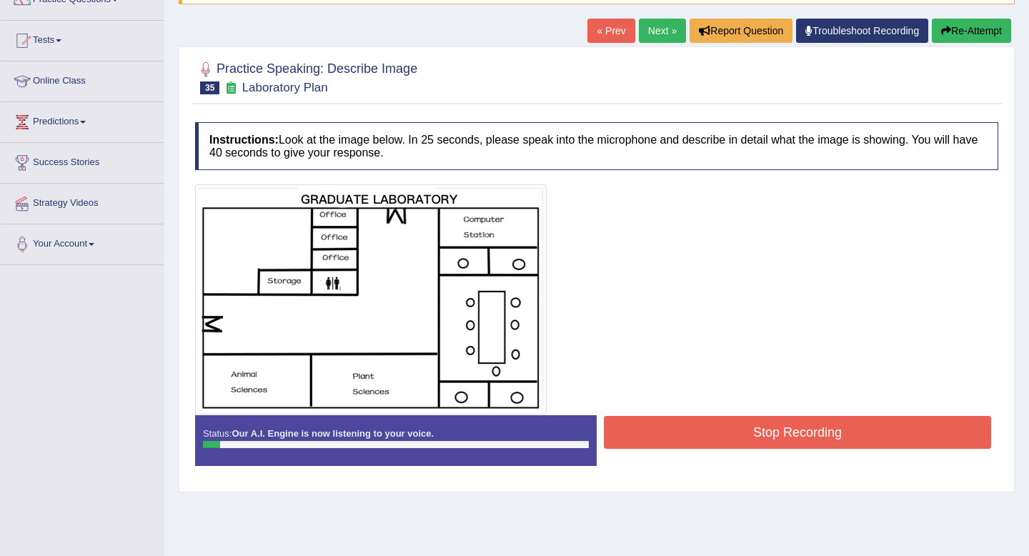
scroll to position [132, 0]
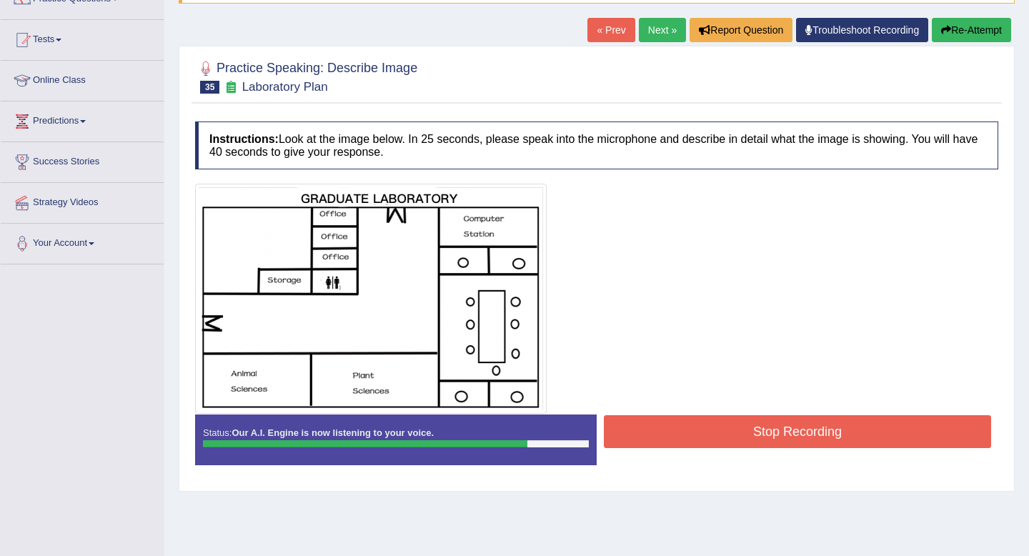
click at [825, 438] on button "Stop Recording" at bounding box center [797, 431] width 387 height 33
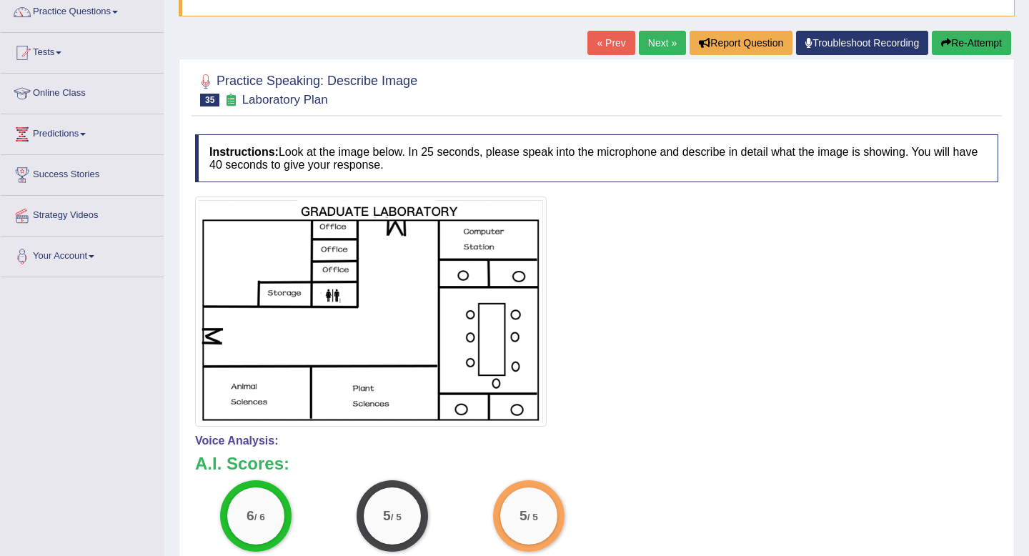
scroll to position [44, 0]
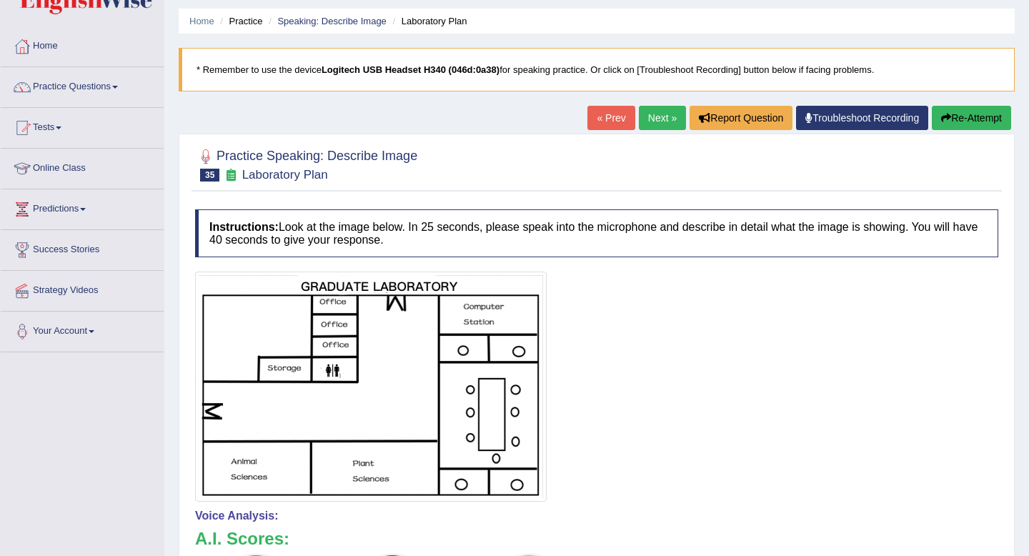
click at [651, 119] on link "Next »" at bounding box center [662, 118] width 47 height 24
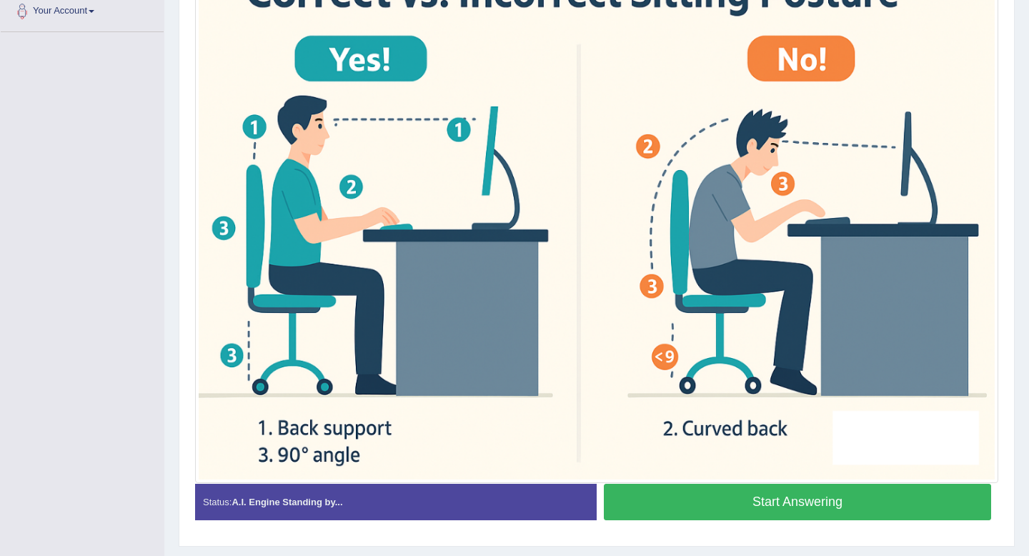
scroll to position [367, 0]
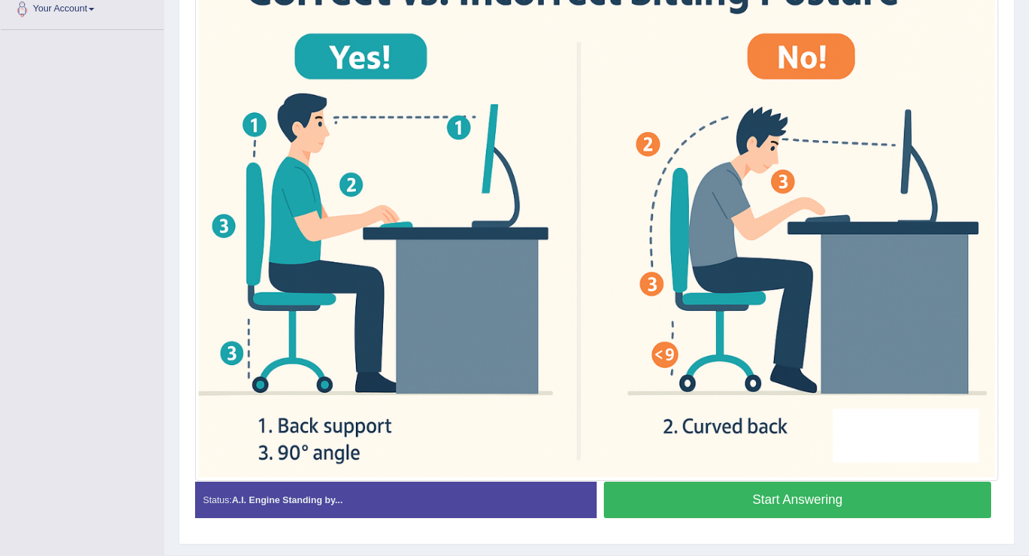
click at [783, 498] on button "Start Answering" at bounding box center [797, 500] width 387 height 36
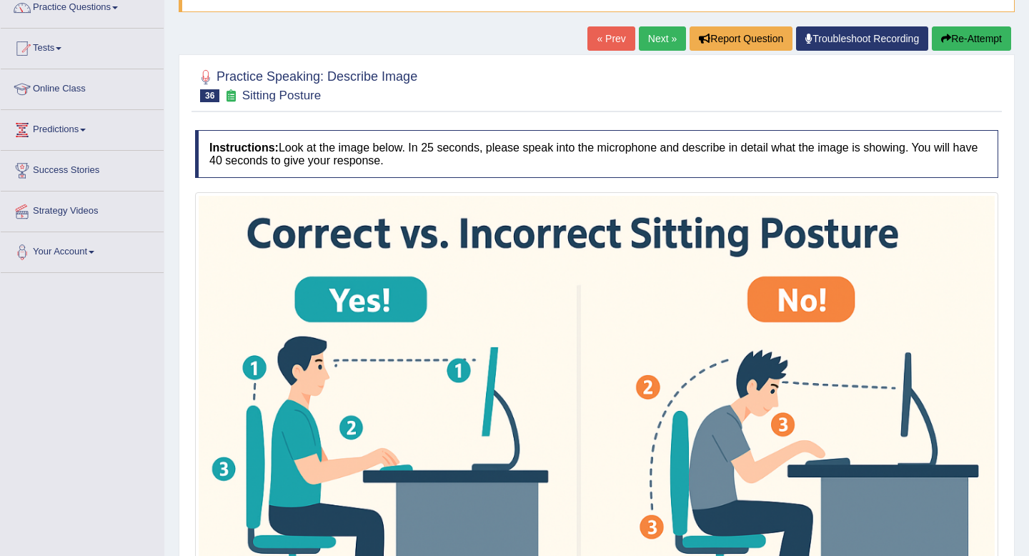
scroll to position [104, 0]
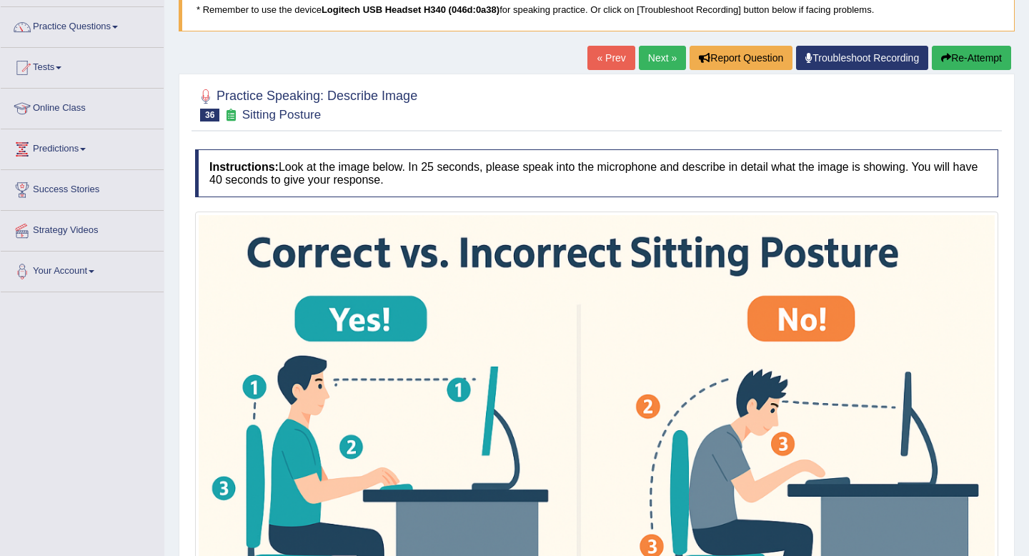
click at [966, 55] on button "Re-Attempt" at bounding box center [971, 58] width 79 height 24
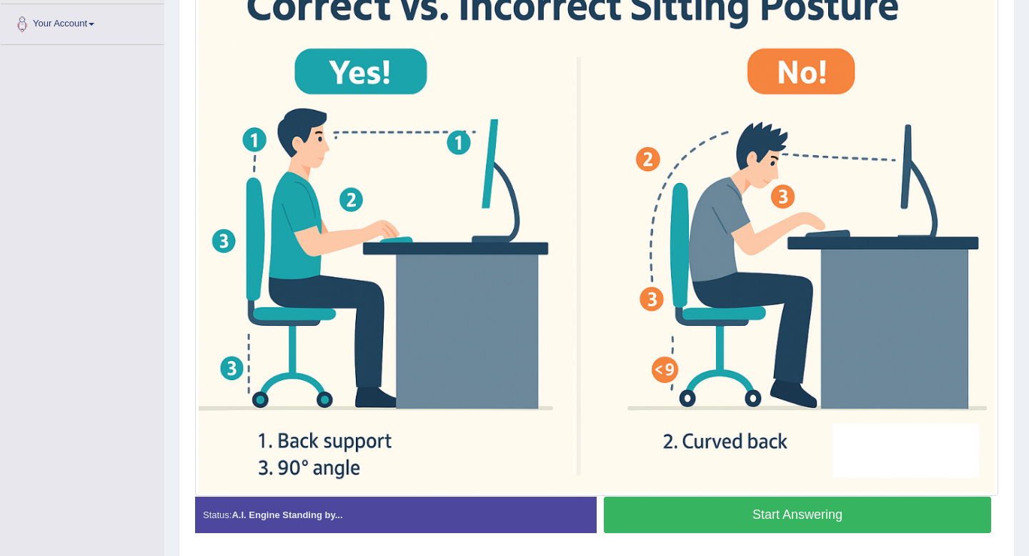
scroll to position [359, 0]
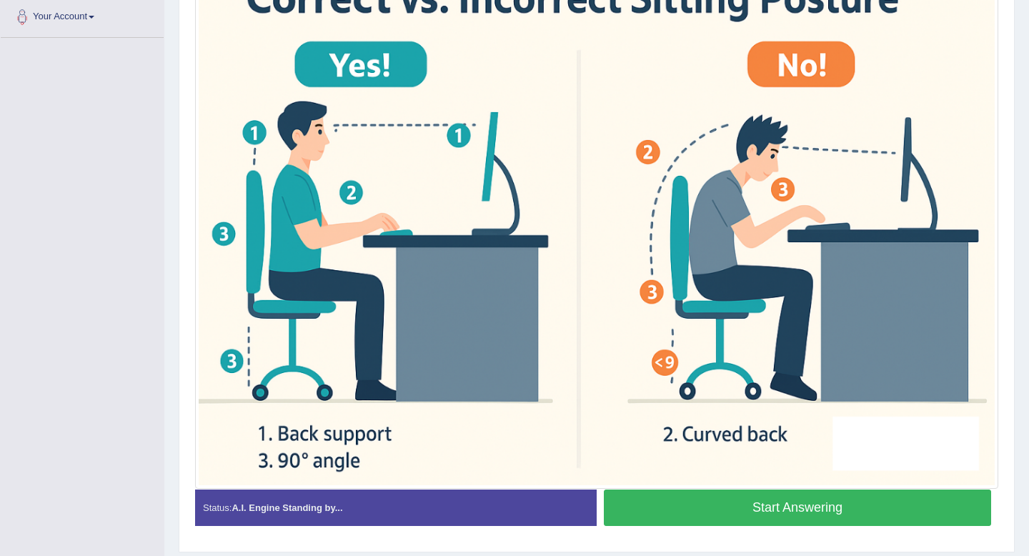
click at [743, 514] on button "Start Answering" at bounding box center [797, 508] width 387 height 36
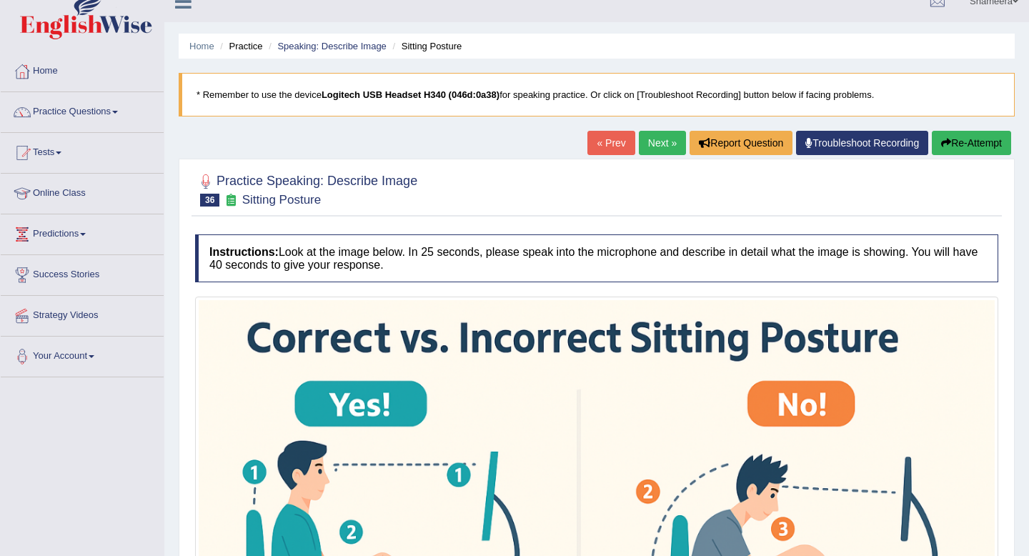
scroll to position [0, 0]
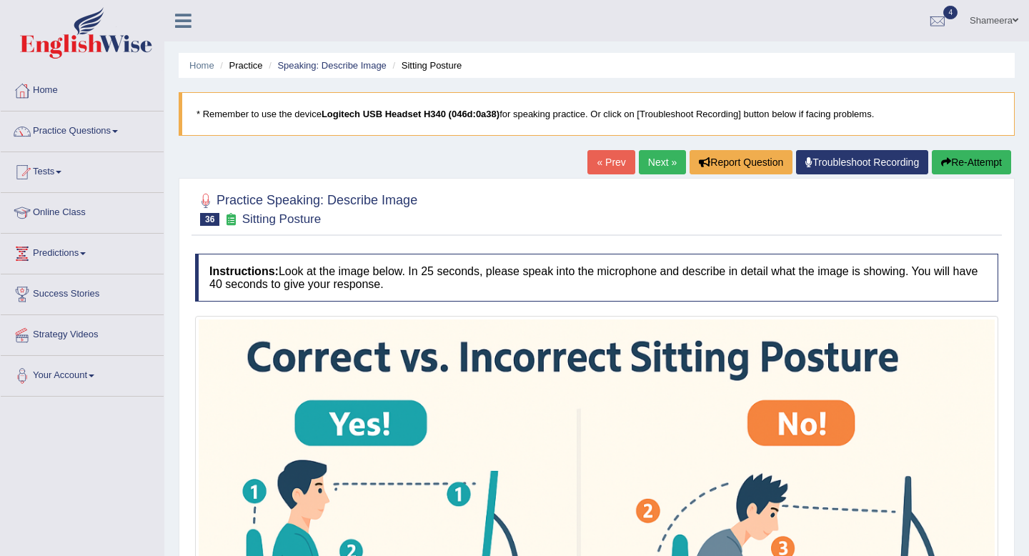
click at [969, 164] on button "Re-Attempt" at bounding box center [971, 162] width 79 height 24
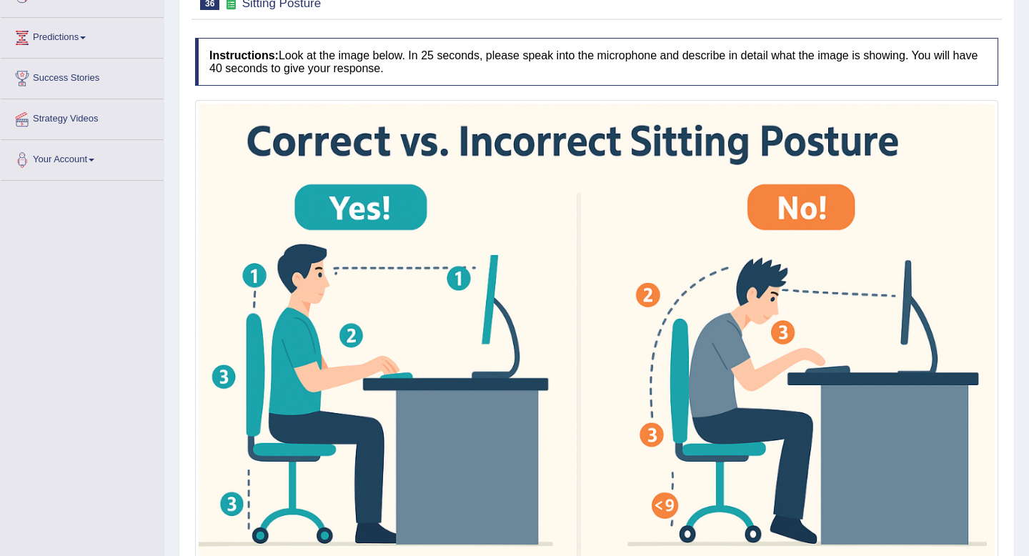
scroll to position [402, 0]
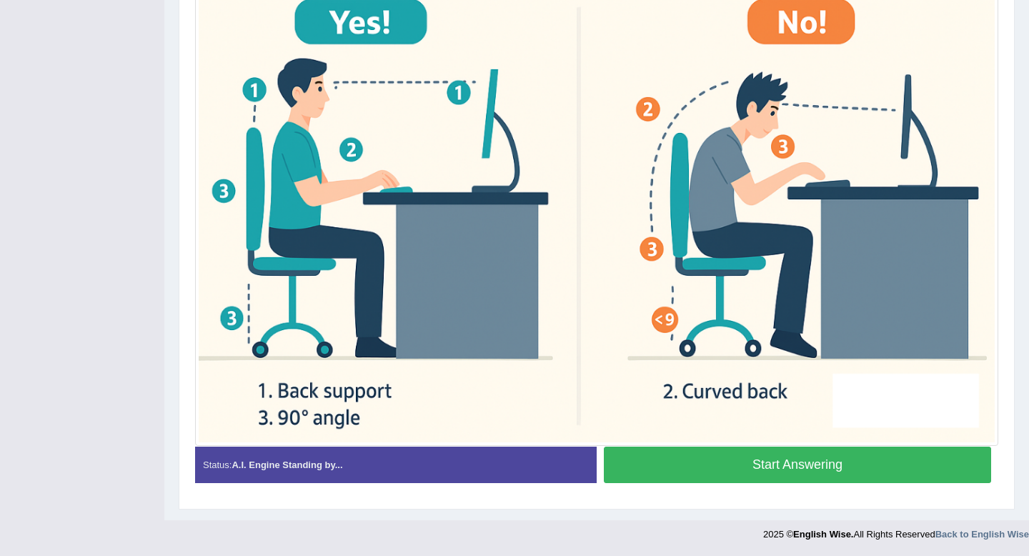
click at [834, 474] on button "Start Answering" at bounding box center [797, 465] width 387 height 36
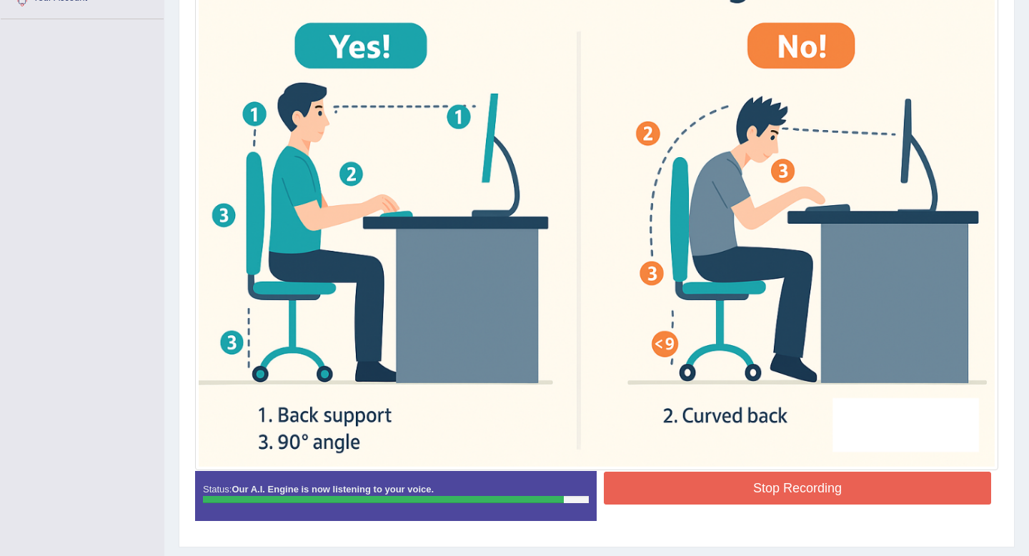
scroll to position [406, 0]
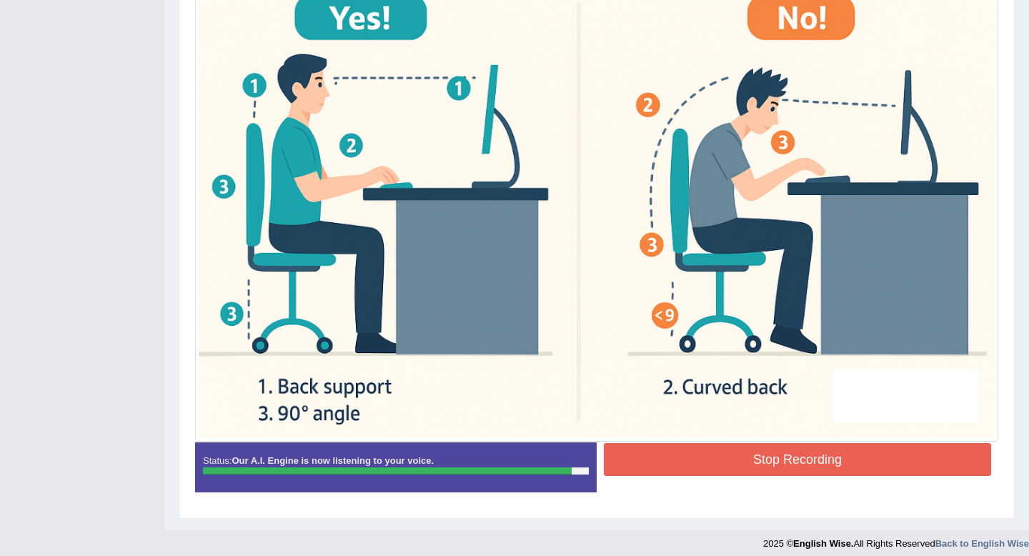
click at [806, 469] on button "Stop Recording" at bounding box center [797, 459] width 387 height 33
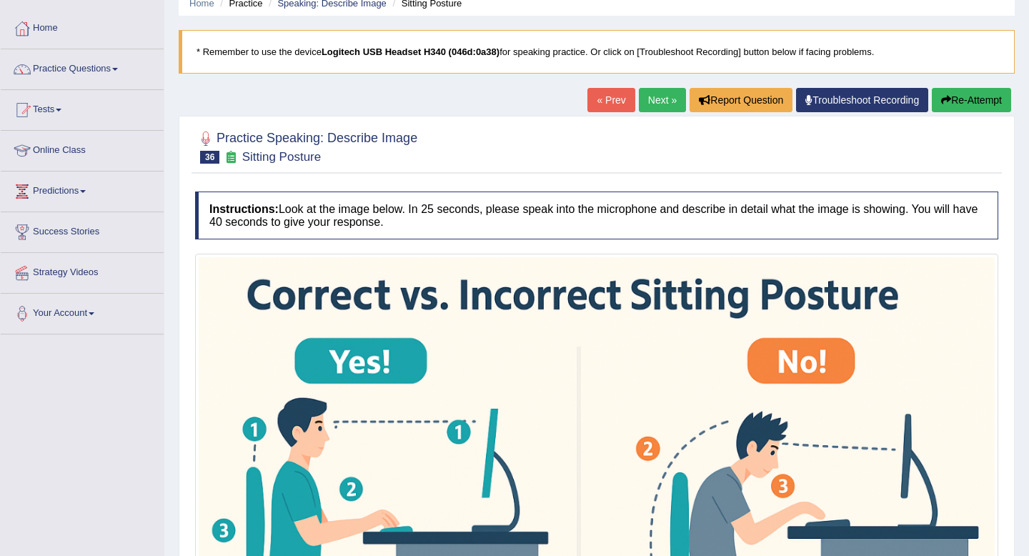
scroll to position [0, 0]
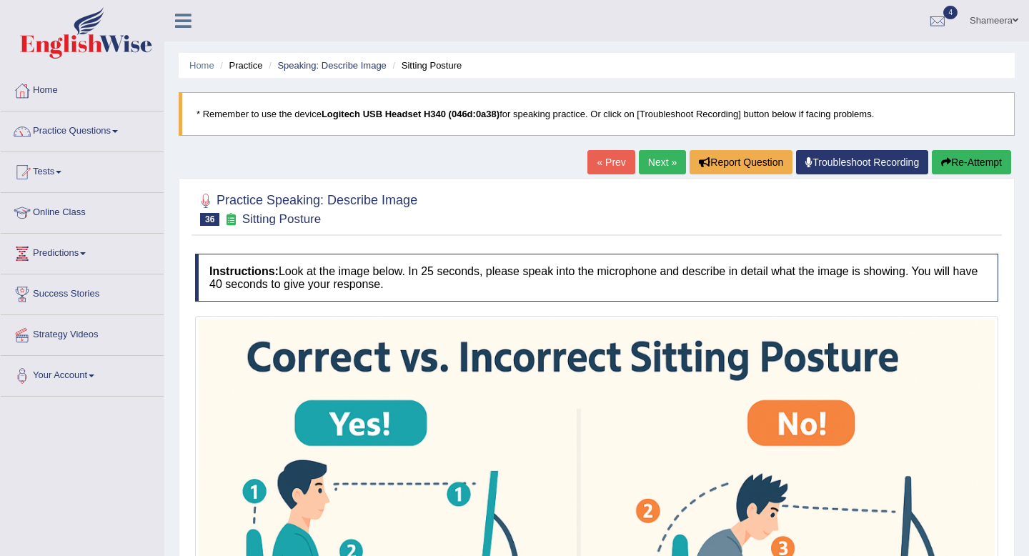
click at [652, 161] on link "Next »" at bounding box center [662, 162] width 47 height 24
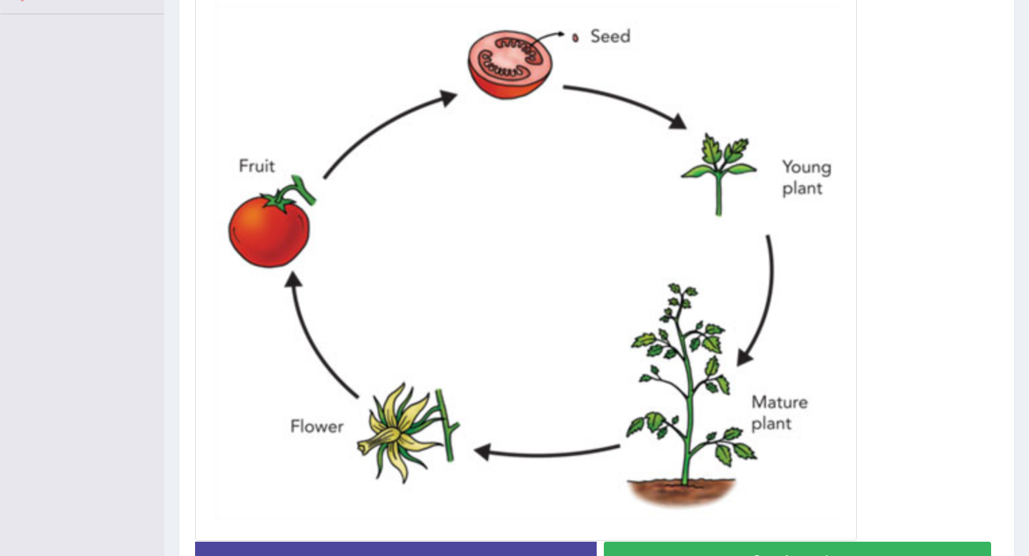
scroll to position [478, 0]
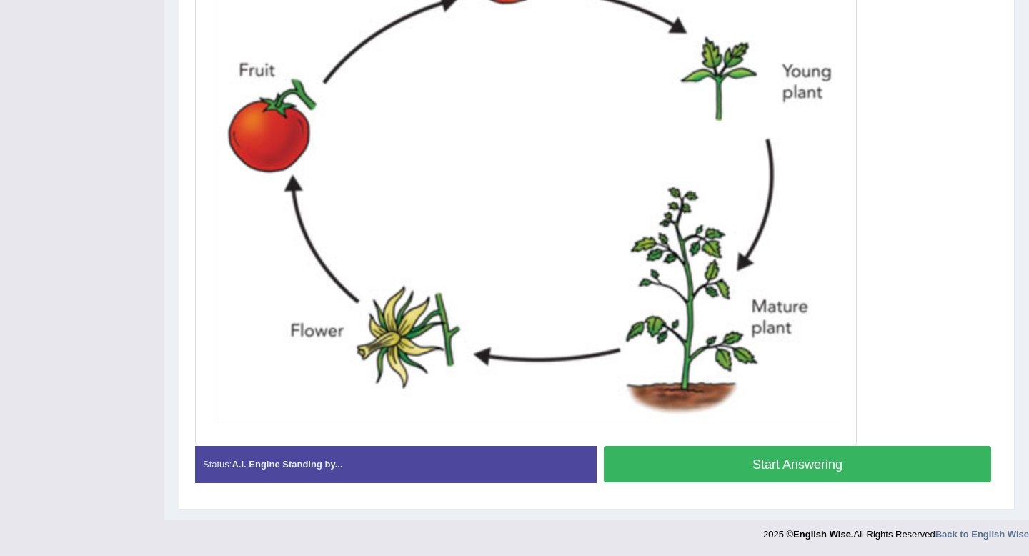
click at [754, 463] on button "Start Answering" at bounding box center [797, 464] width 387 height 36
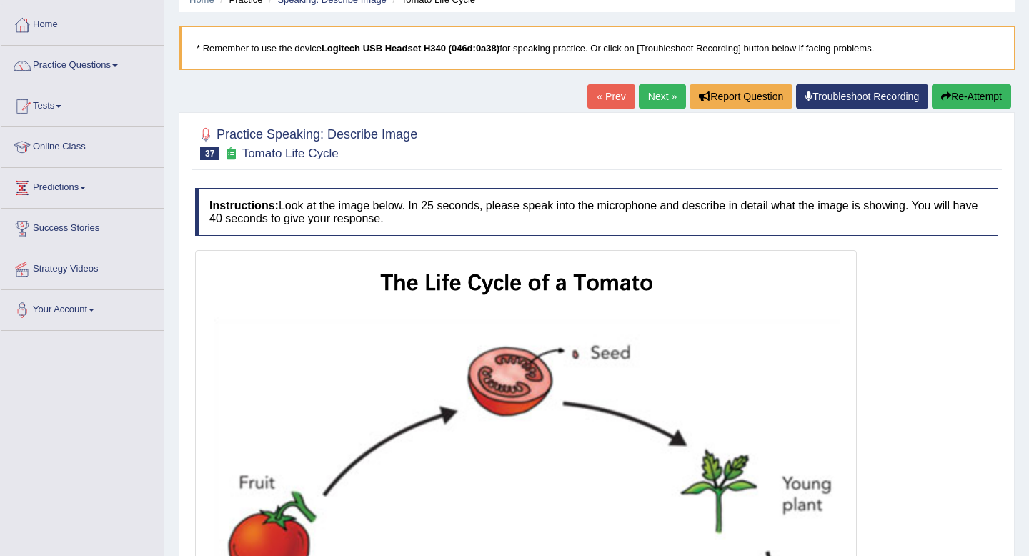
scroll to position [38, 0]
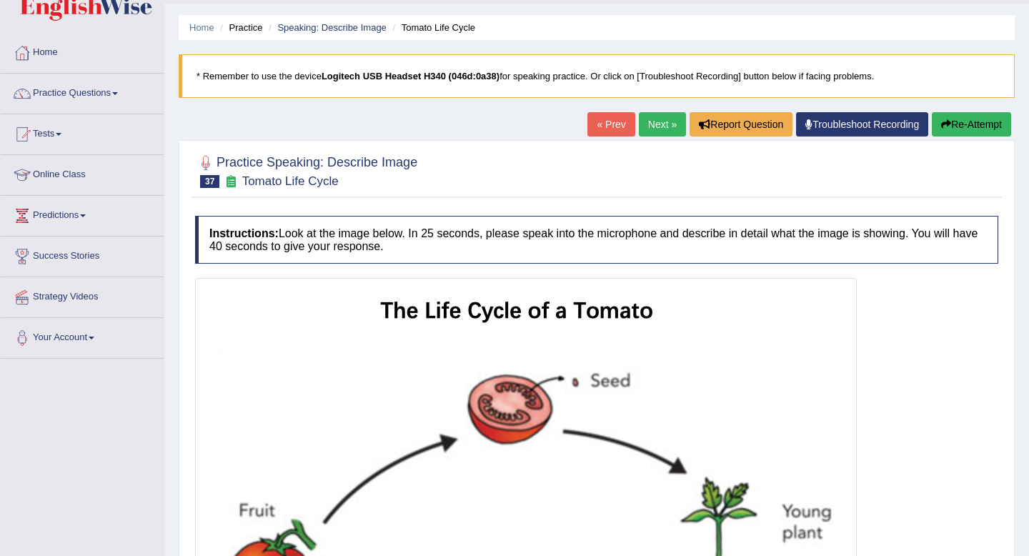
click at [970, 130] on button "Re-Attempt" at bounding box center [971, 124] width 79 height 24
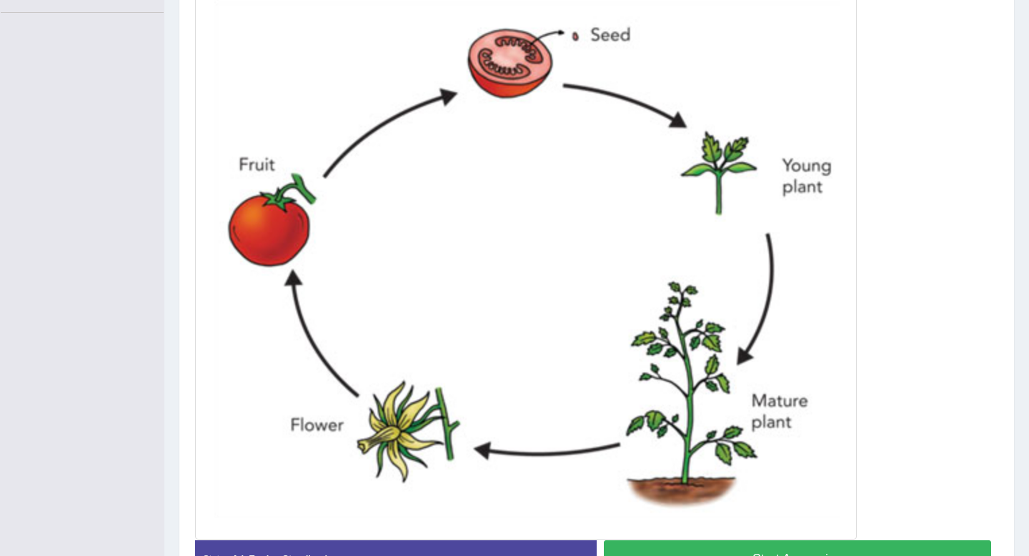
scroll to position [478, 0]
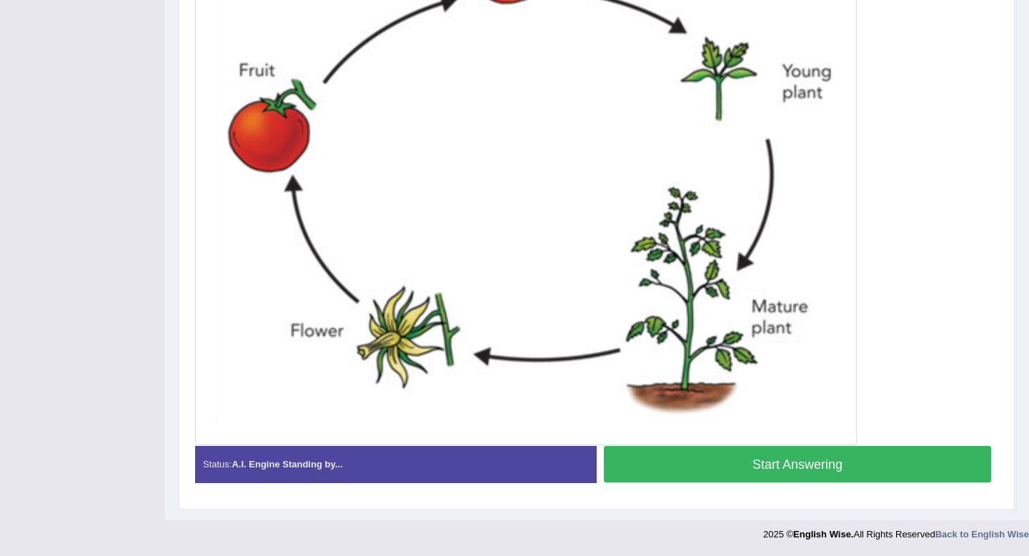
click at [843, 461] on button "Start Answering" at bounding box center [797, 464] width 387 height 36
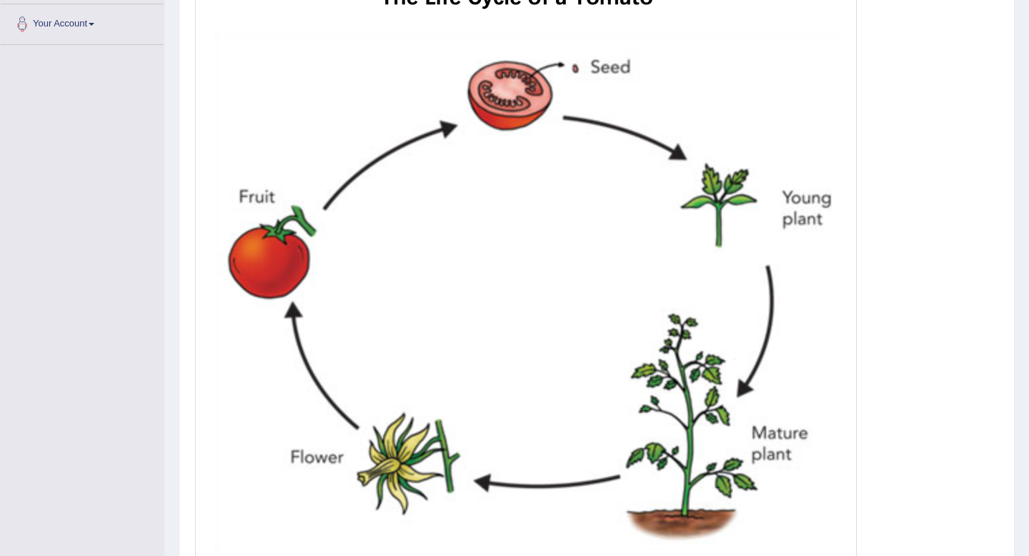
scroll to position [492, 0]
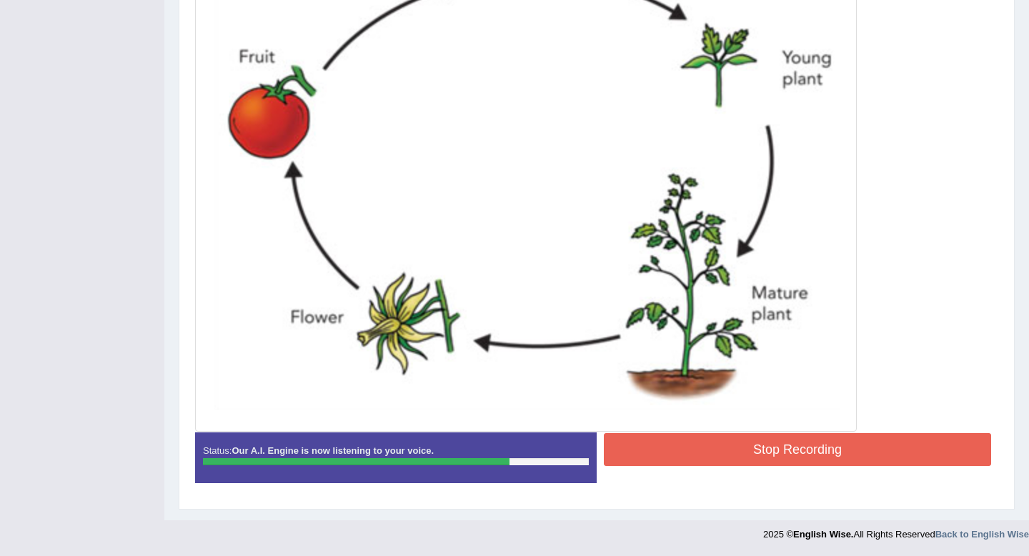
click at [786, 441] on button "Stop Recording" at bounding box center [797, 449] width 387 height 33
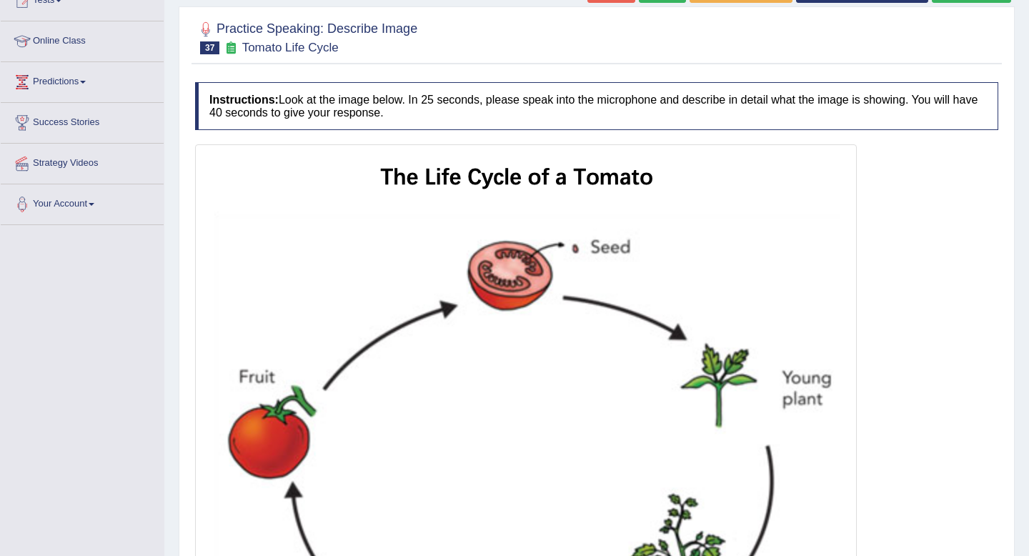
scroll to position [0, 0]
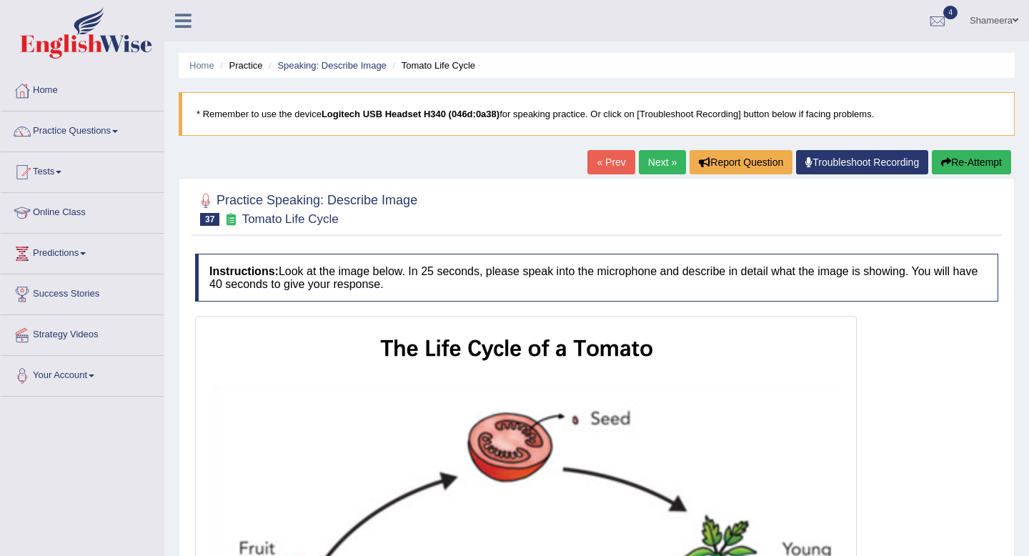
click at [656, 163] on link "Next »" at bounding box center [662, 162] width 47 height 24
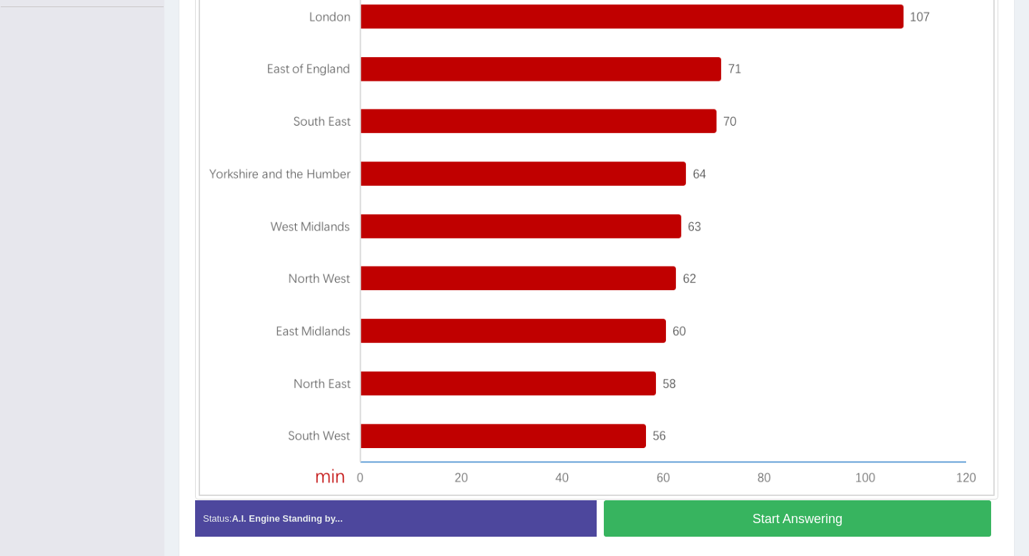
scroll to position [409, 0]
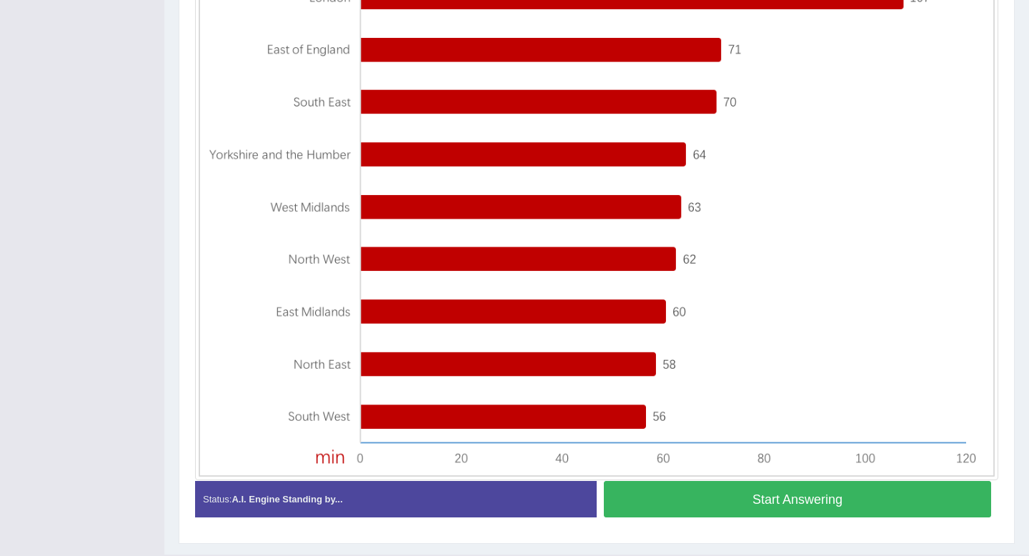
click at [726, 499] on button "Start Answering" at bounding box center [797, 499] width 387 height 36
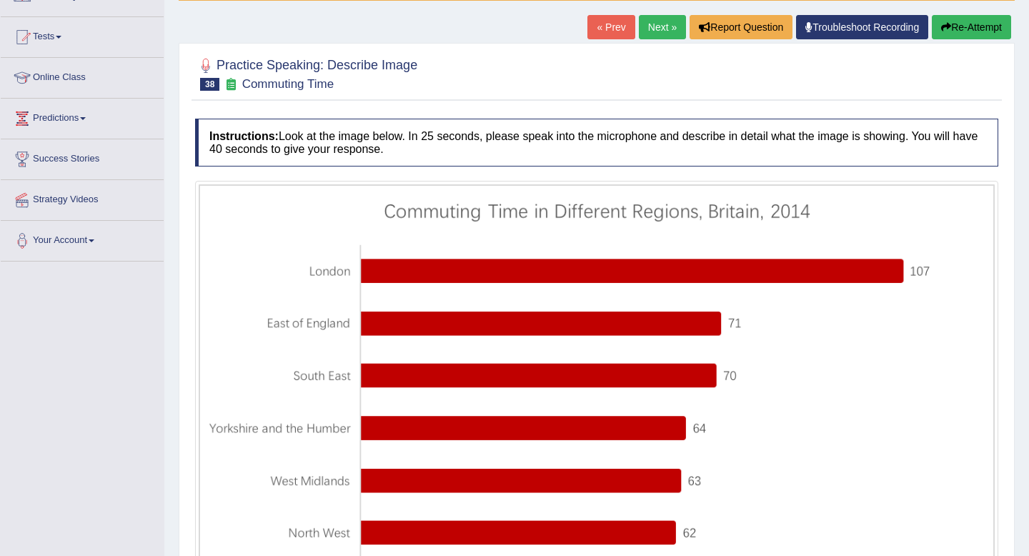
scroll to position [0, 0]
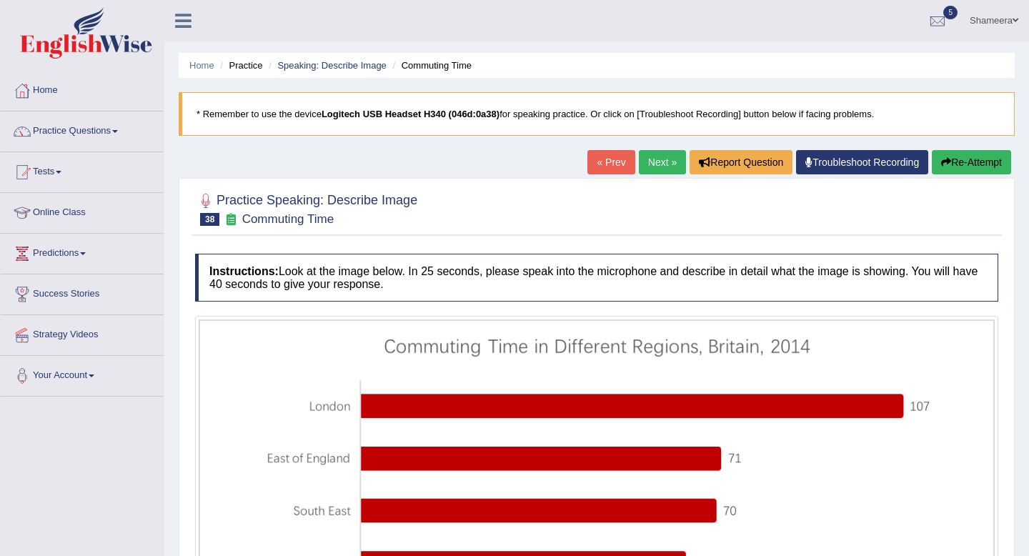
click at [657, 172] on link "Next »" at bounding box center [662, 162] width 47 height 24
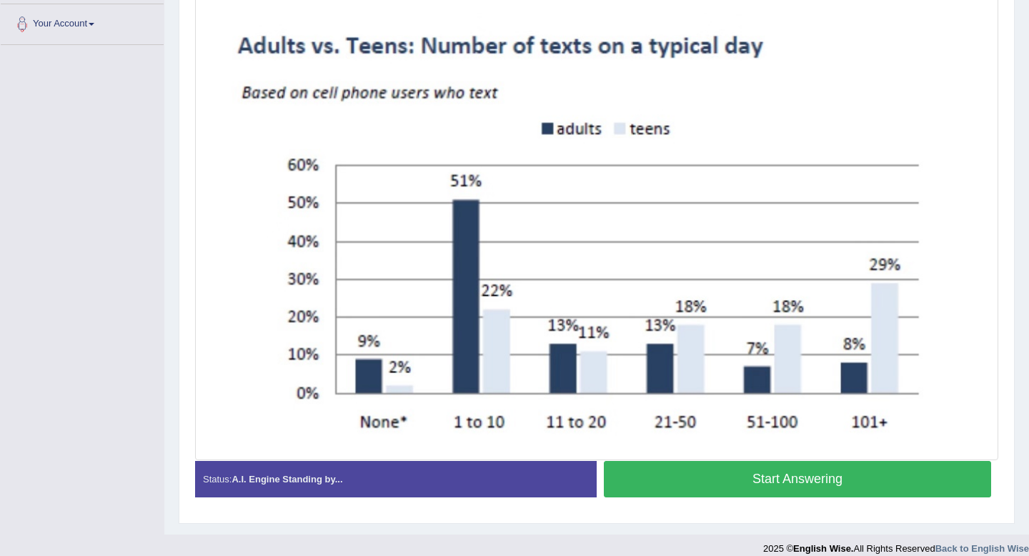
scroll to position [366, 0]
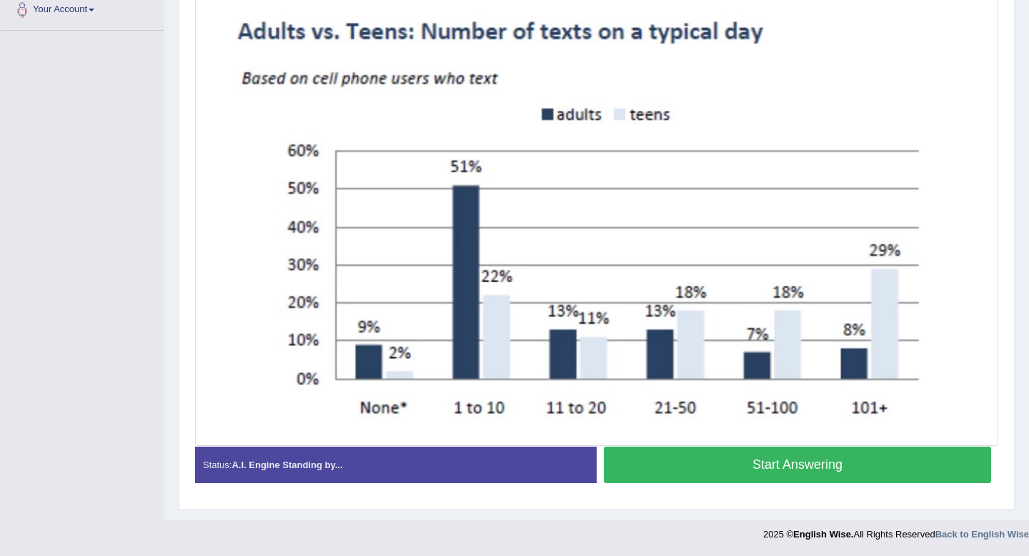
click at [837, 470] on button "Start Answering" at bounding box center [797, 465] width 387 height 36
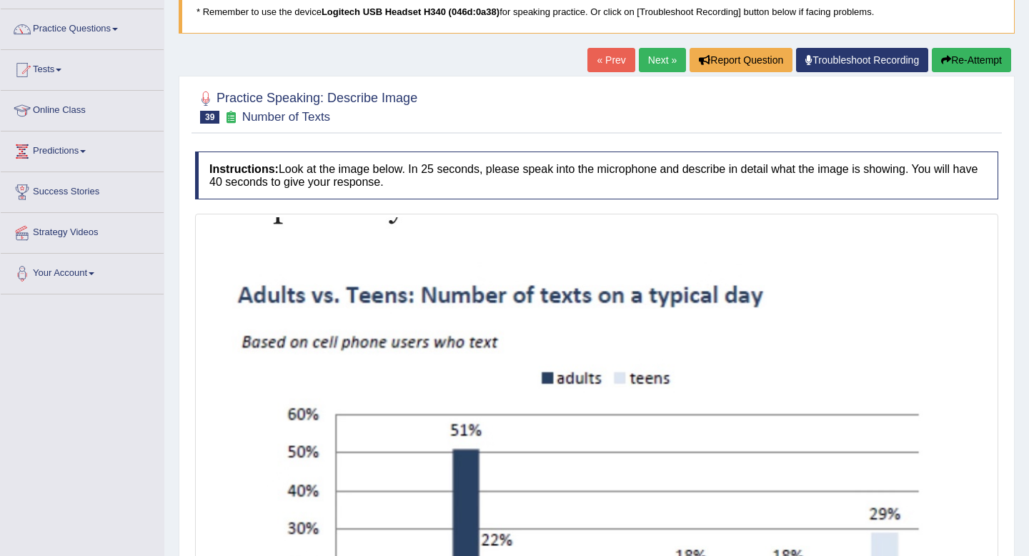
scroll to position [61, 0]
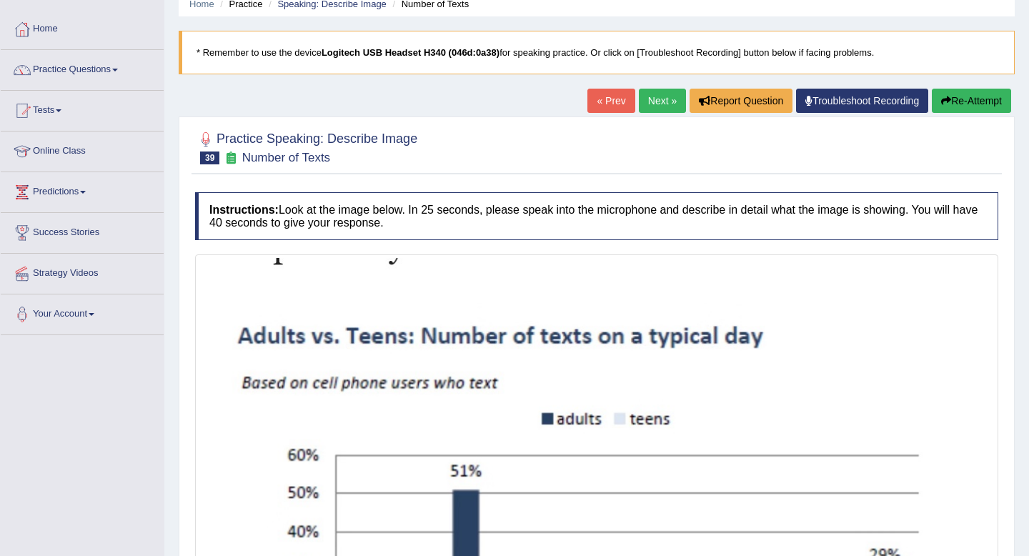
click at [945, 102] on icon "button" at bounding box center [947, 101] width 10 height 10
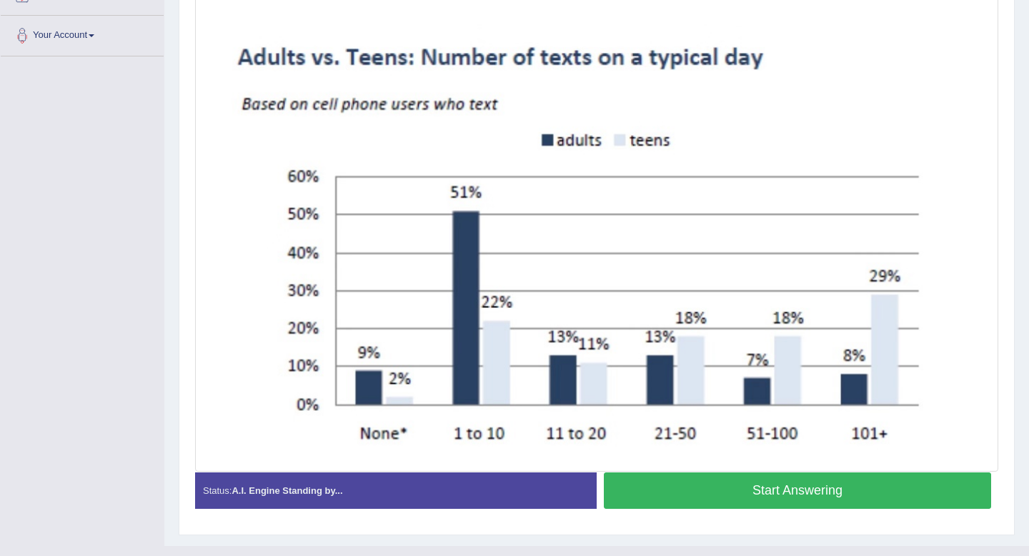
scroll to position [366, 0]
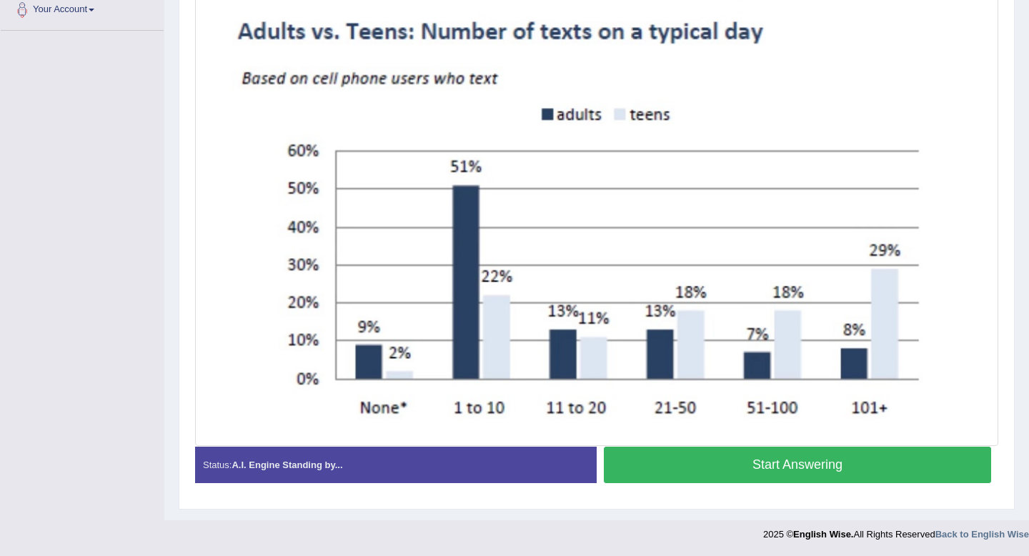
click at [777, 463] on button "Start Answering" at bounding box center [797, 465] width 387 height 36
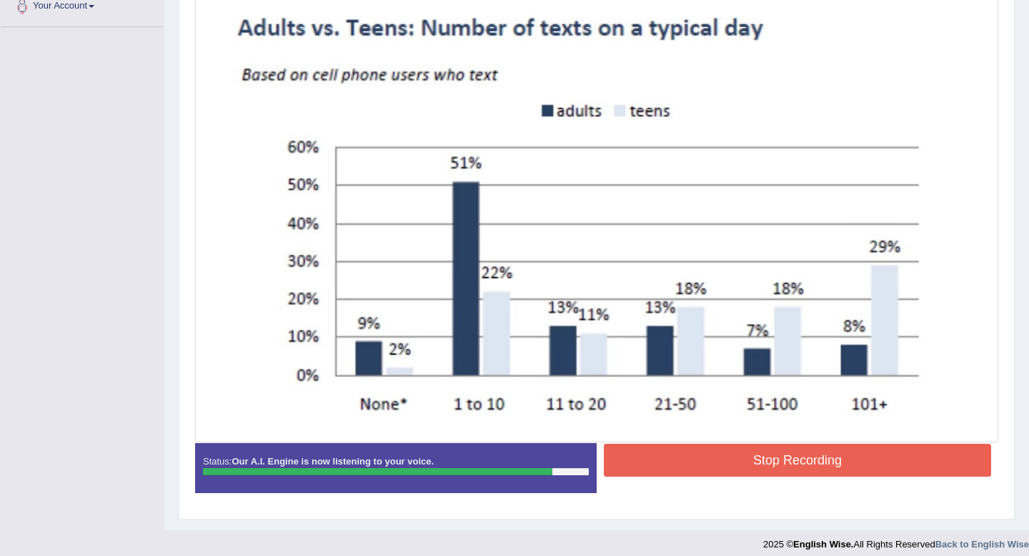
scroll to position [360, 0]
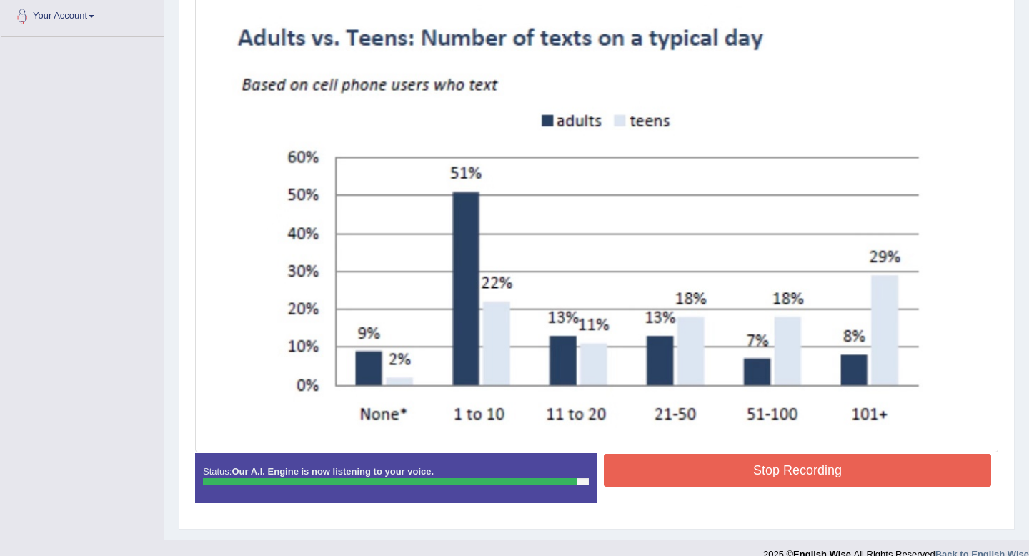
click at [781, 477] on button "Stop Recording" at bounding box center [797, 470] width 387 height 33
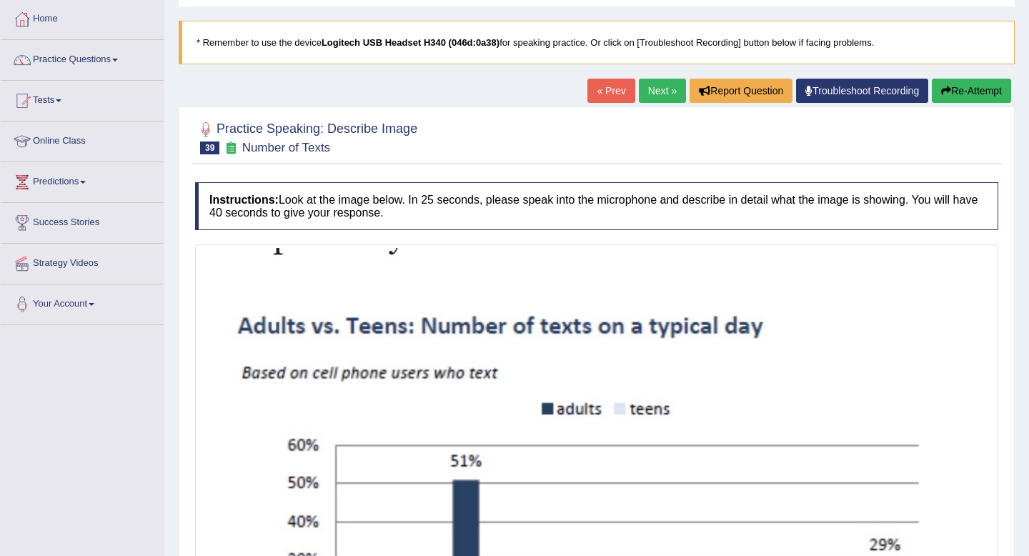
scroll to position [0, 0]
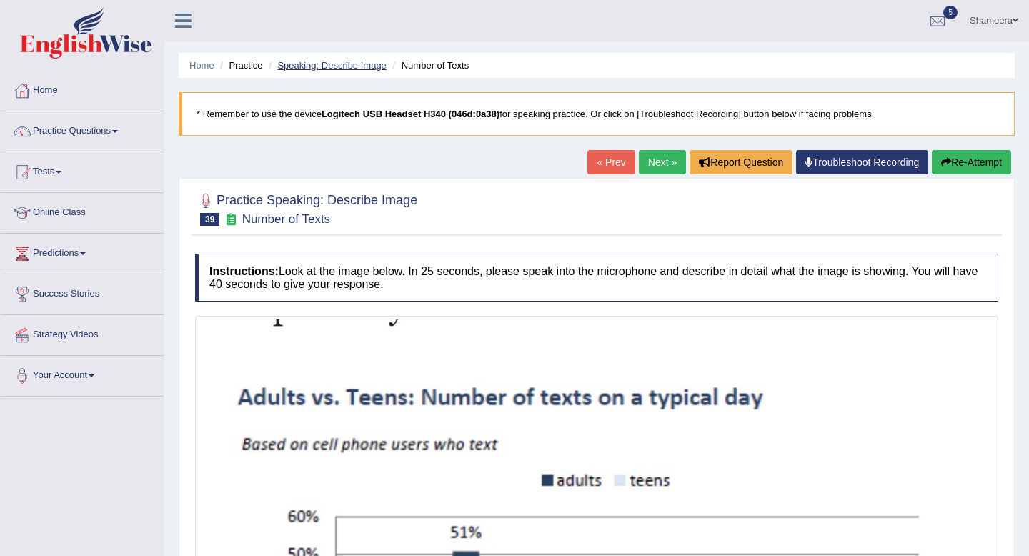
click at [363, 67] on link "Speaking: Describe Image" at bounding box center [331, 65] width 109 height 11
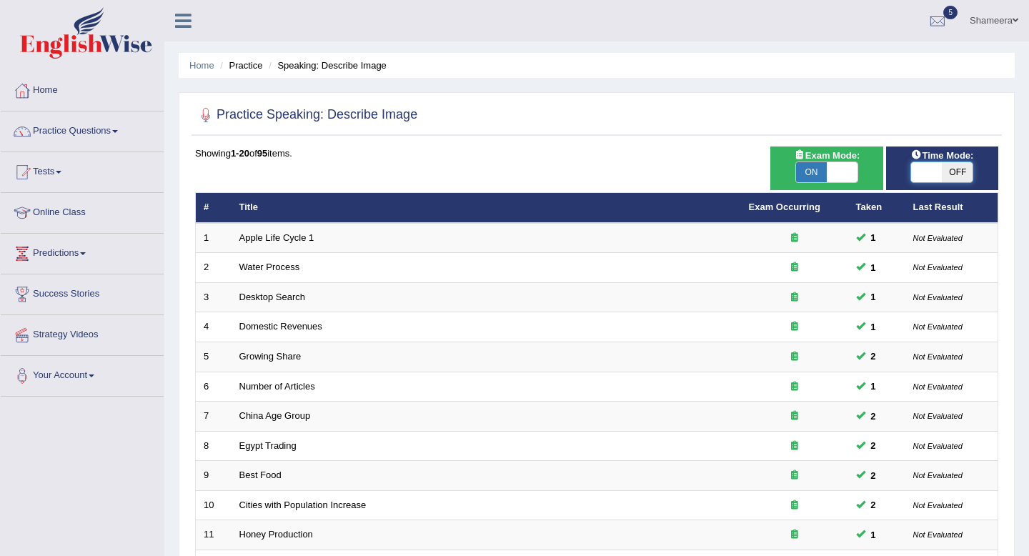
click at [939, 174] on span at bounding box center [926, 172] width 31 height 20
checkbox input "true"
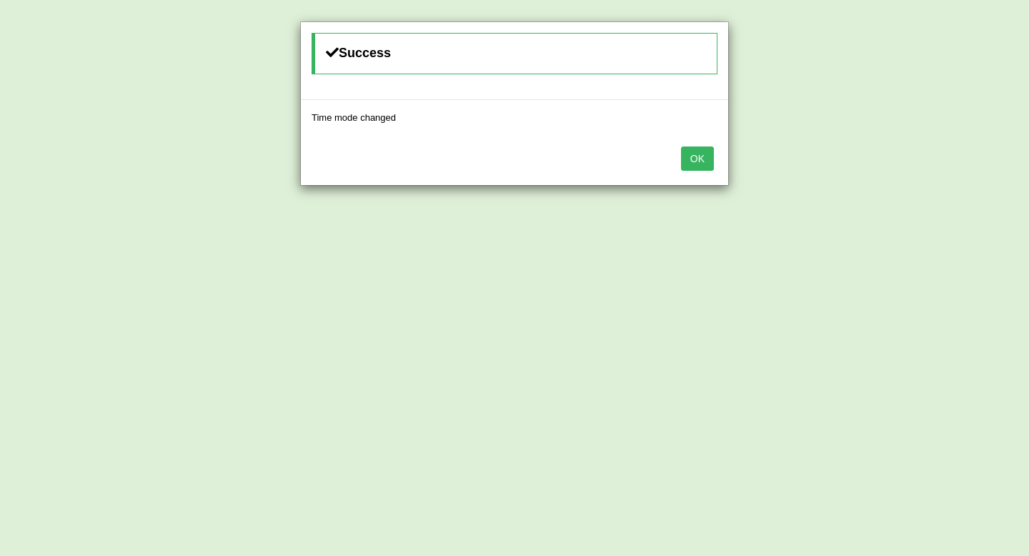
click at [699, 159] on button "OK" at bounding box center [697, 159] width 33 height 24
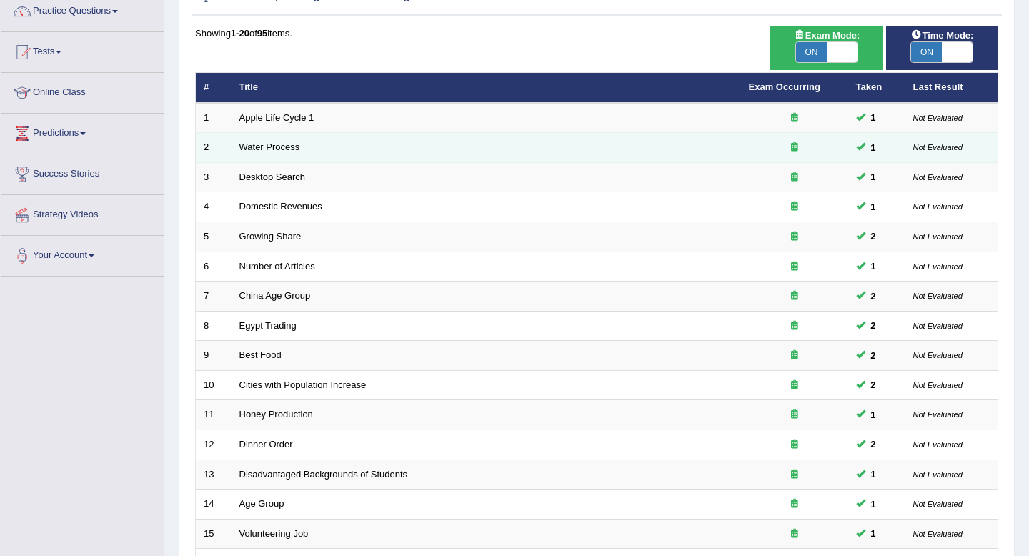
scroll to position [390, 0]
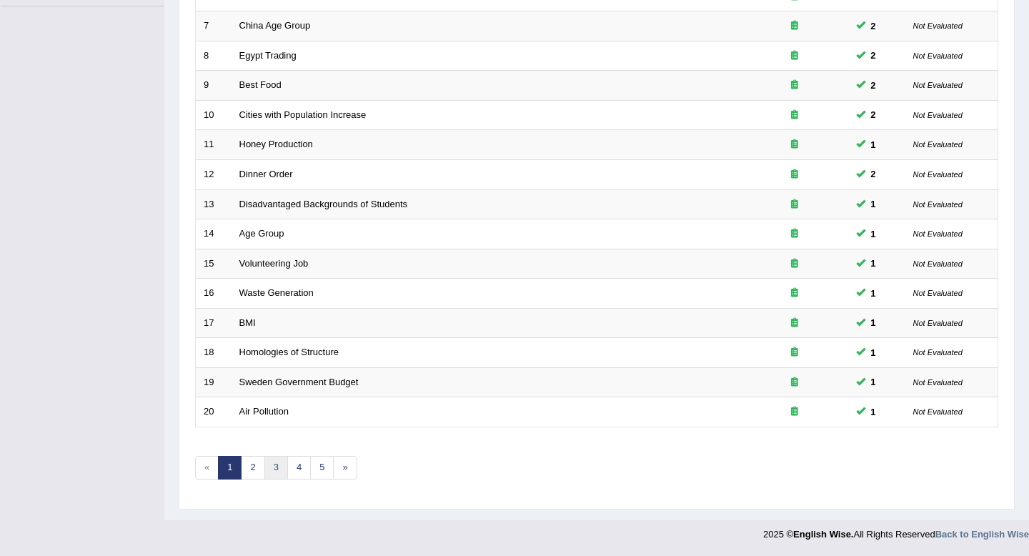
click at [275, 470] on link "3" at bounding box center [277, 468] width 24 height 24
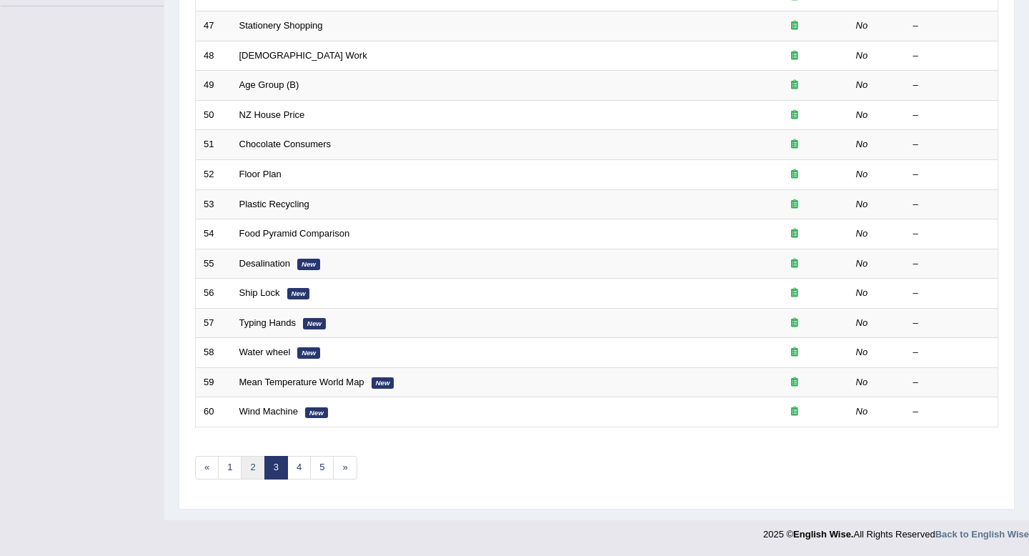
click at [252, 461] on link "2" at bounding box center [253, 468] width 24 height 24
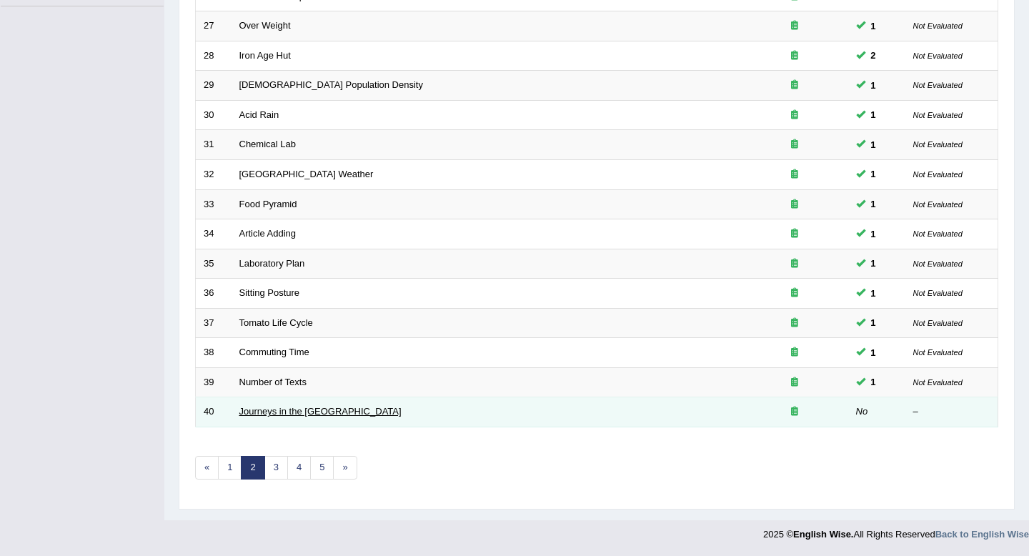
click at [267, 415] on link "Journeys in the [GEOGRAPHIC_DATA]" at bounding box center [320, 411] width 162 height 11
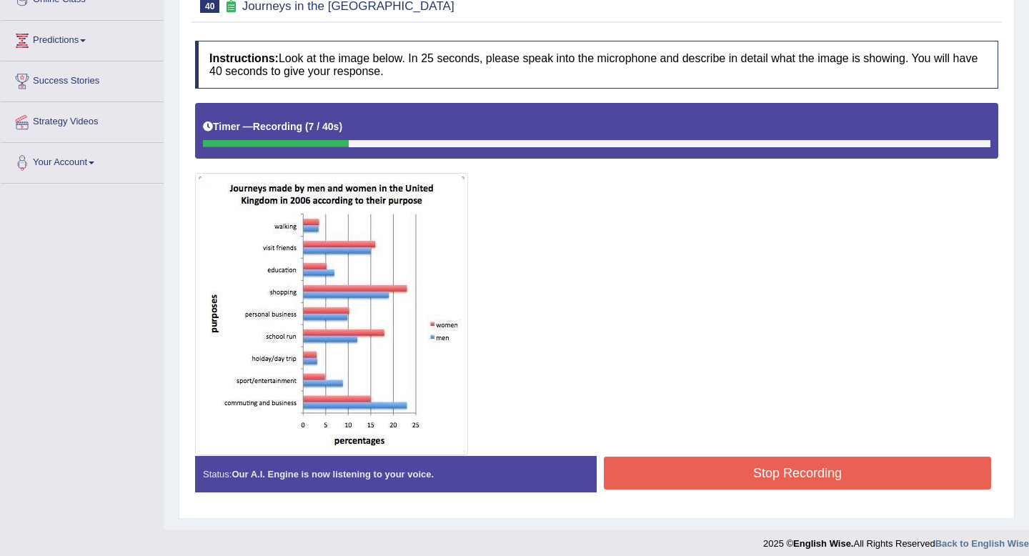
scroll to position [222, 0]
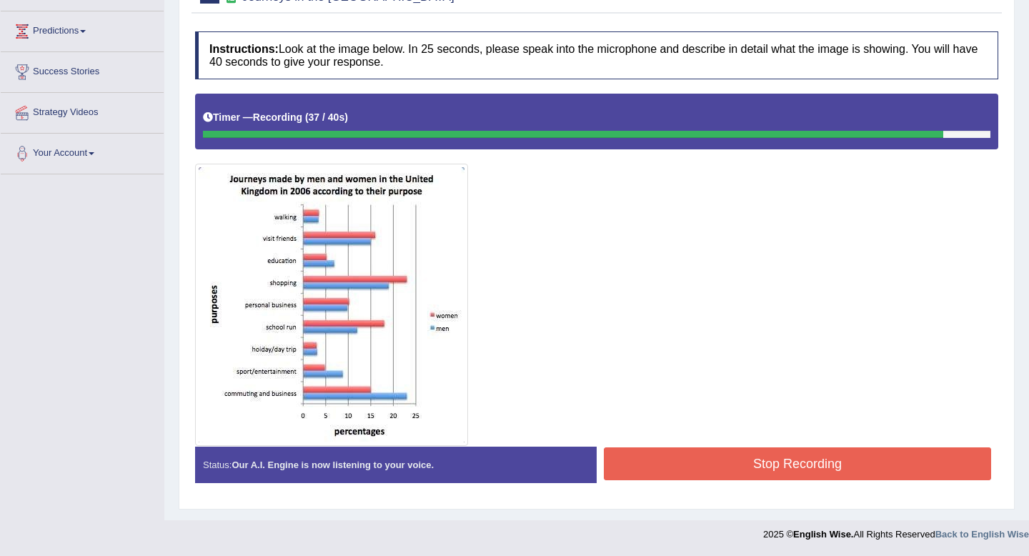
click at [689, 473] on button "Stop Recording" at bounding box center [797, 464] width 387 height 33
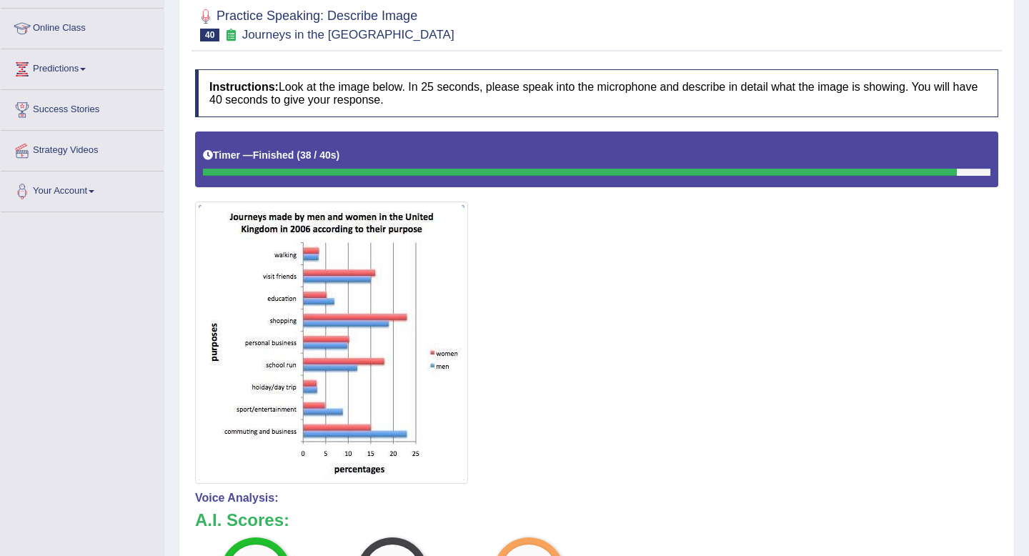
scroll to position [117, 0]
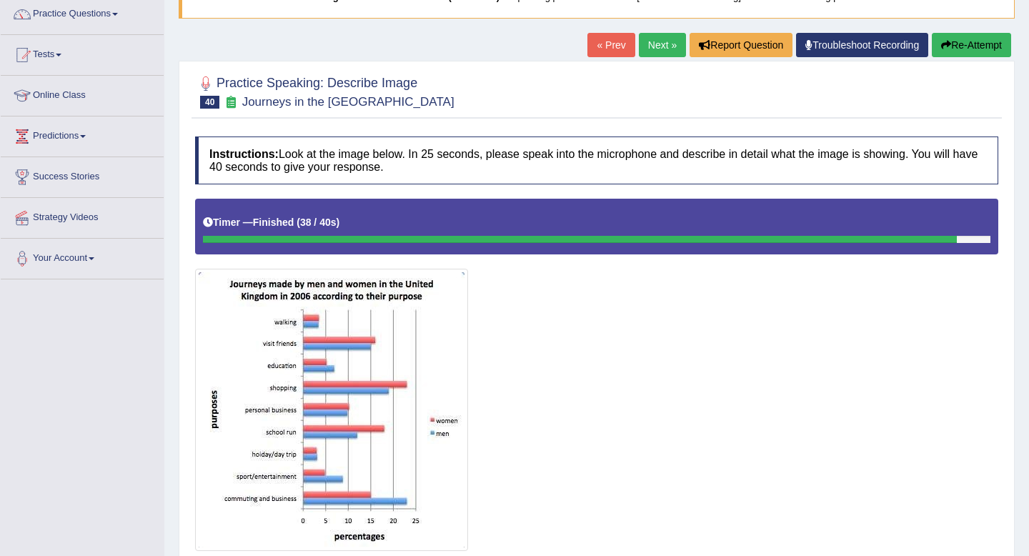
click at [646, 42] on link "Next »" at bounding box center [662, 45] width 47 height 24
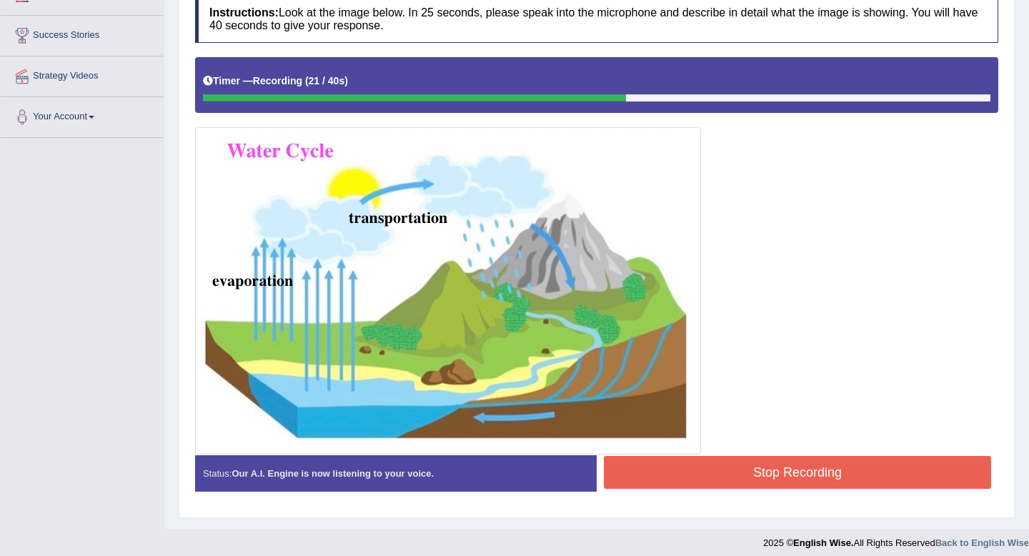
scroll to position [267, 0]
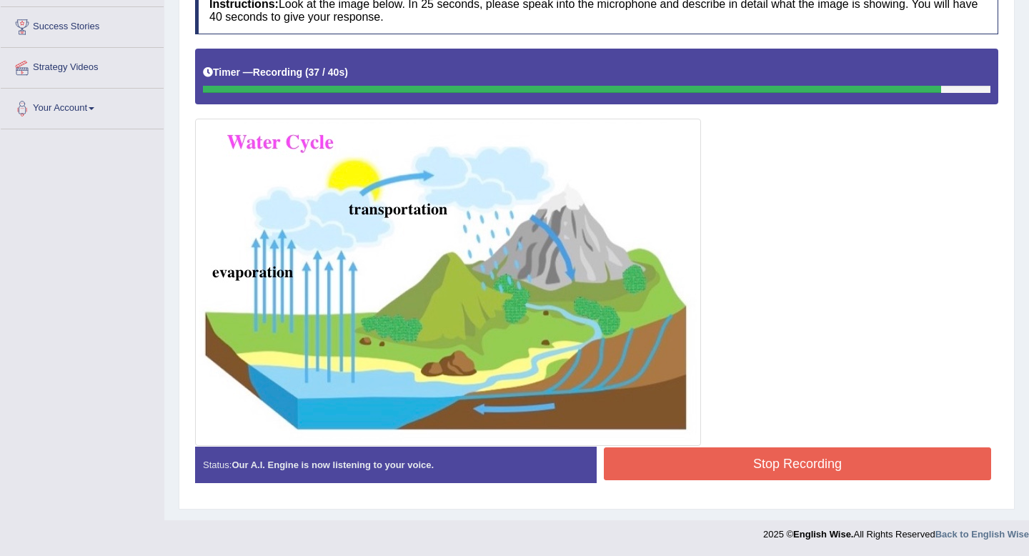
click at [731, 460] on button "Stop Recording" at bounding box center [797, 464] width 387 height 33
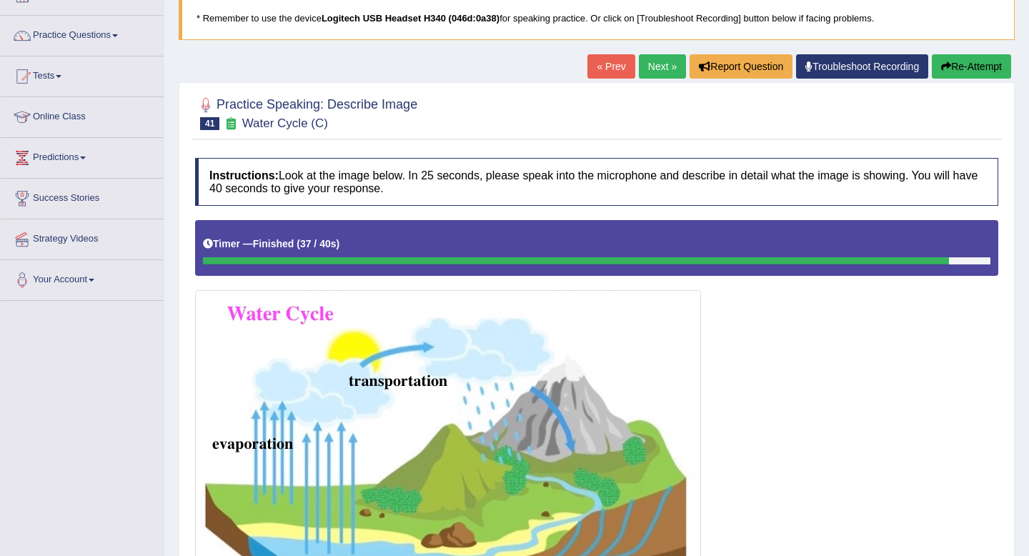
scroll to position [66, 0]
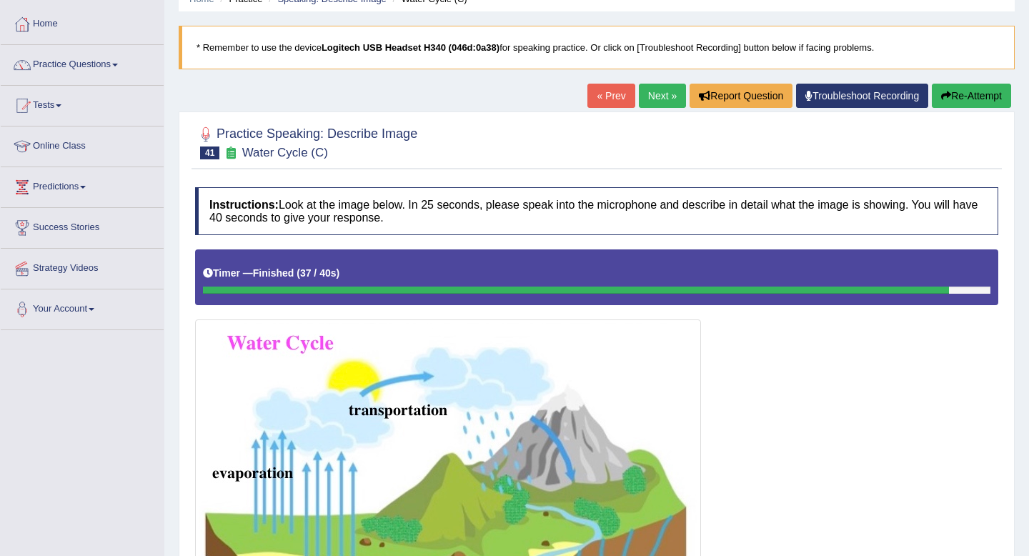
click at [640, 104] on link "Next »" at bounding box center [662, 96] width 47 height 24
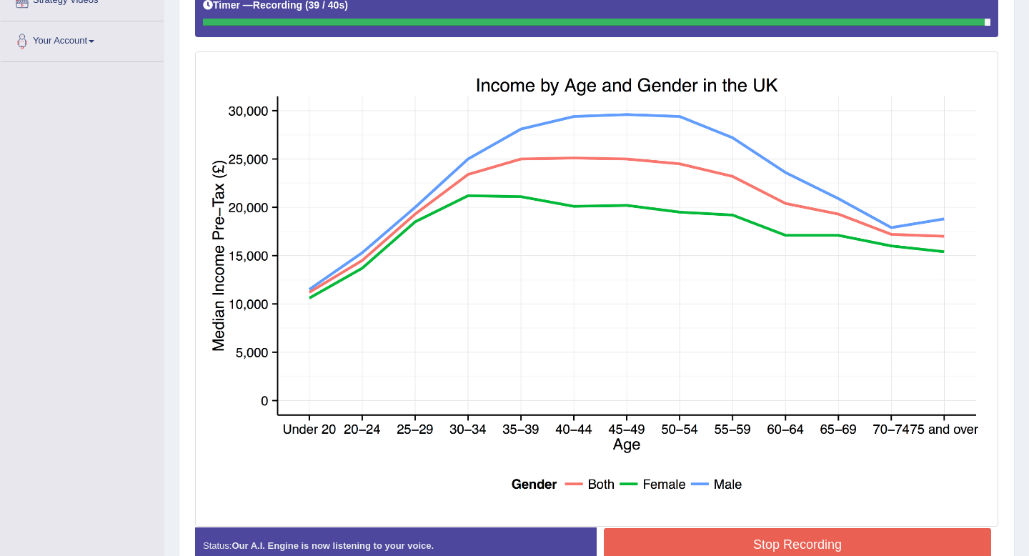
scroll to position [398, 0]
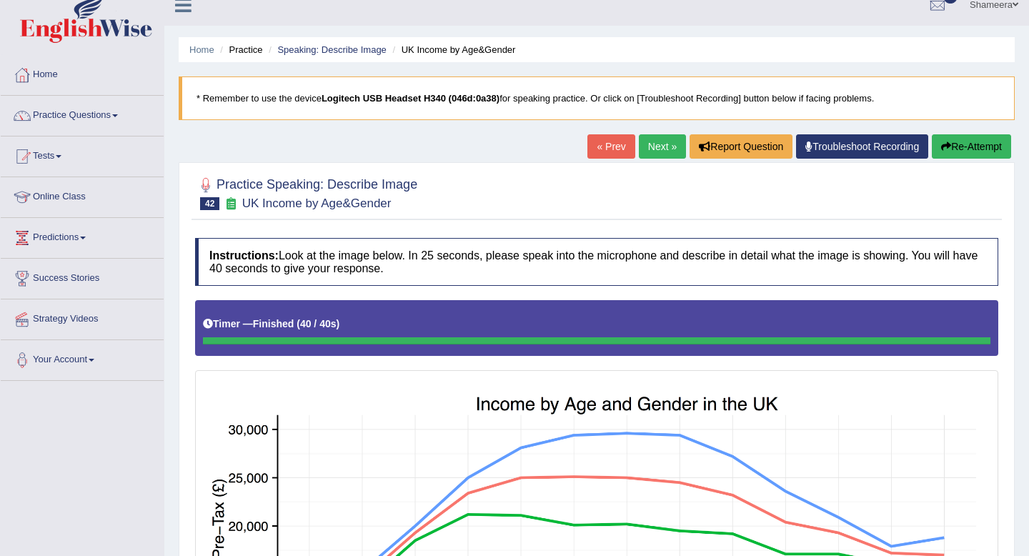
scroll to position [49, 0]
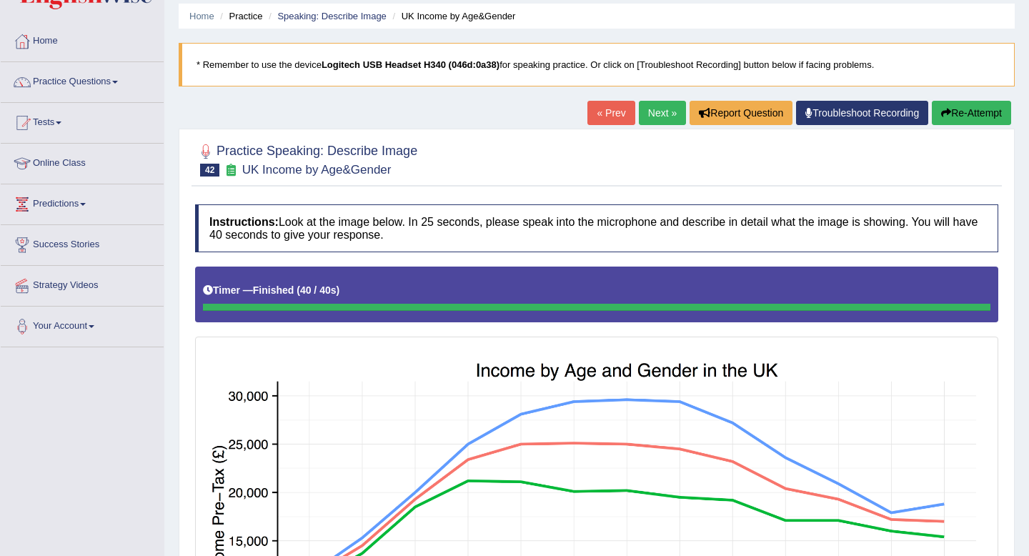
click at [944, 113] on icon "button" at bounding box center [947, 113] width 10 height 10
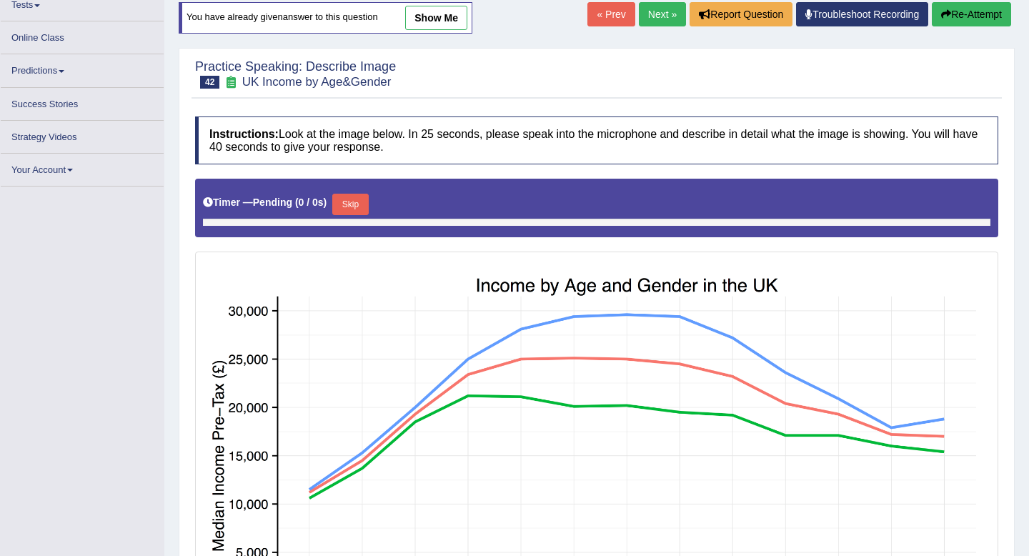
scroll to position [169, 0]
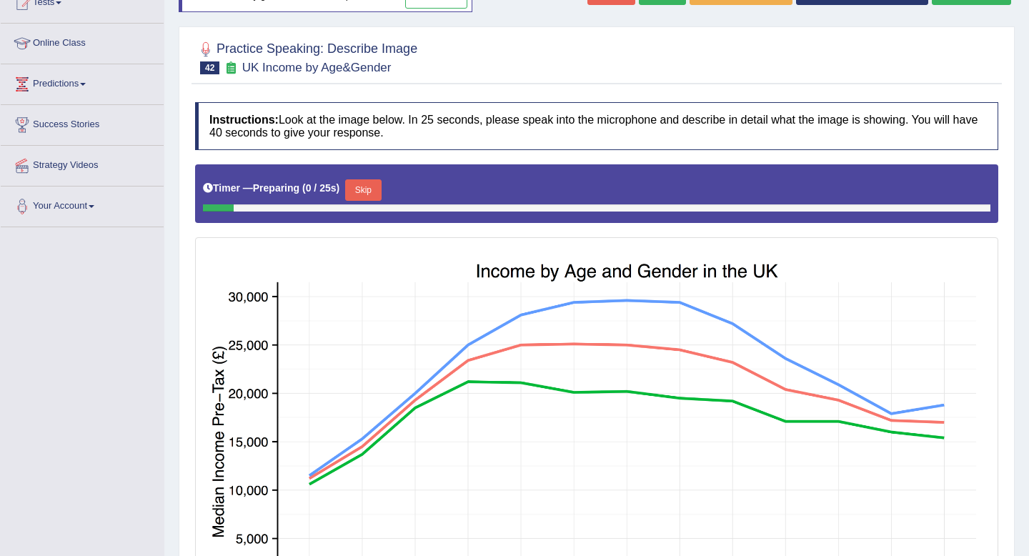
click at [376, 192] on button "Skip" at bounding box center [363, 189] width 36 height 21
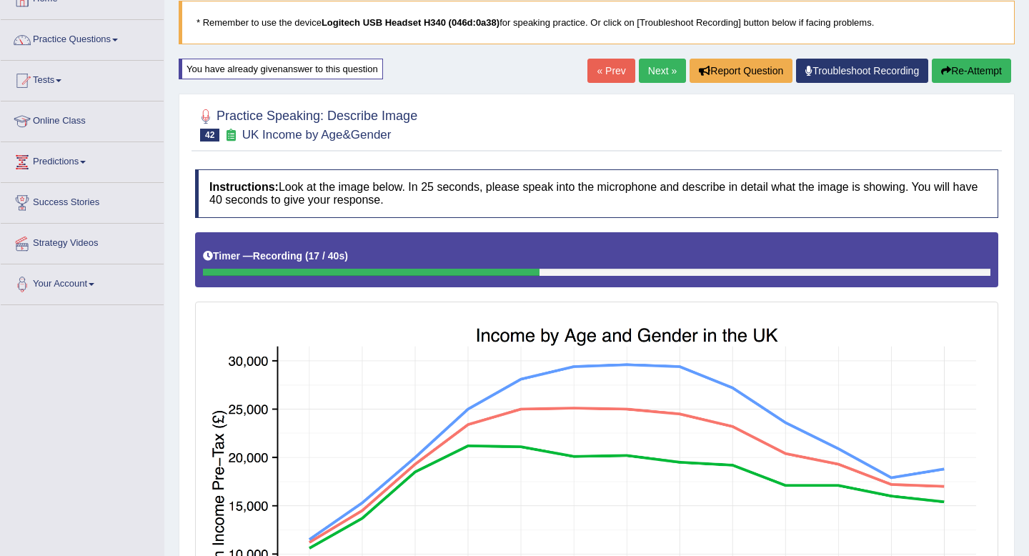
scroll to position [89, 0]
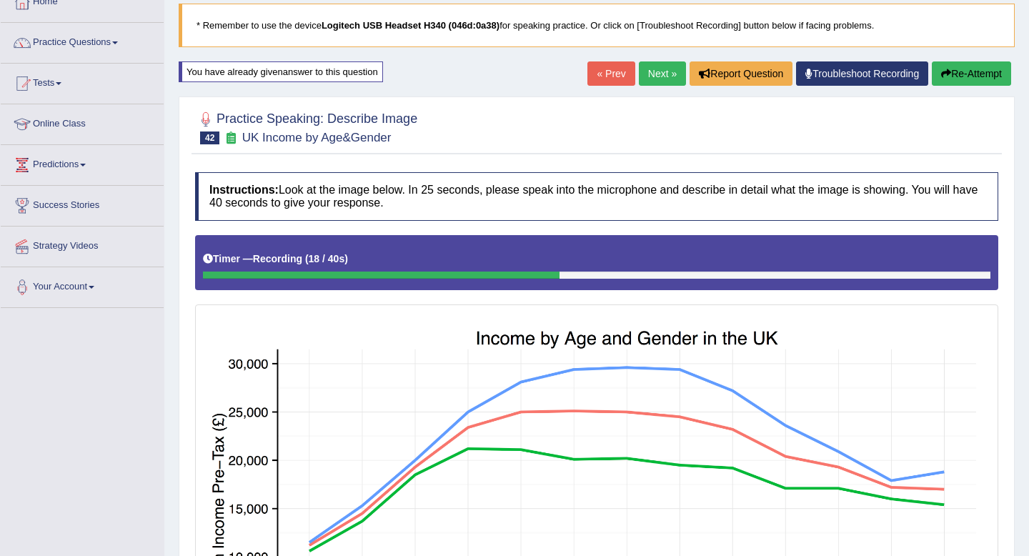
click at [965, 80] on button "Re-Attempt" at bounding box center [971, 73] width 79 height 24
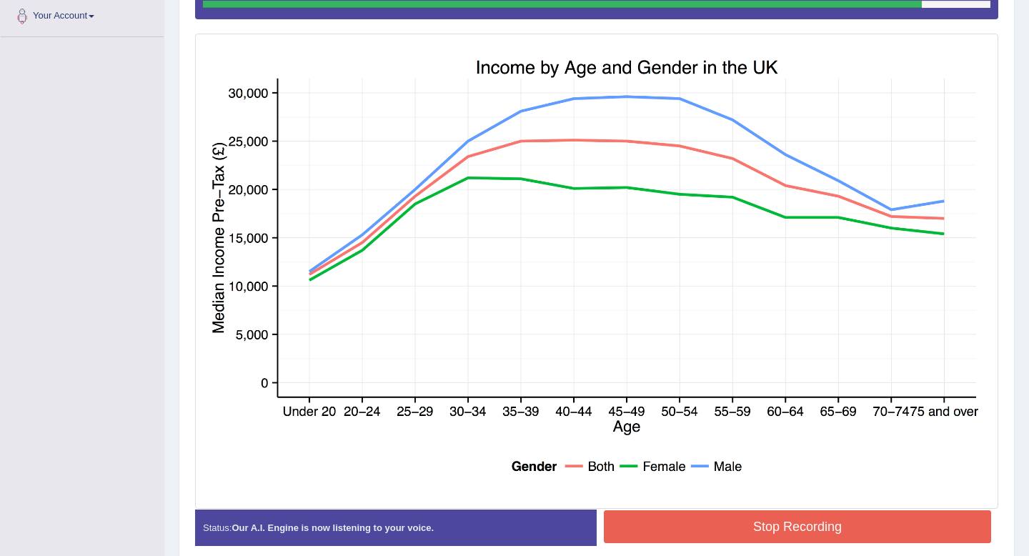
scroll to position [370, 0]
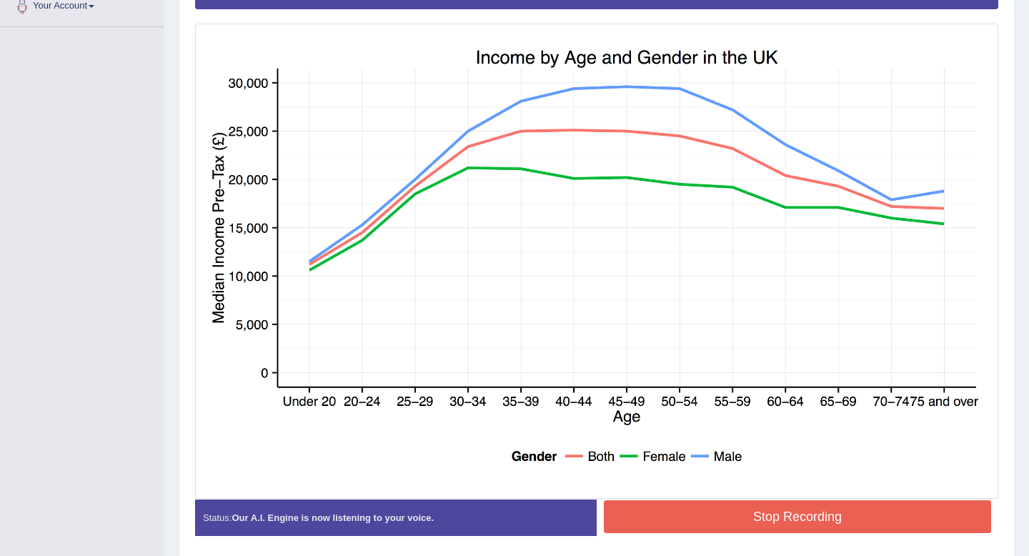
click at [757, 520] on button "Stop Recording" at bounding box center [797, 516] width 387 height 33
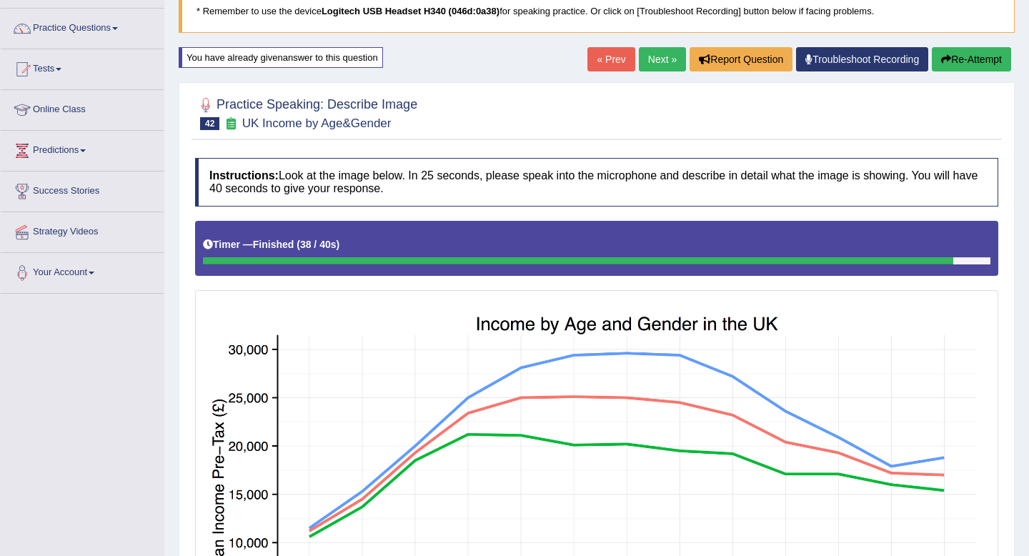
scroll to position [0, 0]
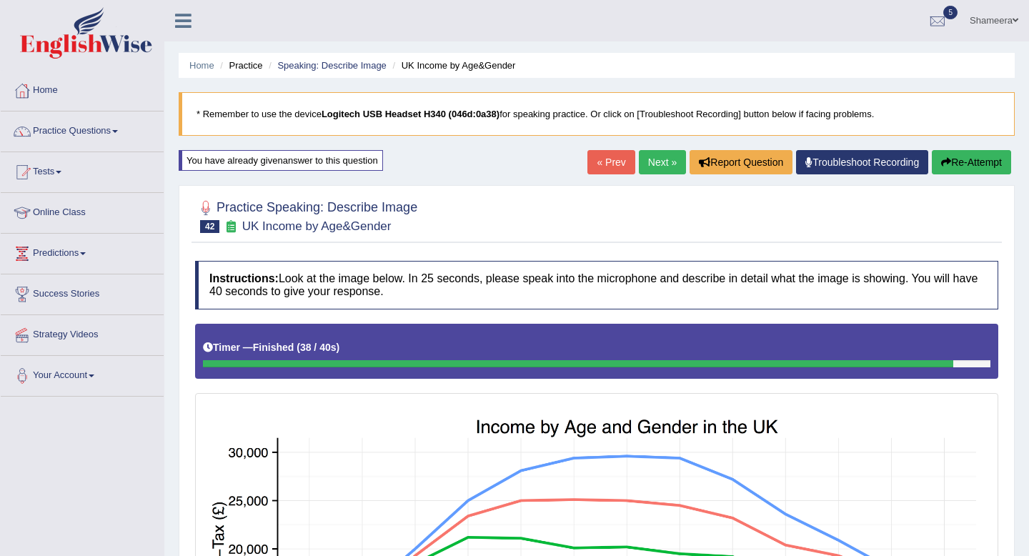
click at [653, 164] on link "Next »" at bounding box center [662, 162] width 47 height 24
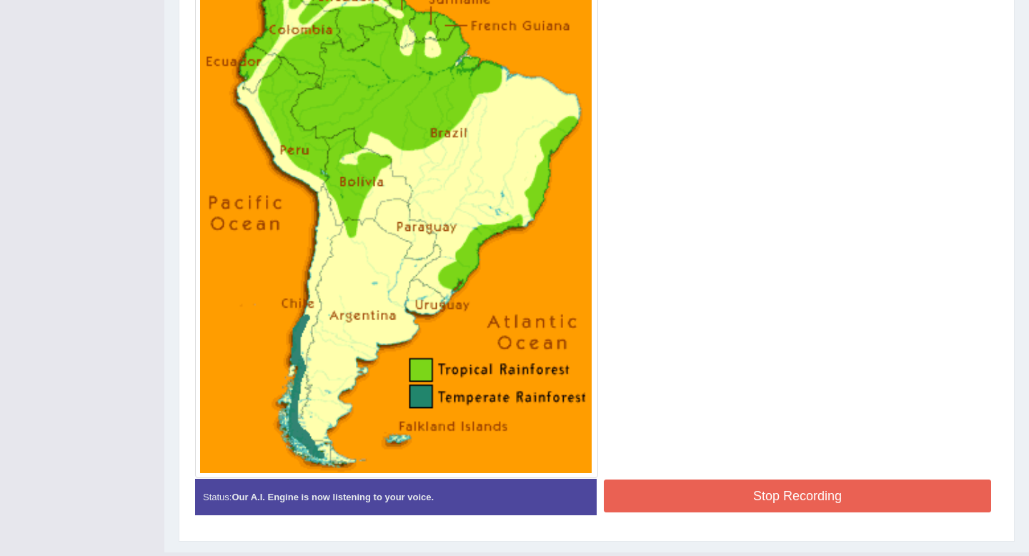
scroll to position [462, 0]
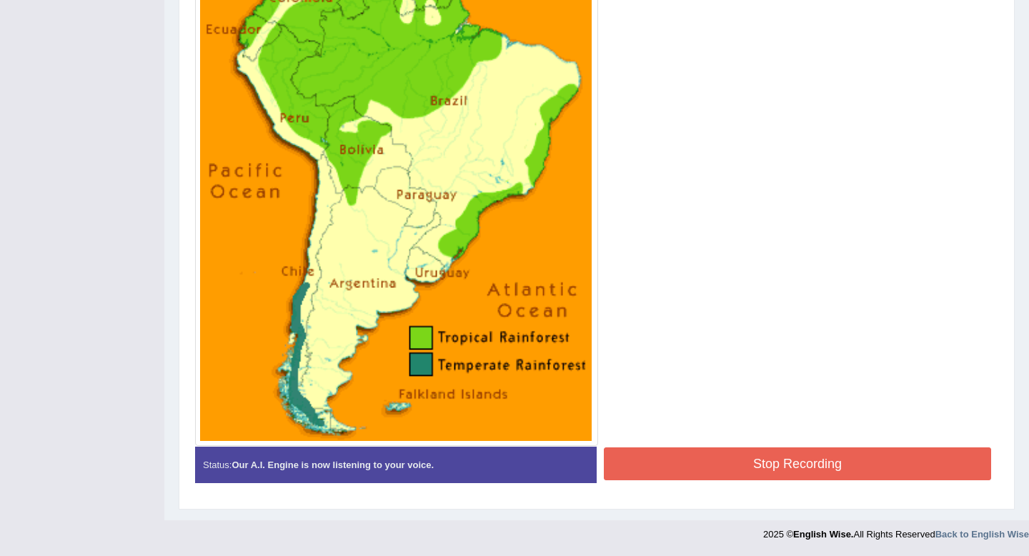
click at [807, 468] on button "Stop Recording" at bounding box center [797, 464] width 387 height 33
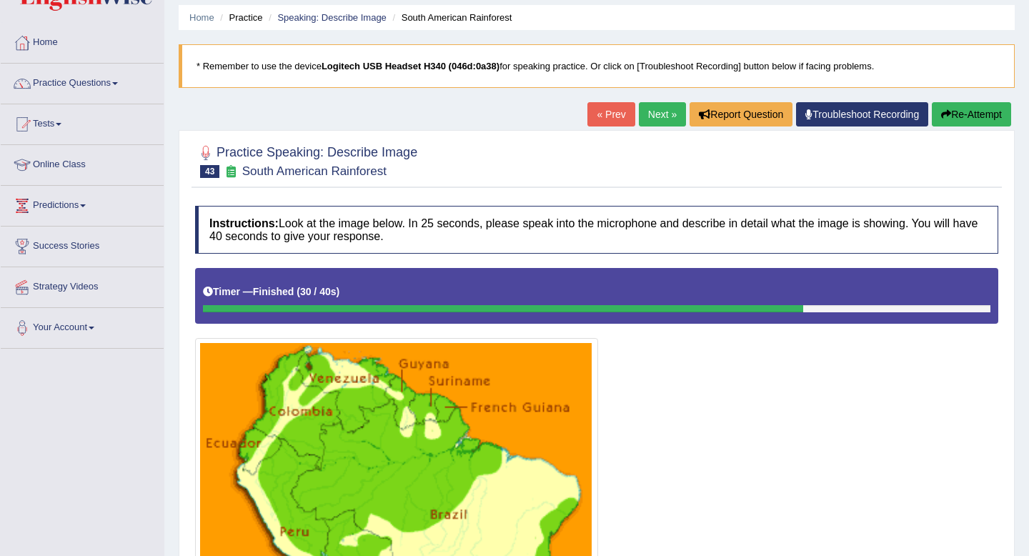
scroll to position [44, 0]
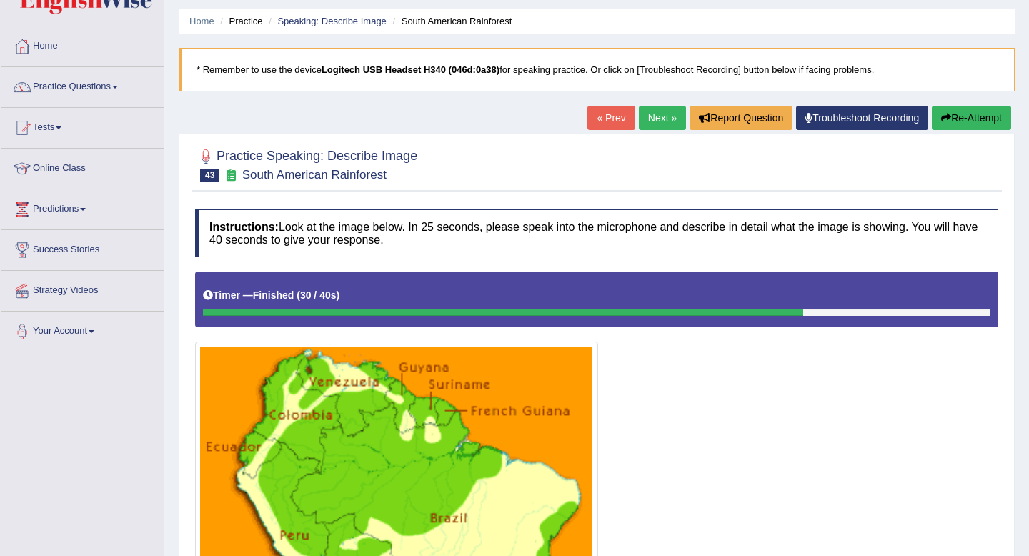
click at [651, 123] on link "Next »" at bounding box center [662, 118] width 47 height 24
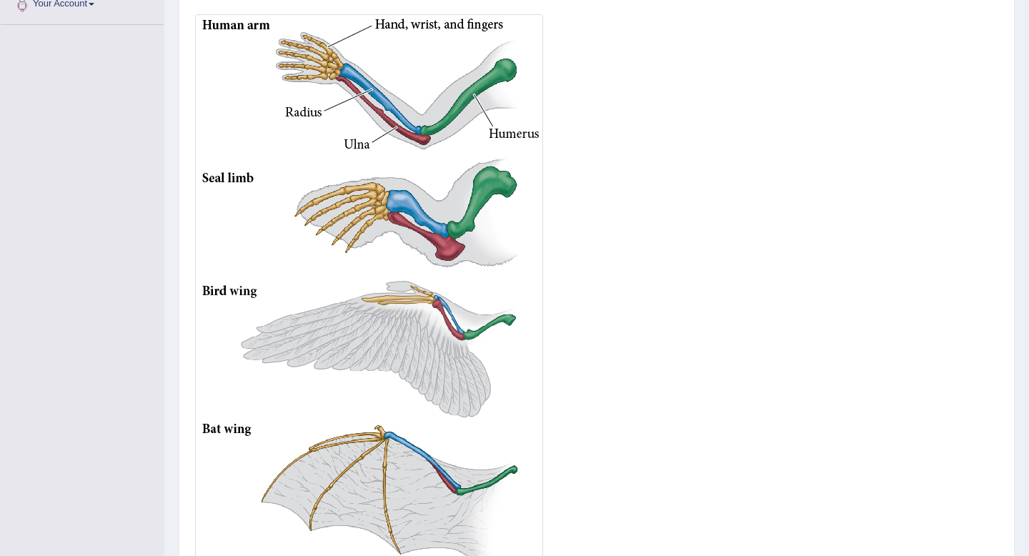
scroll to position [513, 0]
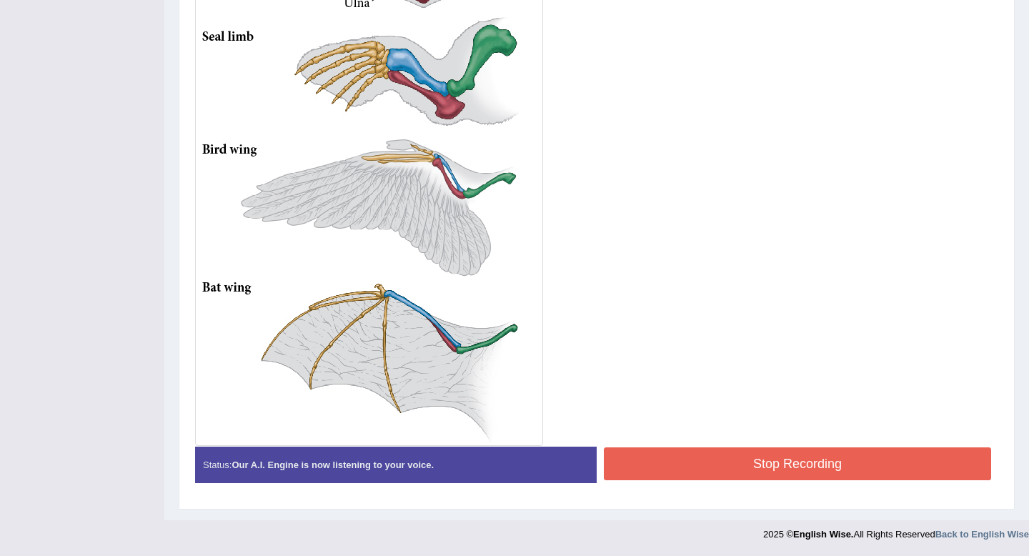
click at [783, 461] on button "Stop Recording" at bounding box center [797, 464] width 387 height 33
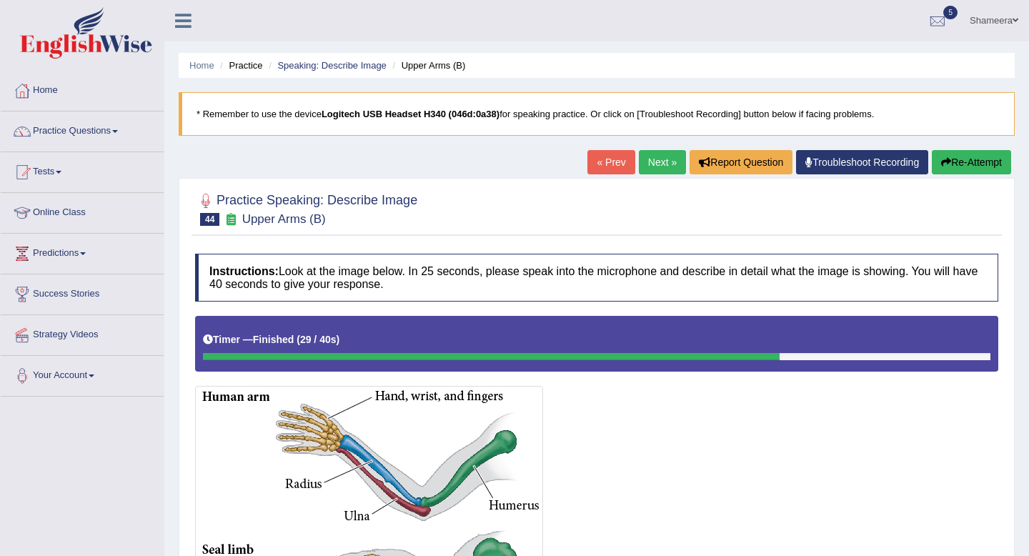
scroll to position [8, 0]
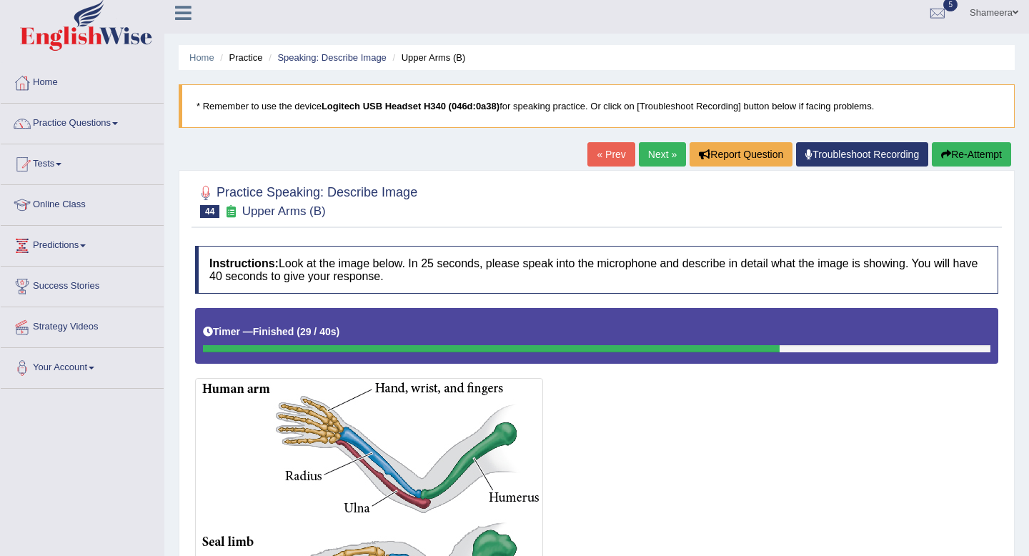
click at [655, 154] on link "Next »" at bounding box center [662, 154] width 47 height 24
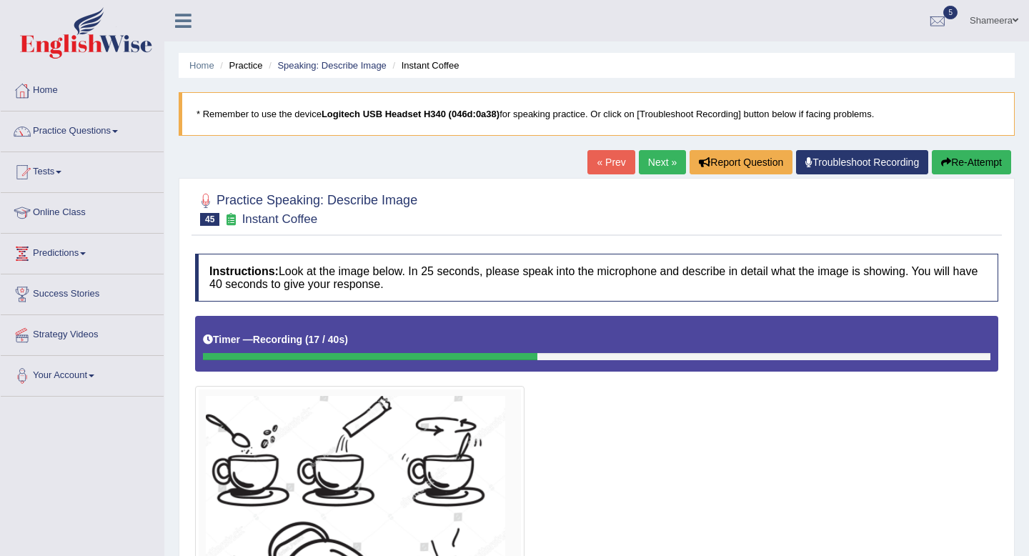
click at [968, 169] on button "Re-Attempt" at bounding box center [971, 162] width 79 height 24
click at [977, 168] on button "Re-Attempt" at bounding box center [971, 162] width 79 height 24
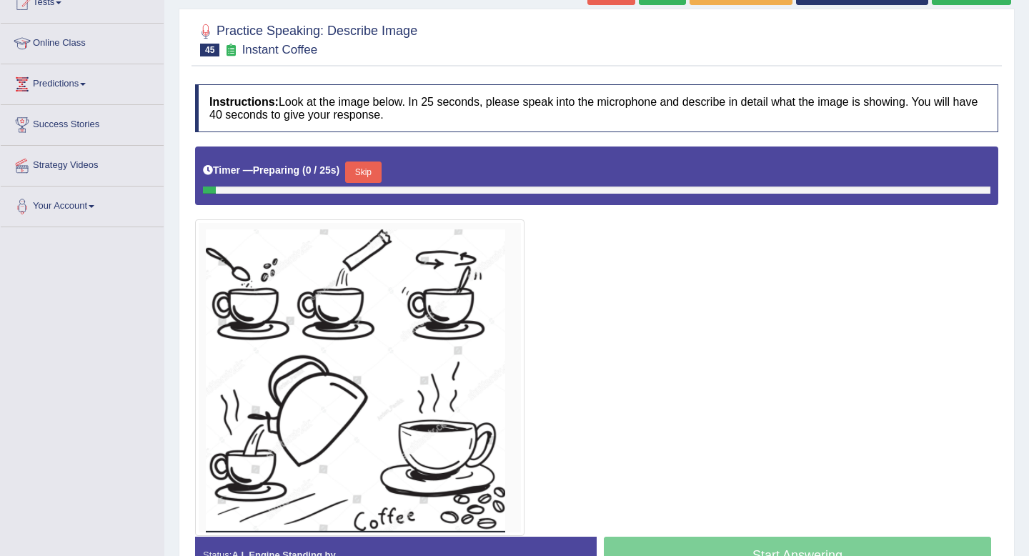
scroll to position [260, 0]
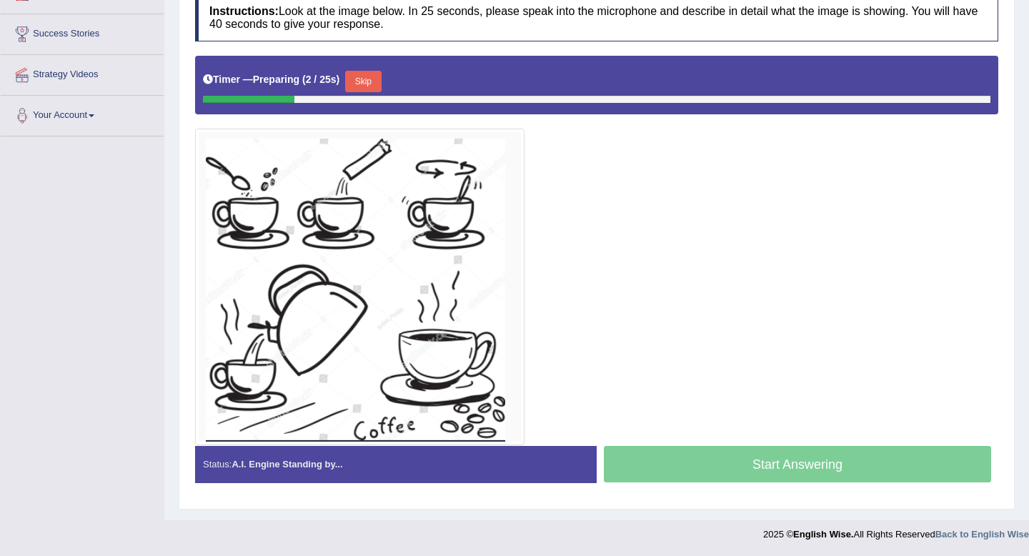
click at [380, 79] on button "Skip" at bounding box center [363, 81] width 36 height 21
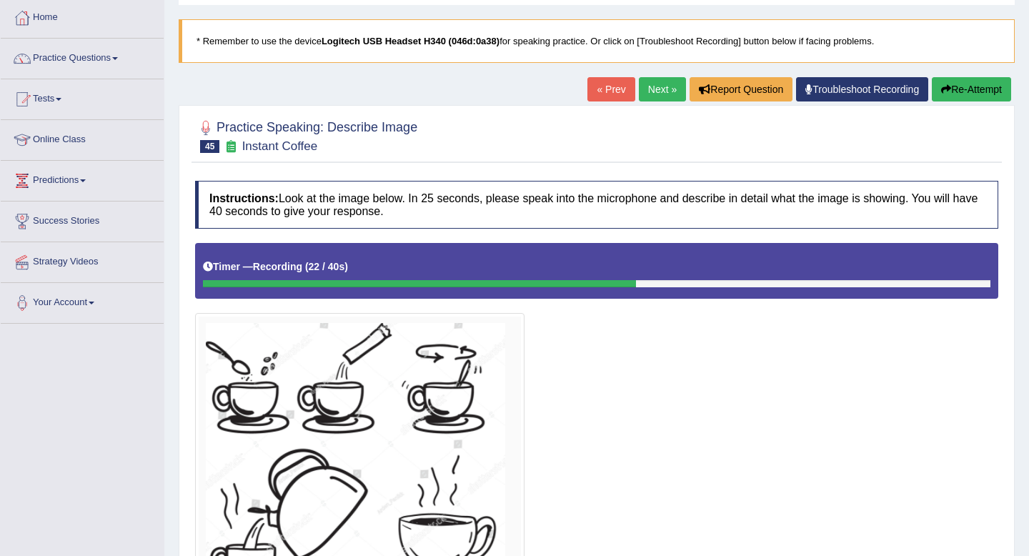
scroll to position [0, 0]
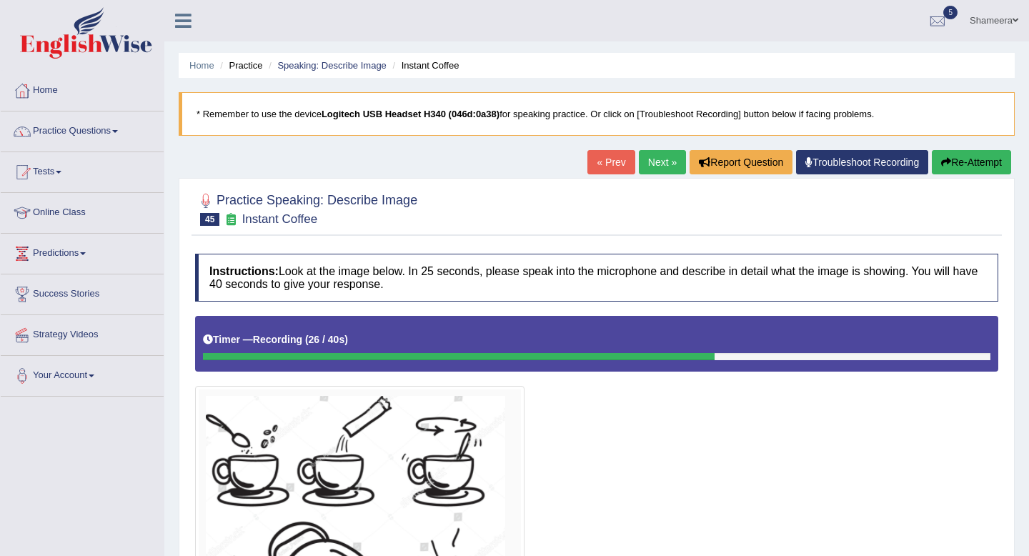
click at [946, 165] on icon "button" at bounding box center [947, 162] width 10 height 10
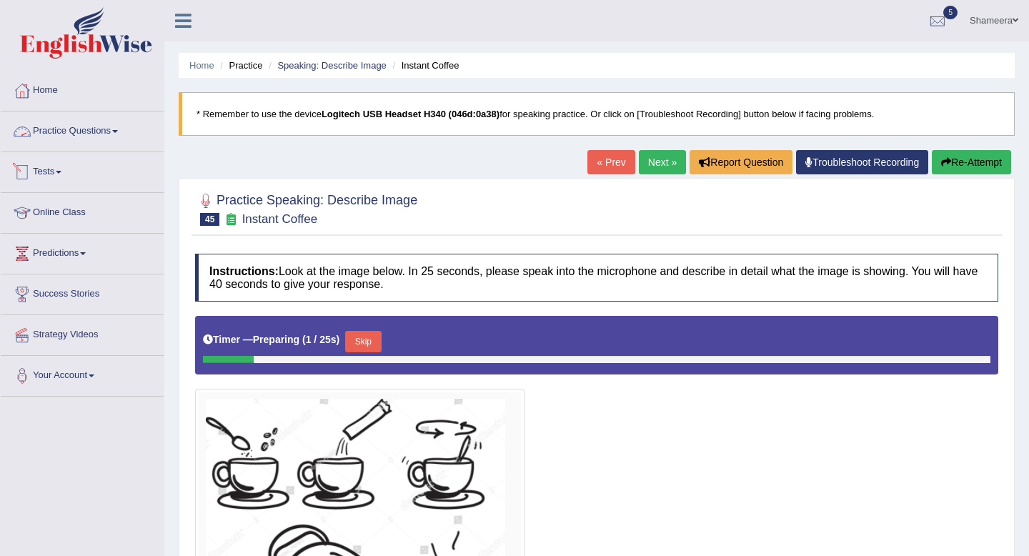
click at [92, 141] on link "Practice Questions" at bounding box center [82, 130] width 163 height 36
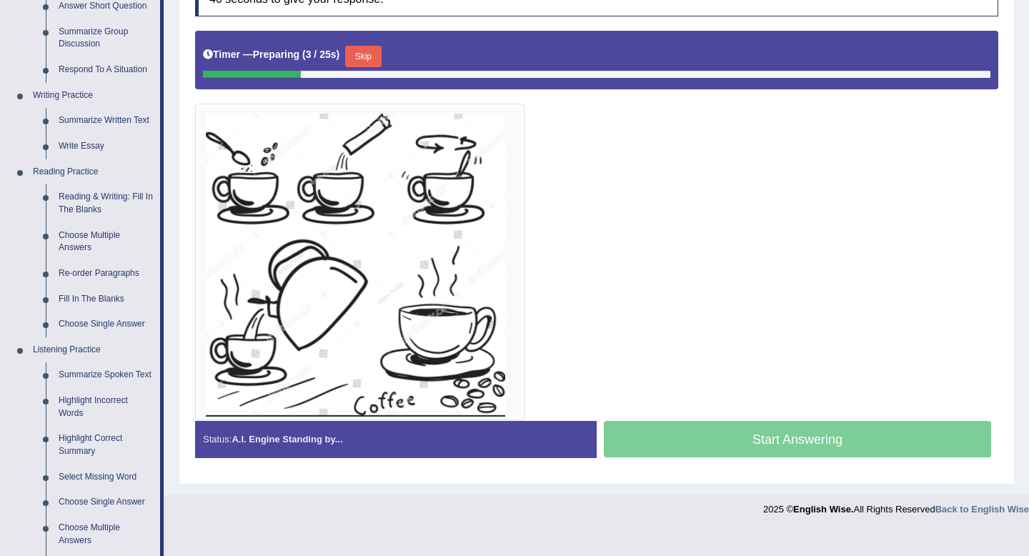
scroll to position [618, 0]
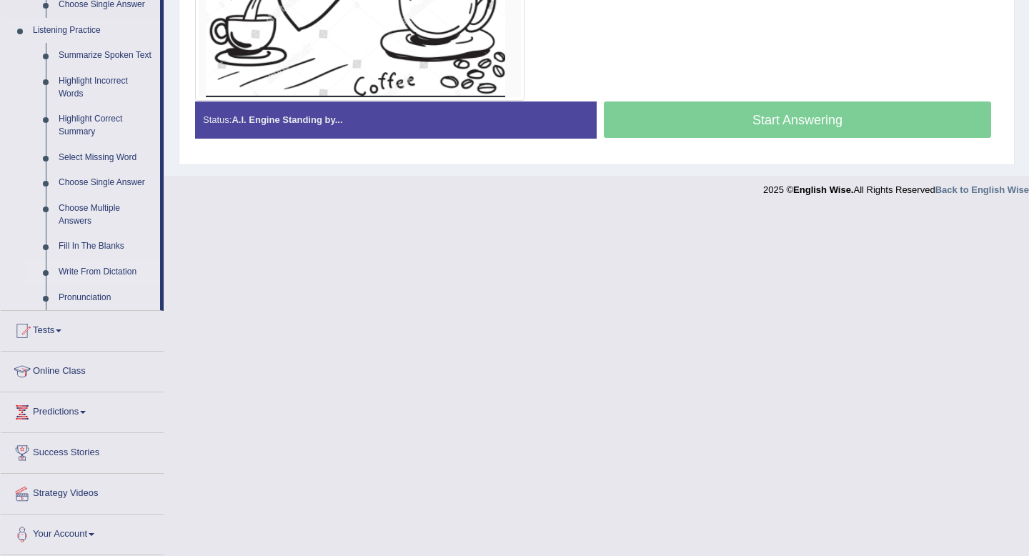
click at [102, 271] on link "Write From Dictation" at bounding box center [106, 273] width 108 height 26
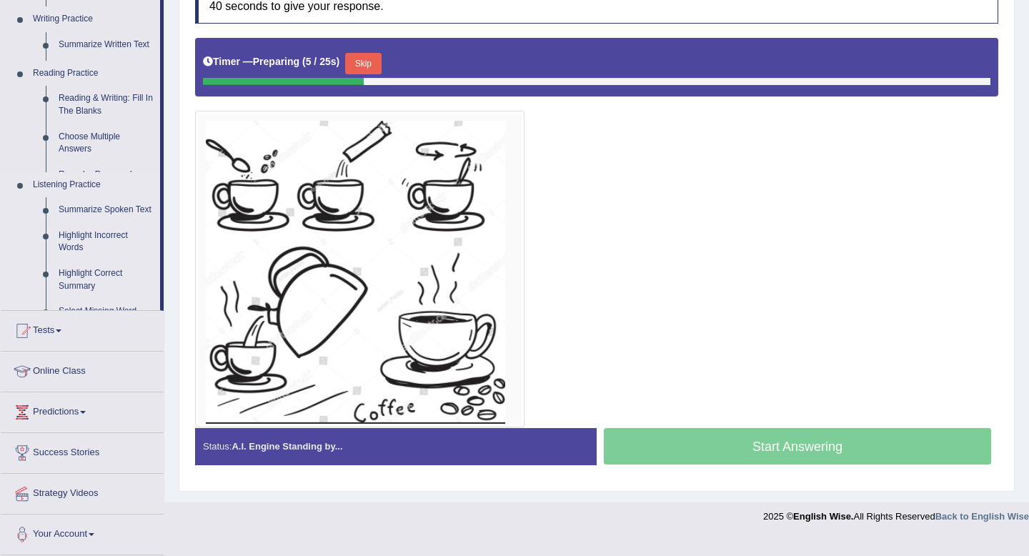
scroll to position [260, 0]
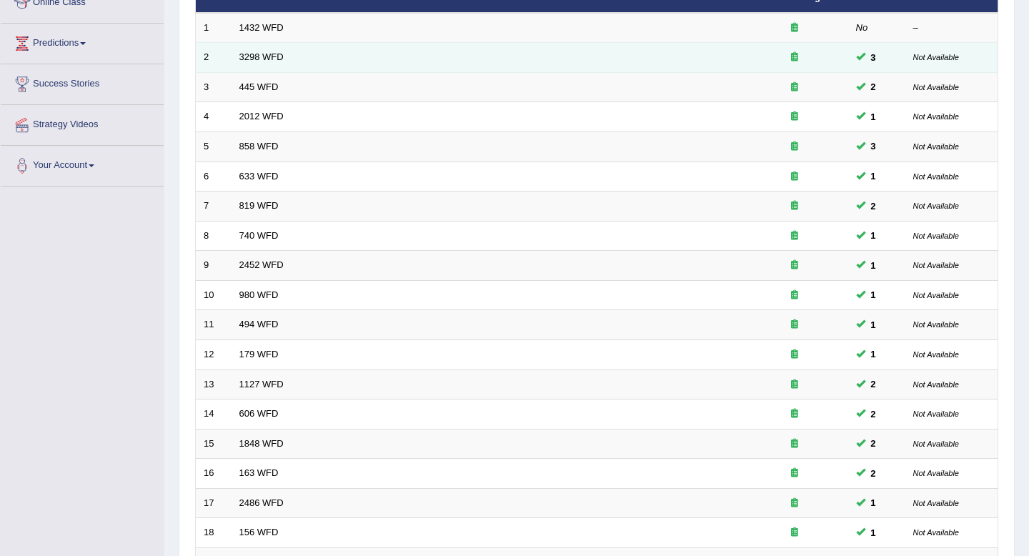
scroll to position [390, 0]
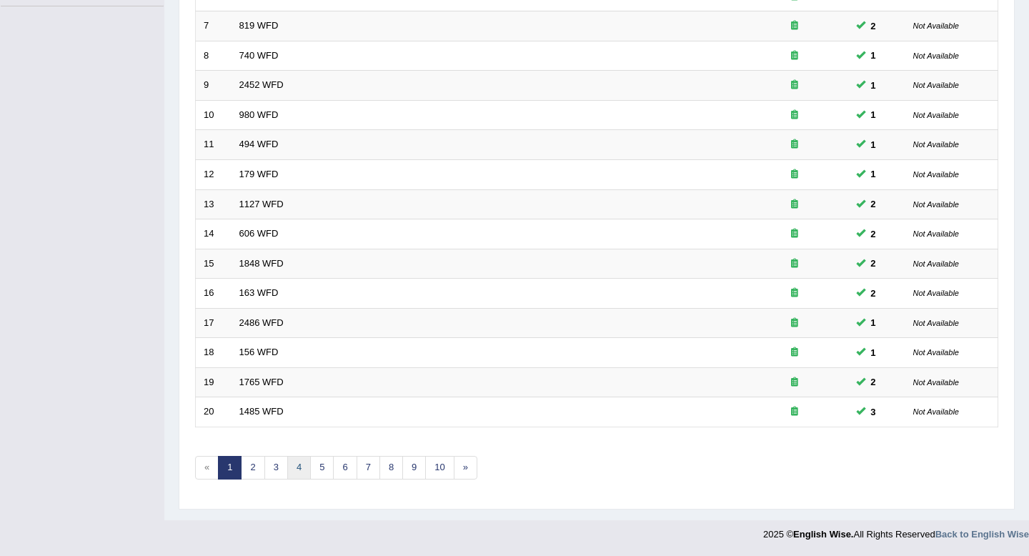
click at [295, 470] on link "4" at bounding box center [299, 468] width 24 height 24
click at [332, 462] on link "5" at bounding box center [322, 468] width 24 height 24
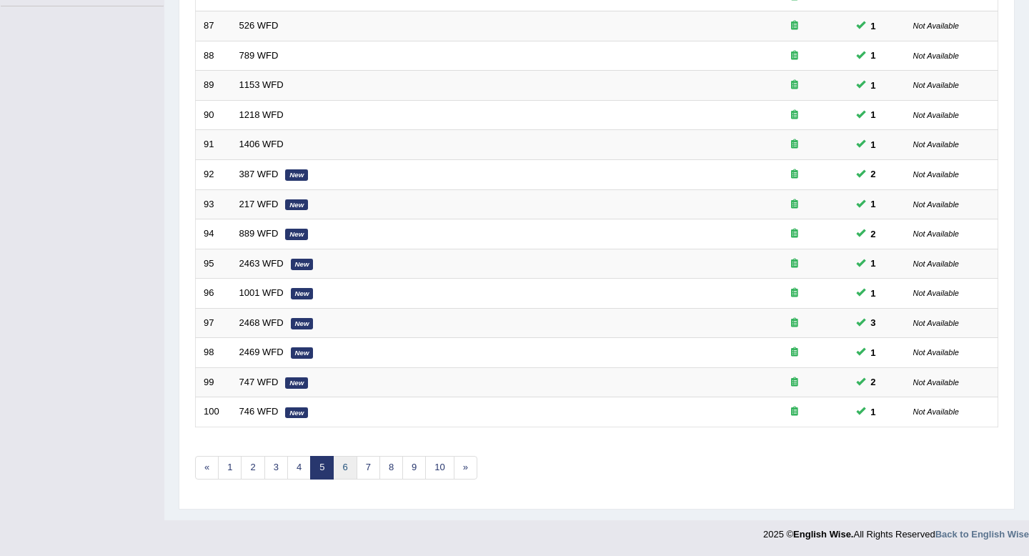
click at [342, 459] on link "6" at bounding box center [345, 468] width 24 height 24
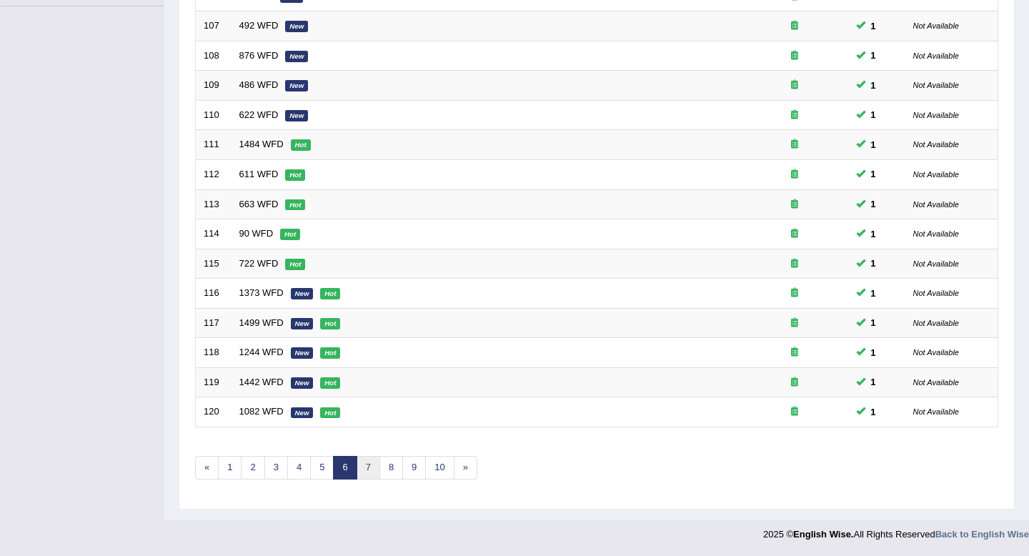
click at [366, 470] on link "7" at bounding box center [369, 468] width 24 height 24
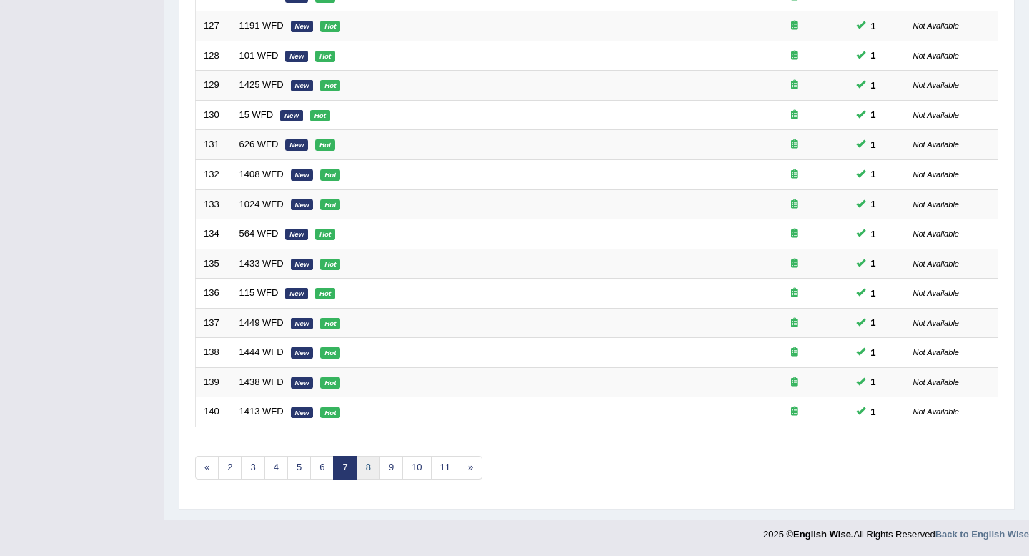
click at [374, 472] on link "8" at bounding box center [369, 468] width 24 height 24
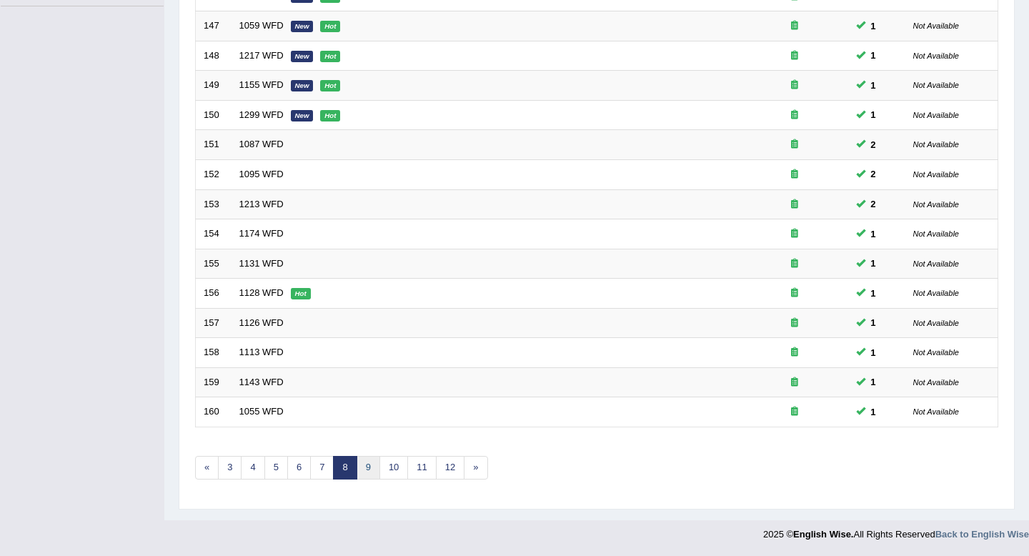
click at [375, 473] on link "9" at bounding box center [369, 468] width 24 height 24
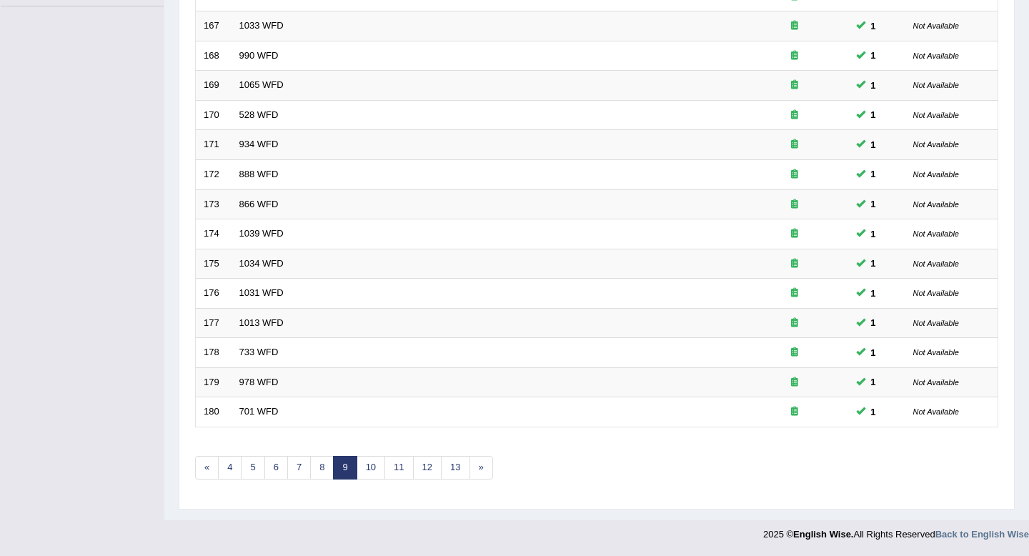
scroll to position [390, 0]
click at [321, 473] on link "8" at bounding box center [322, 468] width 24 height 24
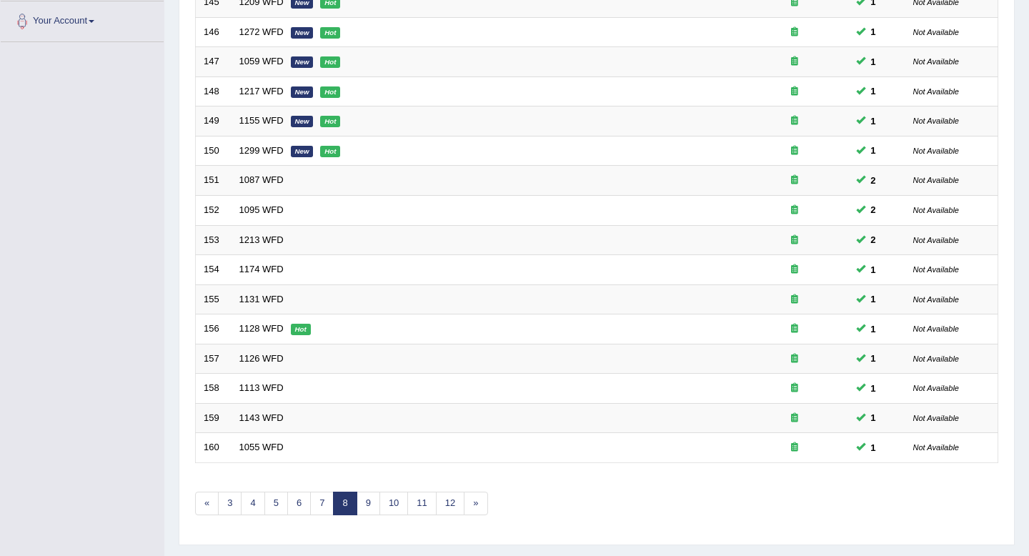
scroll to position [390, 0]
